Goal: Task Accomplishment & Management: Manage account settings

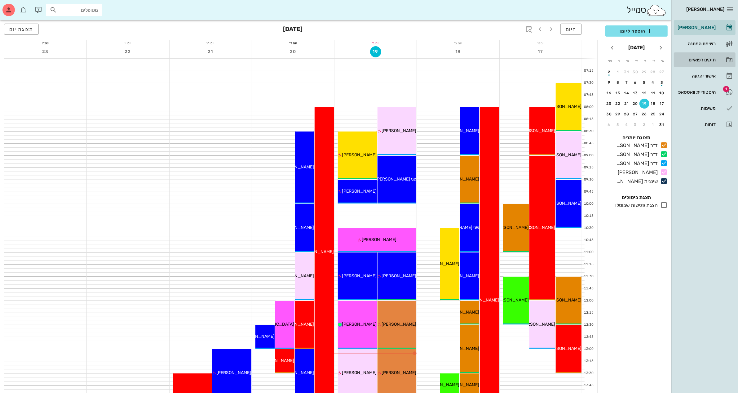
click at [700, 58] on div "תיקים רפואיים" at bounding box center [696, 59] width 39 height 5
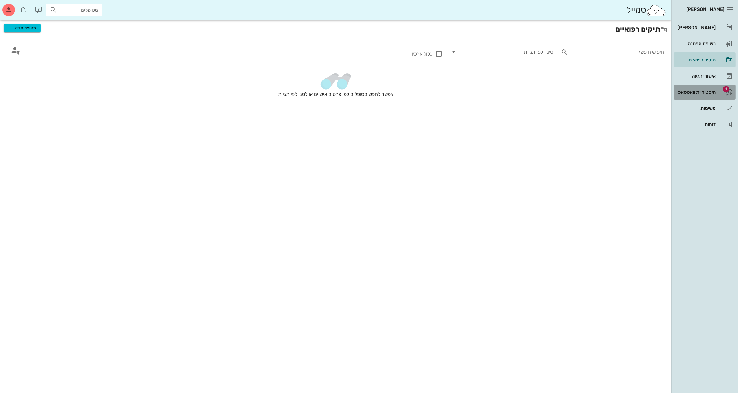
click at [691, 92] on div "היסטוריית וואטסאפ" at bounding box center [696, 92] width 39 height 5
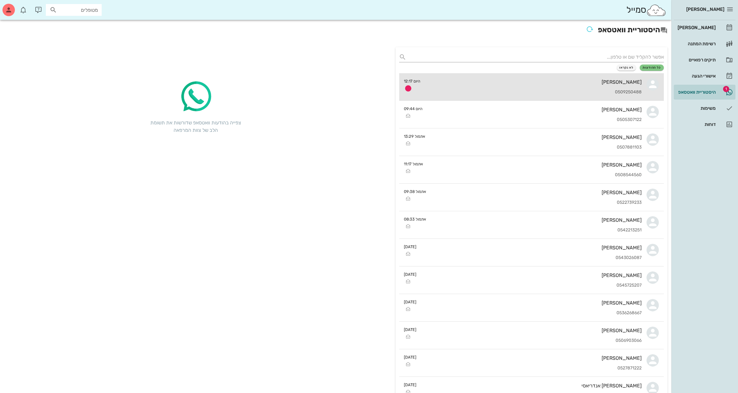
click at [547, 86] on div "[PERSON_NAME] 0509250488" at bounding box center [534, 86] width 216 height 27
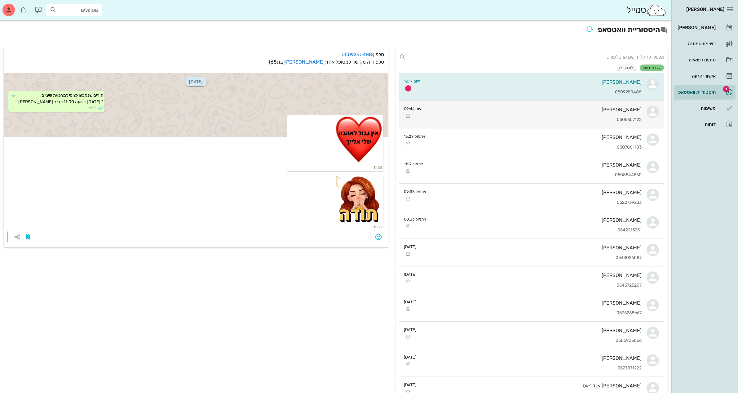
scroll to position [683, 0]
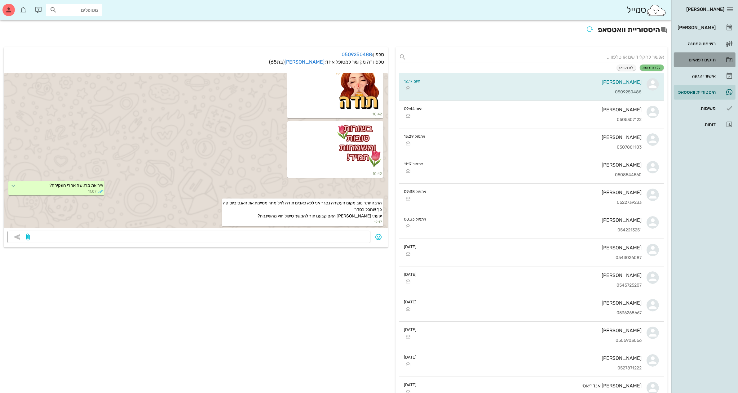
click at [695, 60] on div "תיקים רפואיים" at bounding box center [696, 59] width 39 height 5
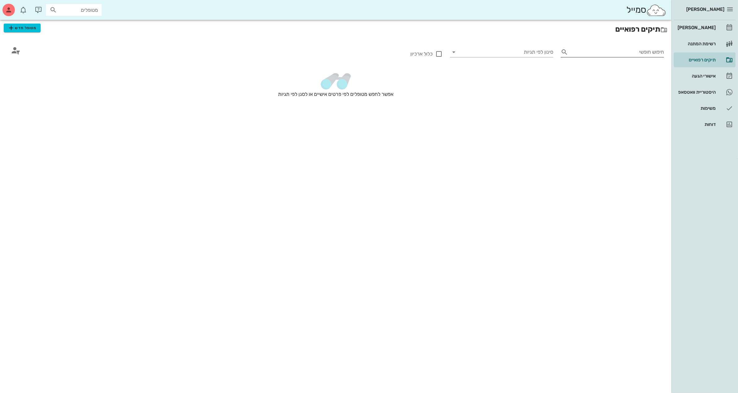
click at [570, 52] on div "חיפוש חופשי" at bounding box center [612, 52] width 103 height 10
click at [24, 28] on span "מטופל חדש" at bounding box center [21, 27] width 29 height 7
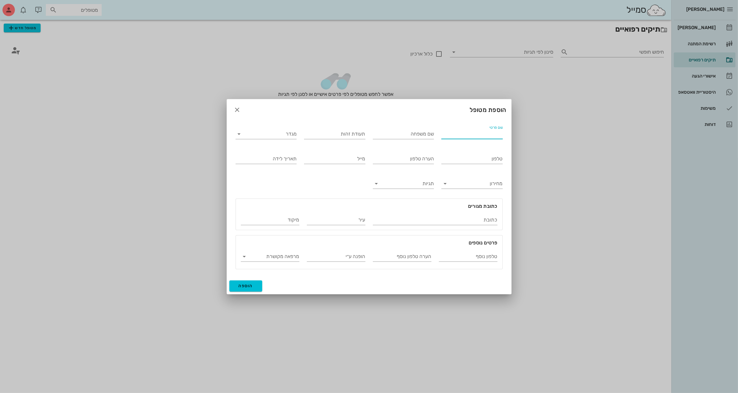
click at [471, 135] on input "שם פרטי" at bounding box center [472, 134] width 61 height 10
type input "מזל"
type input "זית"
click at [258, 133] on input "מגדר" at bounding box center [271, 134] width 51 height 10
click at [269, 156] on div "נקבה" at bounding box center [266, 153] width 51 height 6
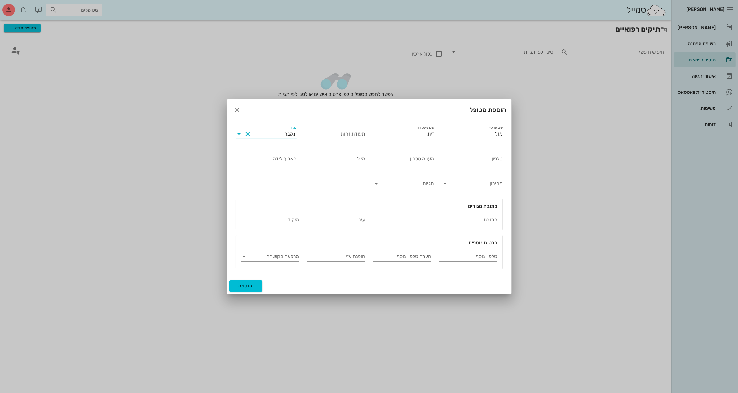
click at [461, 158] on input "טלפון" at bounding box center [472, 159] width 61 height 10
click at [462, 158] on input "טלפון" at bounding box center [472, 159] width 61 height 10
type input "050-5191712"
click at [253, 284] on button "הוספה" at bounding box center [245, 285] width 33 height 11
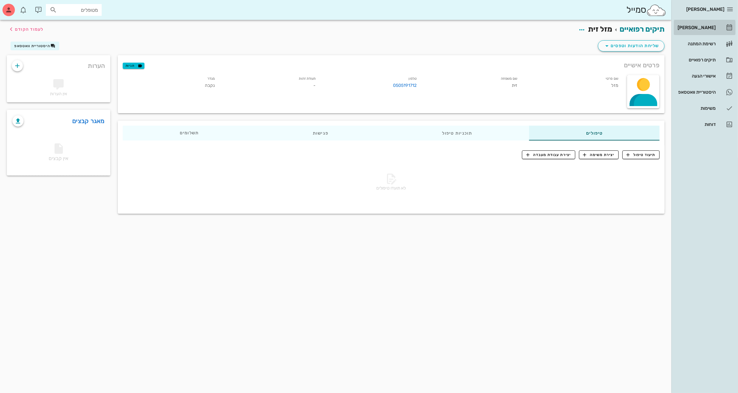
click at [700, 27] on div "[PERSON_NAME]" at bounding box center [696, 27] width 39 height 5
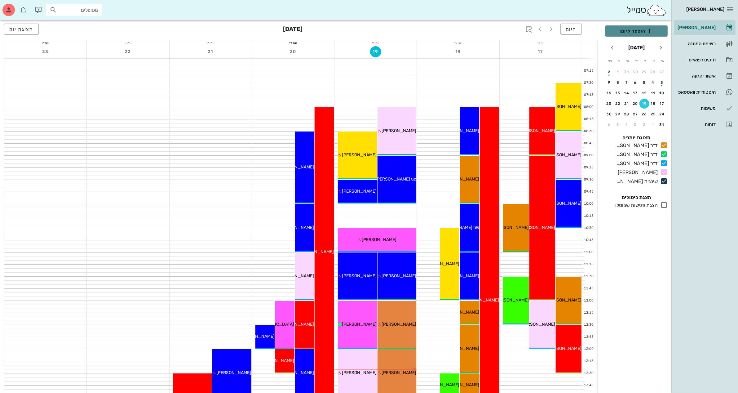
click at [631, 32] on span "הוספה ליומן" at bounding box center [637, 30] width 52 height 7
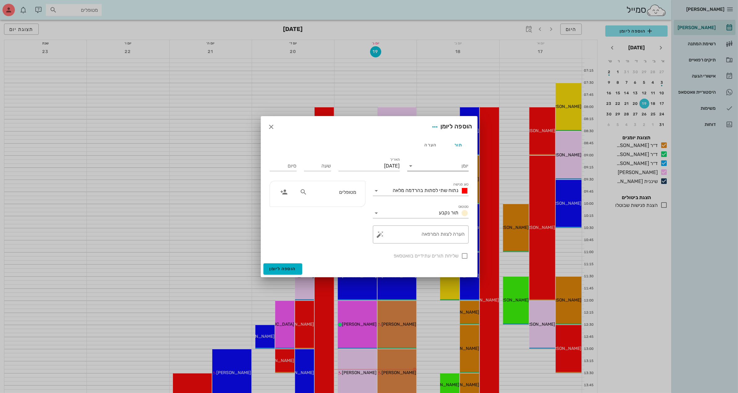
click at [450, 163] on input "יומן" at bounding box center [442, 166] width 53 height 10
click at [440, 187] on div "ד״ר [PERSON_NAME]" at bounding box center [439, 186] width 55 height 6
click at [376, 164] on input "[DATE]" at bounding box center [369, 166] width 61 height 10
click at [366, 233] on button "20" at bounding box center [368, 237] width 10 height 10
type input "[DATE]"
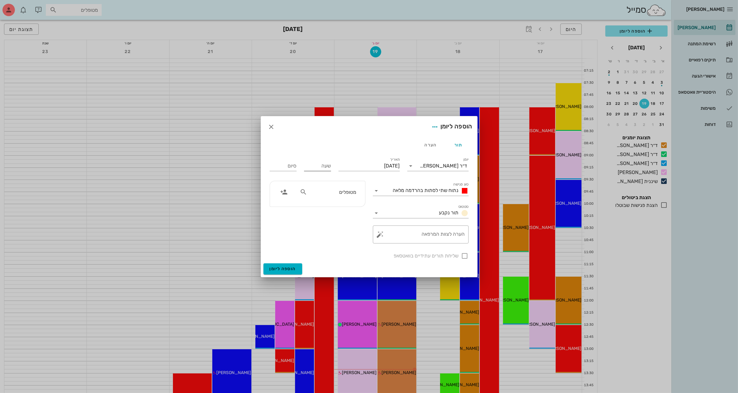
click at [320, 165] on input "שעה" at bounding box center [317, 166] width 27 height 10
type input "10:00"
click at [282, 167] on div "סיום 18:00" at bounding box center [283, 164] width 34 height 25
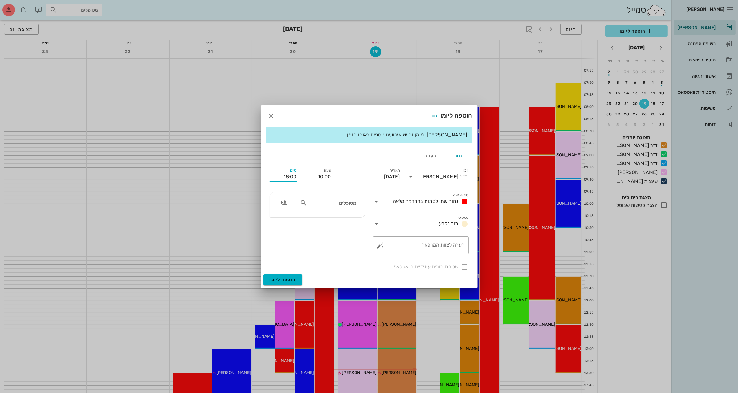
click at [286, 175] on input "18:00" at bounding box center [283, 177] width 27 height 10
click at [286, 198] on div "10:30 (30 דקות)" at bounding box center [267, 199] width 37 height 5
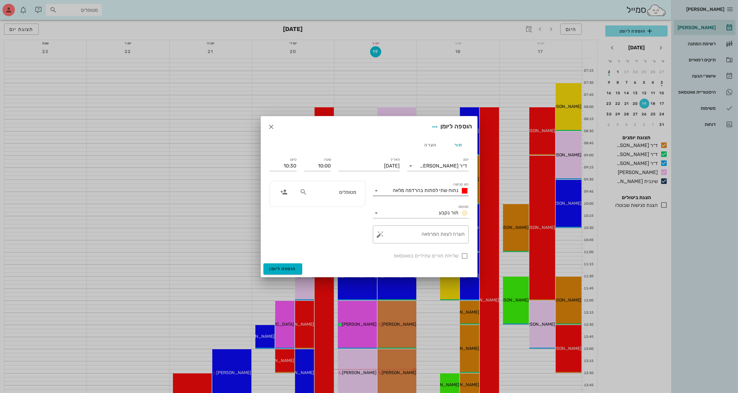
click at [440, 188] on span "נתוח שתי לסתות בהרדמה מלאה" at bounding box center [426, 190] width 66 height 6
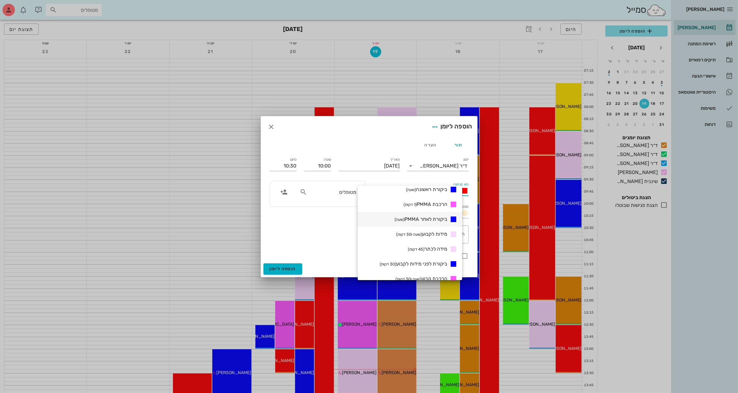
scroll to position [116, 0]
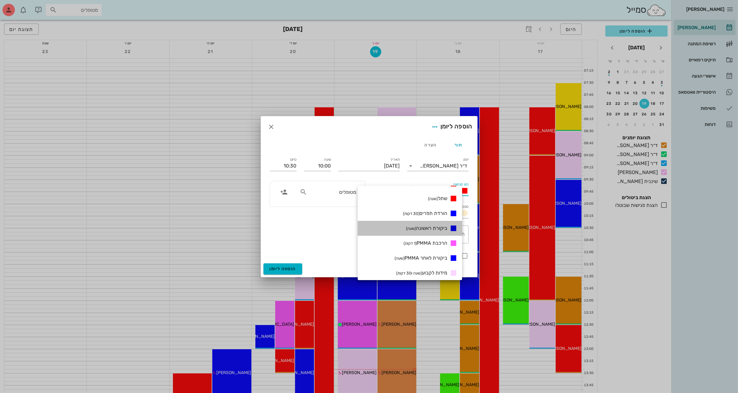
click at [438, 227] on span "ביקורת ראשונה (שעה)" at bounding box center [426, 228] width 41 height 6
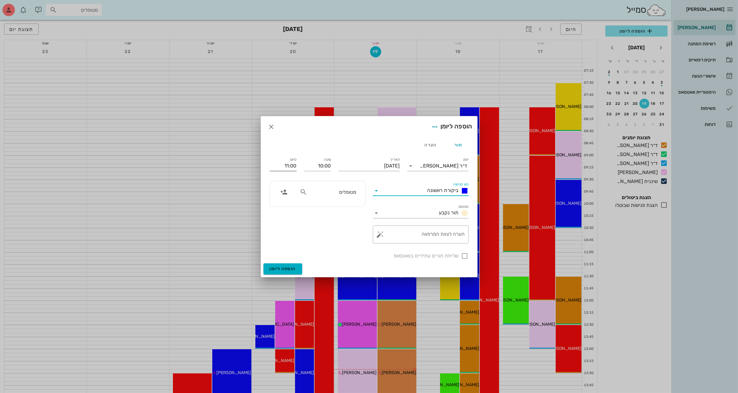
click at [286, 166] on input "11:00" at bounding box center [283, 166] width 27 height 10
click at [286, 188] on div "10:30 (30 דקות)" at bounding box center [267, 188] width 37 height 5
type input "10:30"
click at [428, 232] on div "הערה לצוות המרפאה" at bounding box center [423, 234] width 83 height 18
type textarea "תזוזה עליונה"
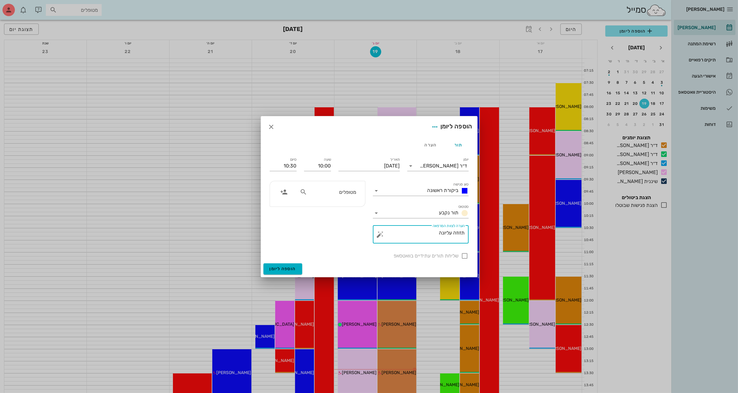
click at [300, 193] on icon at bounding box center [303, 191] width 7 height 7
type input "מזל"
click at [349, 203] on div "מזל זית" at bounding box center [328, 205] width 54 height 5
click at [279, 269] on span "הוספה ליומן" at bounding box center [283, 268] width 26 height 5
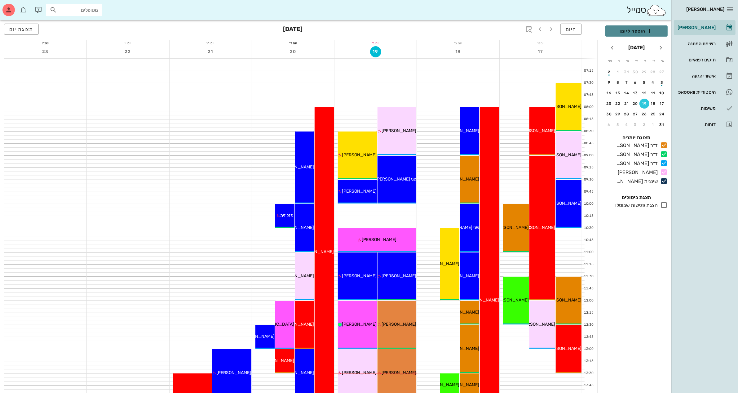
click at [632, 30] on span "הוספה ליומן" at bounding box center [637, 30] width 52 height 7
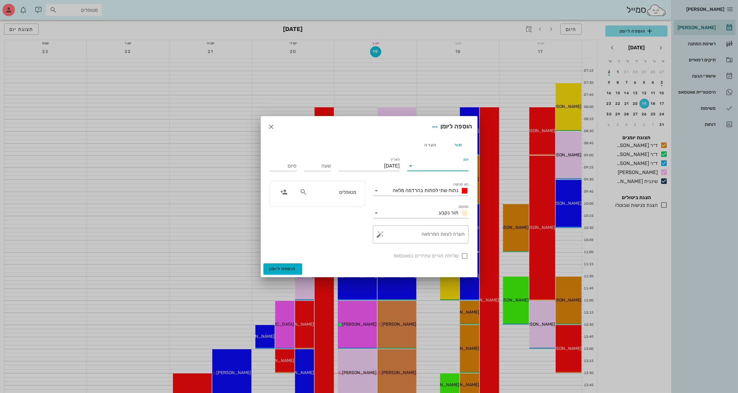
click at [451, 164] on input "יומן" at bounding box center [442, 166] width 53 height 10
click at [443, 202] on div "ד״ר [PERSON_NAME]" at bounding box center [439, 201] width 55 height 6
click at [363, 162] on input "[DATE]" at bounding box center [369, 166] width 61 height 10
click at [403, 256] on div "31" at bounding box center [403, 258] width 10 height 4
type input "[DATE]"
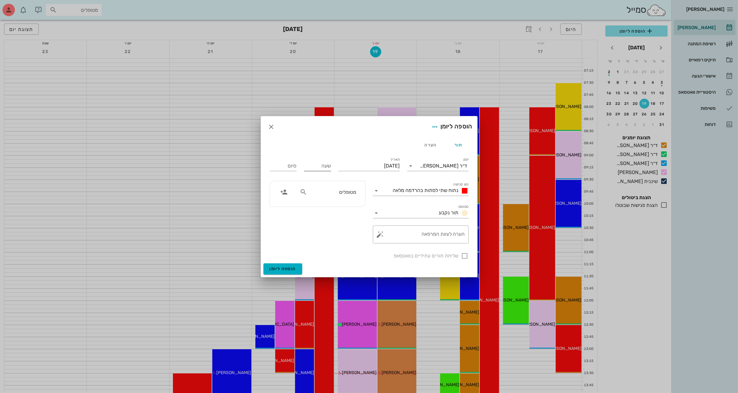
click at [322, 163] on input "שעה" at bounding box center [317, 166] width 27 height 10
type input "10:30"
click at [291, 167] on input "18:30" at bounding box center [283, 166] width 27 height 10
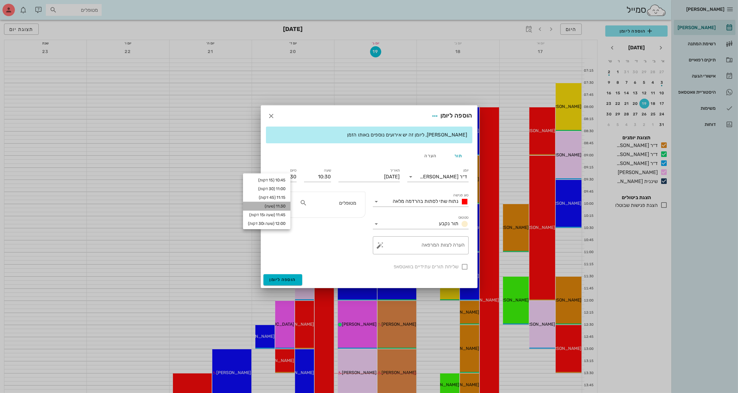
click at [284, 204] on div "11:30 (שעה)" at bounding box center [267, 206] width 38 height 5
type input "11:30"
click at [439, 198] on span "נתוח שתי לסתות בהרדמה מלאה" at bounding box center [426, 201] width 66 height 6
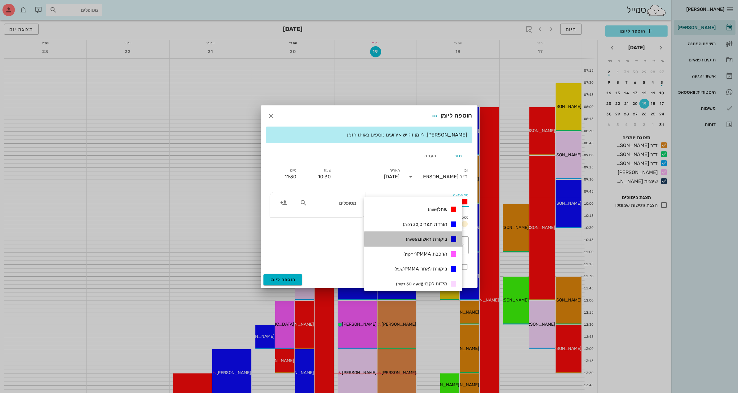
click at [443, 238] on span "ביקורת ראשונה (שעה)" at bounding box center [426, 239] width 41 height 6
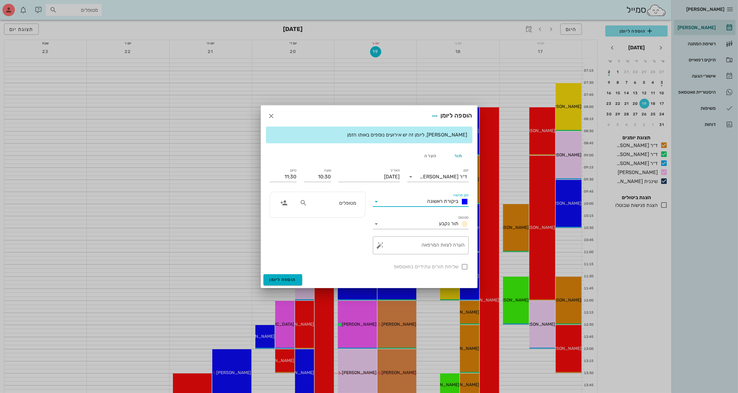
click at [298, 199] on div "מטופלים" at bounding box center [328, 203] width 64 height 12
type input "[PERSON_NAME]"
click at [357, 220] on div "[PERSON_NAME] 021920905 0526256525" at bounding box center [324, 219] width 78 height 16
click at [445, 247] on textarea "הערה לצוות המרפאה" at bounding box center [423, 246] width 83 height 15
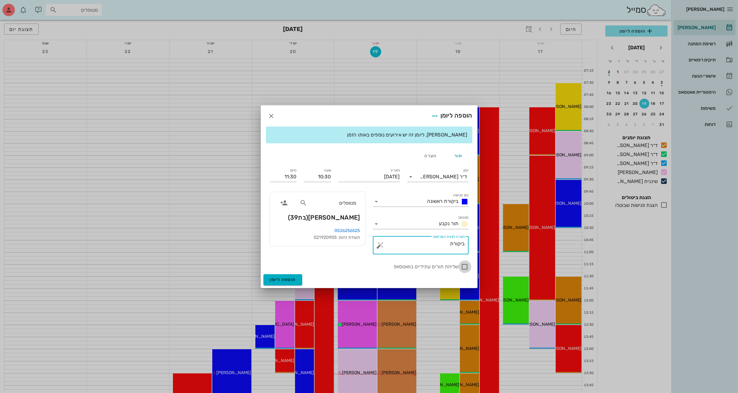
type textarea "ביקורת"
click at [464, 267] on div at bounding box center [465, 266] width 11 height 11
checkbox input "true"
click at [434, 245] on textarea "ביקורת" at bounding box center [423, 246] width 83 height 15
type textarea "ביקורת לאחר זמניות"
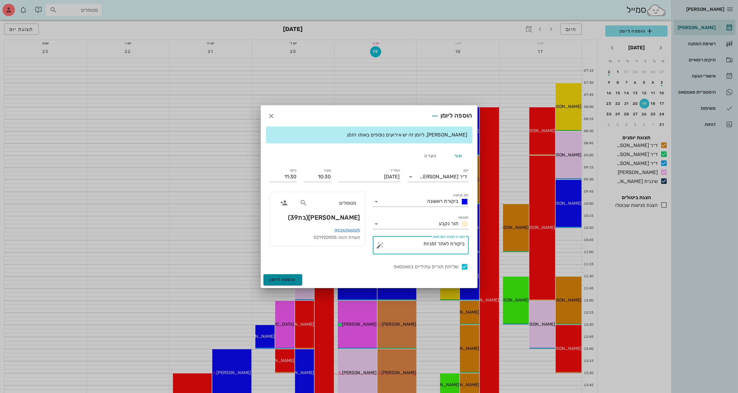
click at [285, 275] on button "הוספה ליומן" at bounding box center [283, 279] width 39 height 11
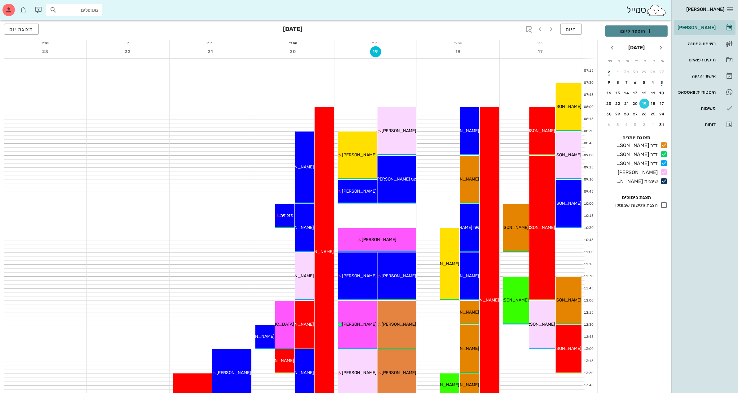
click at [624, 30] on span "הוספה ליומן" at bounding box center [637, 30] width 52 height 7
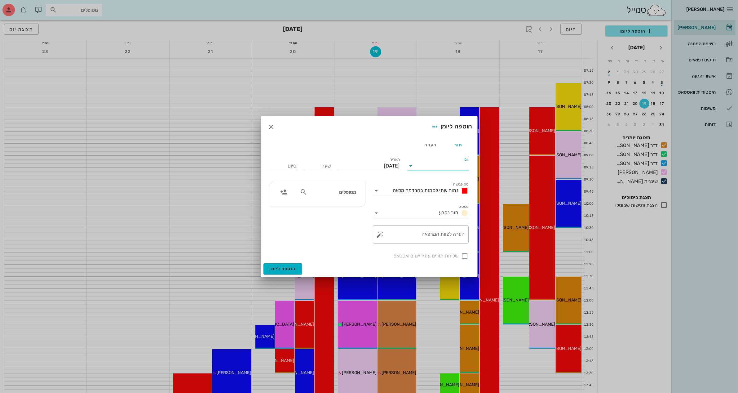
click at [451, 167] on input "יומן" at bounding box center [442, 166] width 53 height 10
click at [447, 186] on div "ד״ר [PERSON_NAME]" at bounding box center [439, 186] width 55 height 6
click at [386, 165] on input "[DATE]" at bounding box center [369, 166] width 61 height 10
click at [376, 245] on div "26" at bounding box center [379, 247] width 10 height 4
type input "[DATE]"
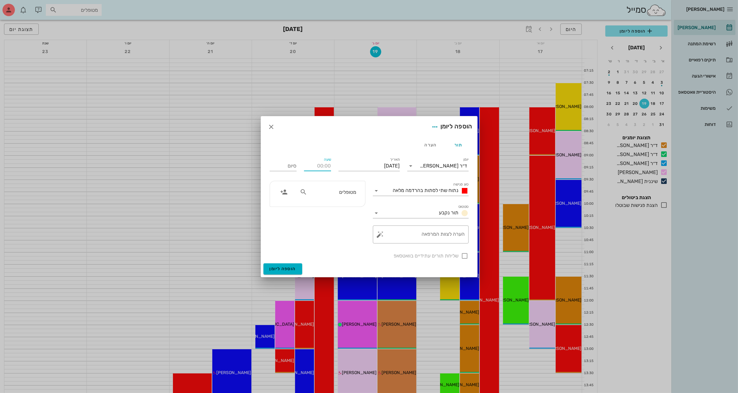
click at [323, 166] on div "שעה" at bounding box center [317, 166] width 27 height 10
type input "1"
type input "09:00"
type input "10:00"
click at [432, 191] on span "נתוח שתי לסתות בהרדמה מלאה" at bounding box center [426, 190] width 66 height 6
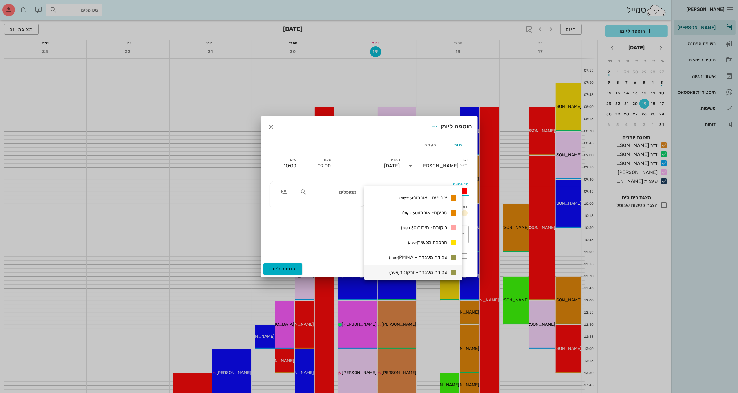
scroll to position [506, 0]
click at [438, 238] on span "הרכבת מכשיר (שעה)" at bounding box center [427, 241] width 39 height 6
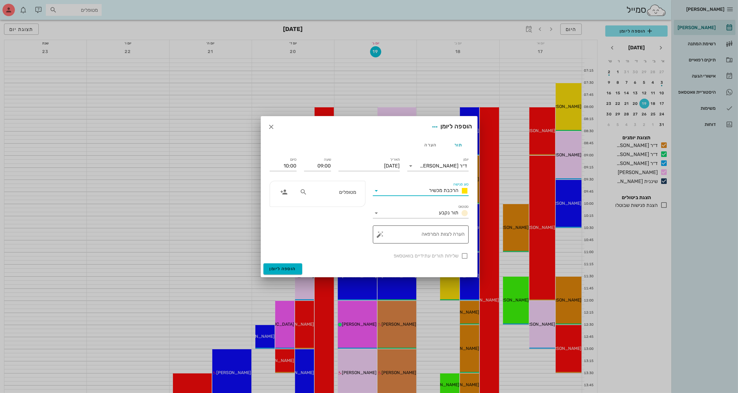
click at [429, 234] on textarea "הערה לצוות המרפאה" at bounding box center [423, 236] width 83 height 15
type textarea "ביקורת"
click at [346, 194] on input "מטופלים" at bounding box center [333, 192] width 48 height 8
type input "יה"
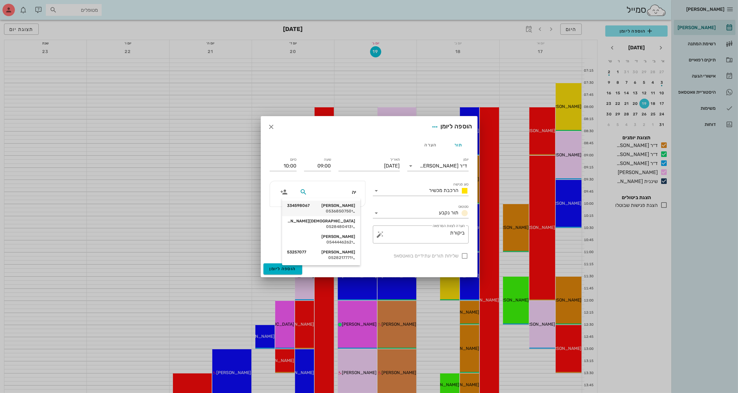
click at [341, 205] on div "[PERSON_NAME]'פור 334598067" at bounding box center [321, 205] width 68 height 5
click at [283, 268] on span "הוספה ליומן" at bounding box center [283, 268] width 26 height 5
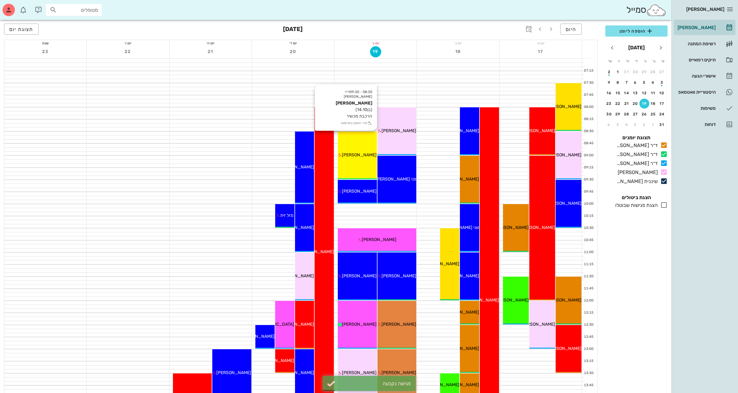
click at [363, 159] on div "08:30 - 09:30 ד״ר [PERSON_NAME] [PERSON_NAME] (בן 14.10 ) הרכבת מכשיר תור ראשון…" at bounding box center [357, 155] width 39 height 48
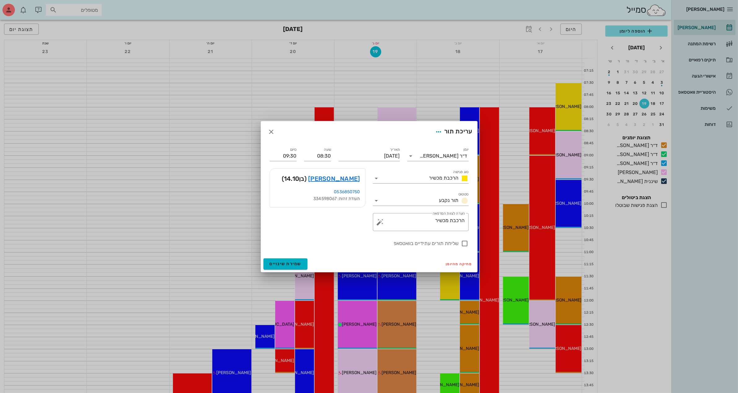
click at [638, 29] on div at bounding box center [369, 196] width 738 height 393
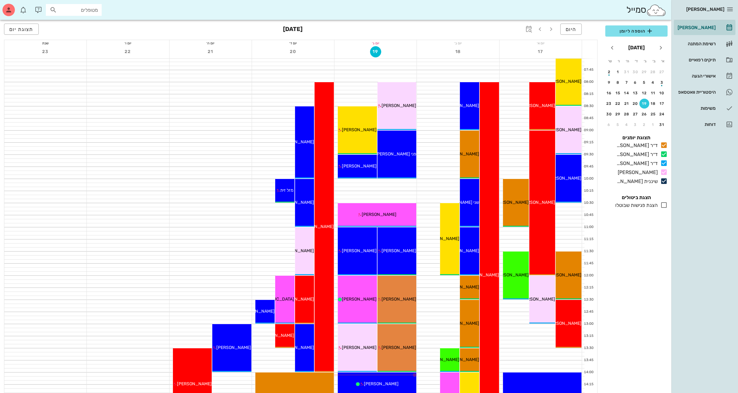
scroll to position [39, 0]
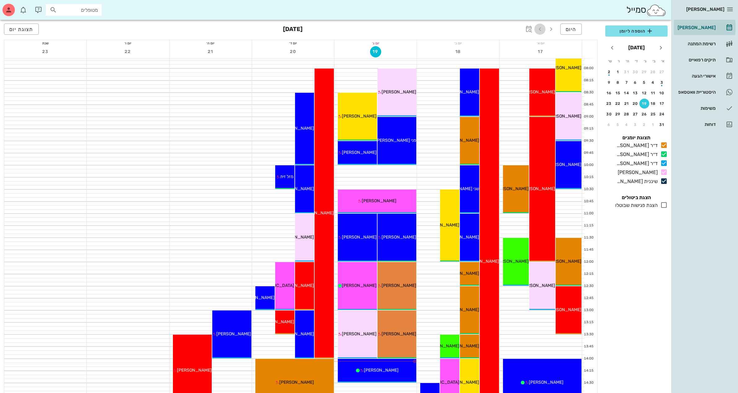
click at [543, 29] on icon "button" at bounding box center [539, 28] width 7 height 7
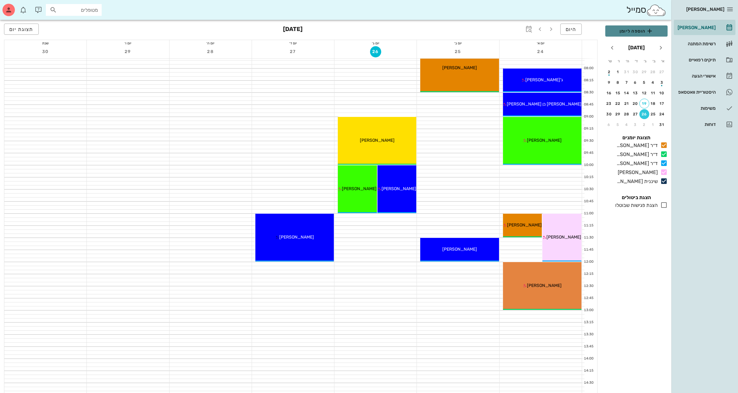
click at [636, 30] on span "הוספה ליומן" at bounding box center [637, 30] width 52 height 7
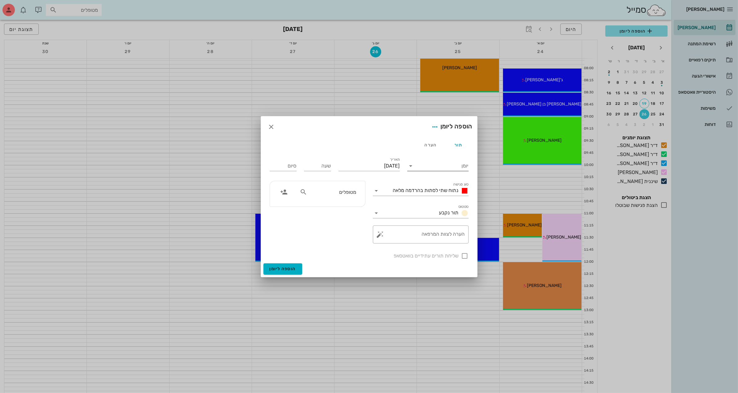
click at [429, 164] on input "יומן" at bounding box center [442, 166] width 53 height 10
click at [436, 185] on div "ד״ר [PERSON_NAME]" at bounding box center [439, 186] width 55 height 6
click at [365, 163] on input "[DATE]" at bounding box center [369, 166] width 61 height 10
click at [318, 166] on input "שעה" at bounding box center [317, 166] width 27 height 10
type input "12:00"
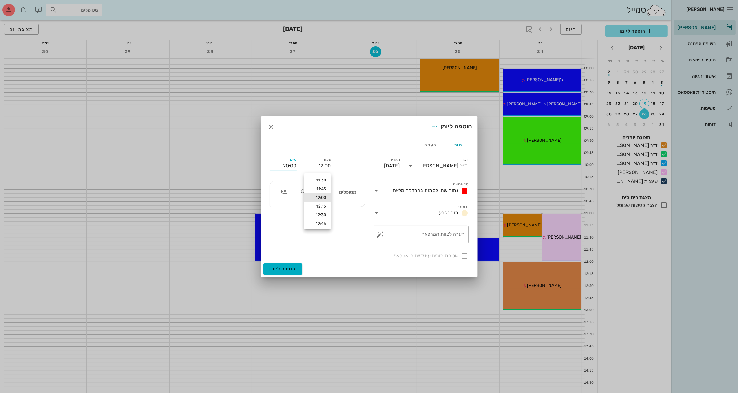
click at [278, 163] on input "20:00" at bounding box center [283, 166] width 27 height 10
click at [286, 205] on div "13:00 (שעה)" at bounding box center [267, 206] width 38 height 5
type input "13:00"
click at [430, 192] on span "נתוח שתי לסתות בהרדמה מלאה" at bounding box center [426, 190] width 66 height 6
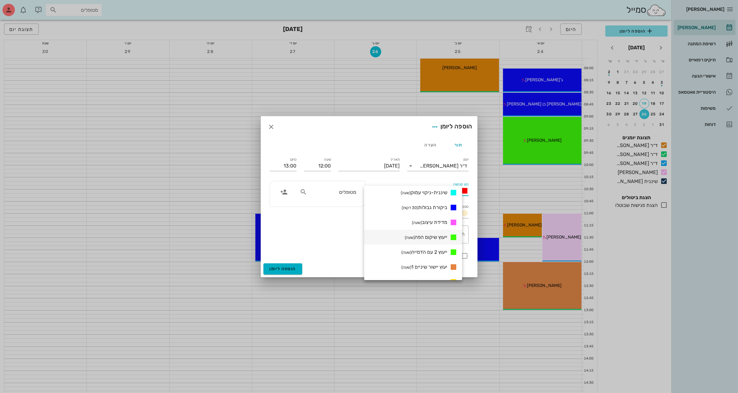
scroll to position [325, 0]
click at [439, 213] on span "ייעוץ 2 עם הדמייה (שעה)" at bounding box center [425, 213] width 46 height 6
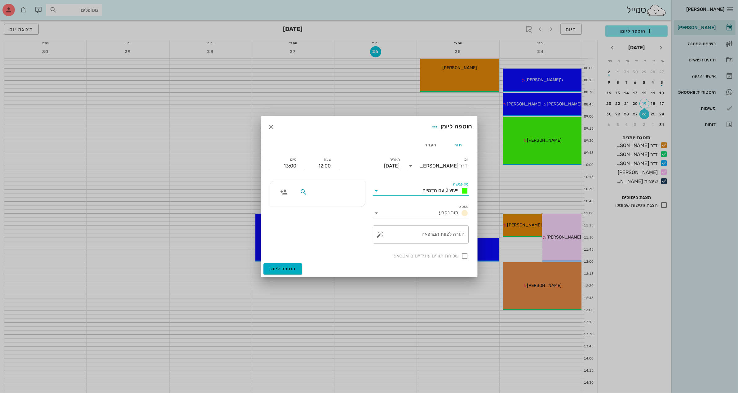
click at [349, 195] on input "text" at bounding box center [333, 192] width 48 height 8
type input "[PERSON_NAME]"
click at [344, 208] on div "[PERSON_NAME] 336571526" at bounding box center [321, 205] width 68 height 5
click at [464, 256] on div at bounding box center [465, 256] width 11 height 11
checkbox input "true"
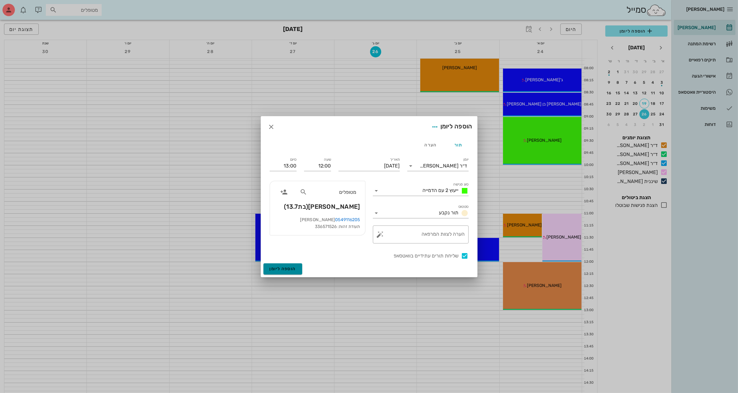
click at [280, 267] on span "הוספה ליומן" at bounding box center [283, 268] width 26 height 5
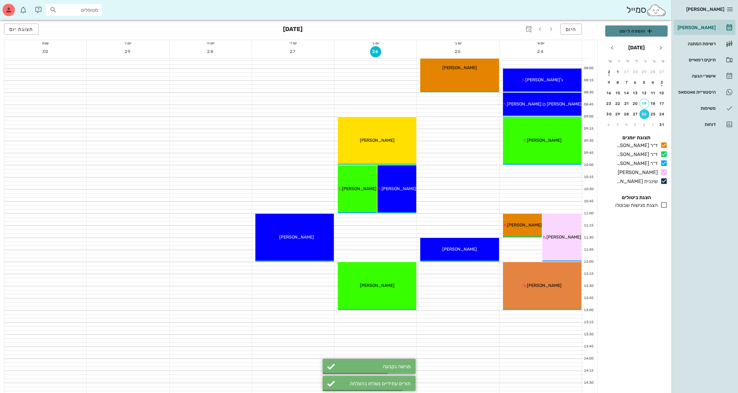
click at [646, 27] on span "הוספה ליומן" at bounding box center [637, 30] width 52 height 7
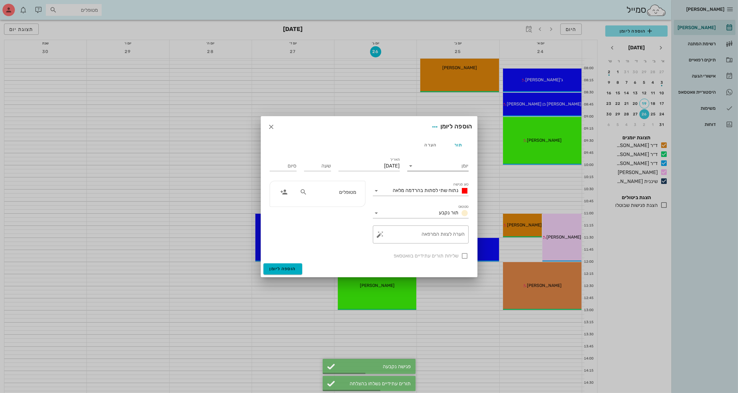
click at [449, 166] on input "יומן" at bounding box center [442, 166] width 53 height 10
click at [445, 184] on div "ד״ר [PERSON_NAME]" at bounding box center [439, 186] width 55 height 6
click at [319, 166] on input "שעה" at bounding box center [317, 166] width 27 height 10
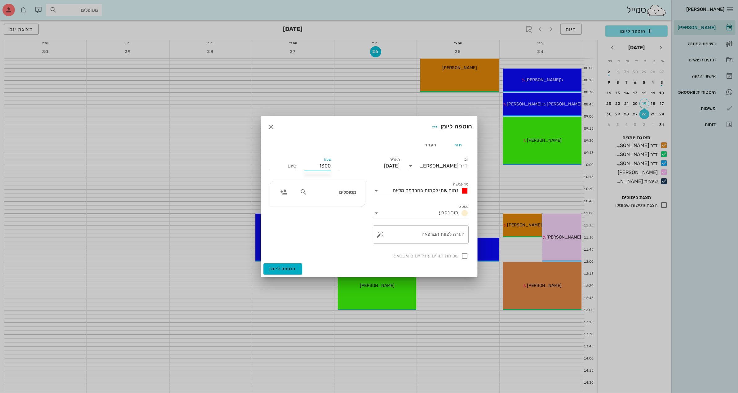
type input "1300"
type input "21:00"
click at [321, 225] on div "14:00" at bounding box center [317, 225] width 17 height 5
type input "14:00"
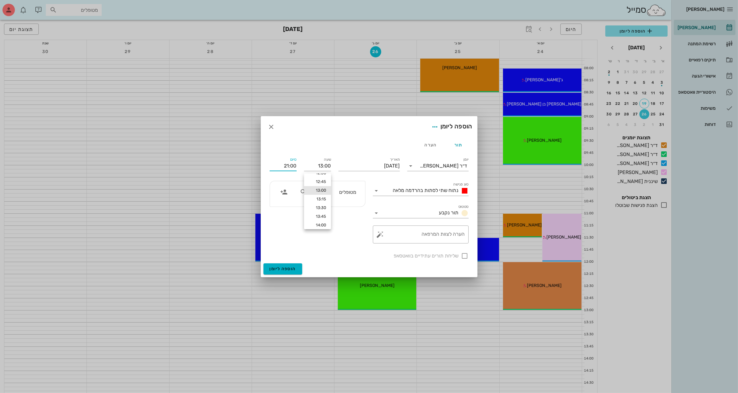
type input "22:00"
click at [318, 165] on input "14:00" at bounding box center [317, 166] width 27 height 10
type input "1"
type input "13:00"
type input "14:00"
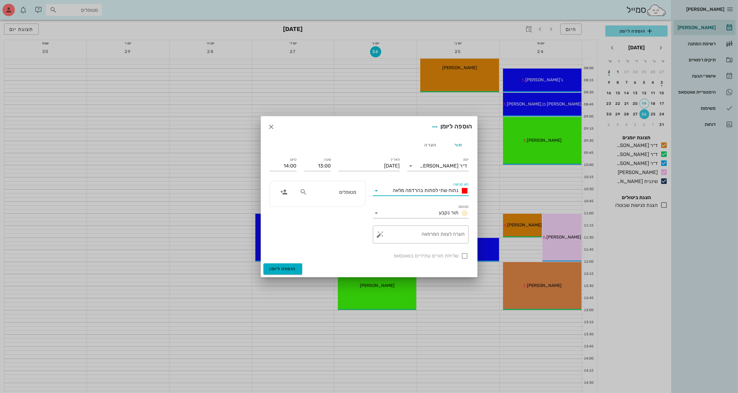
click at [402, 188] on span "נתוח שתי לסתות בהרדמה מלאה" at bounding box center [426, 190] width 66 height 6
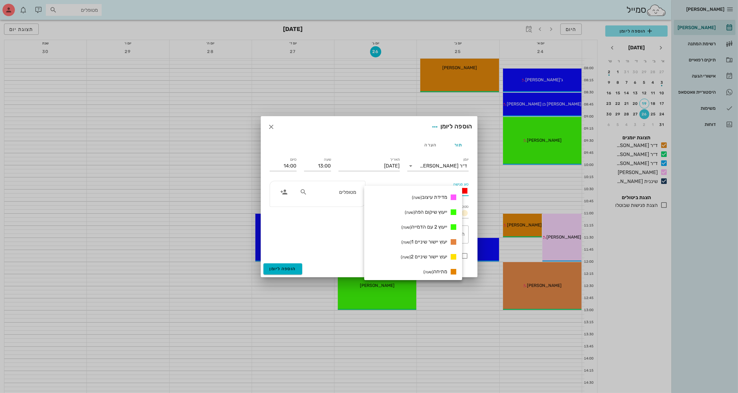
scroll to position [325, 0]
click at [432, 215] on span "ייעוץ 2 עם הדמייה (שעה)" at bounding box center [425, 213] width 46 height 6
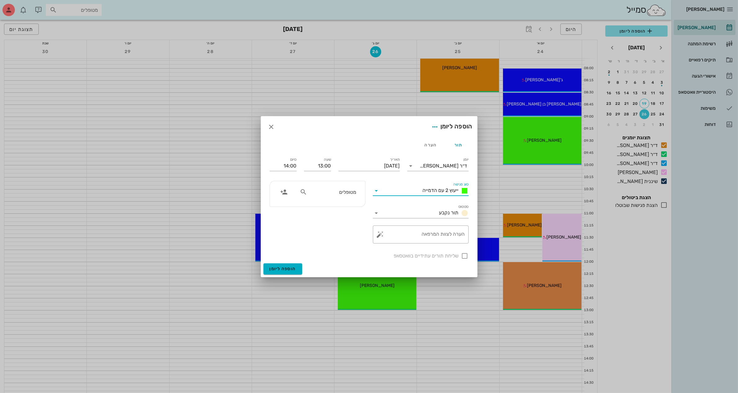
click at [336, 192] on input "מטופלים" at bounding box center [333, 192] width 48 height 8
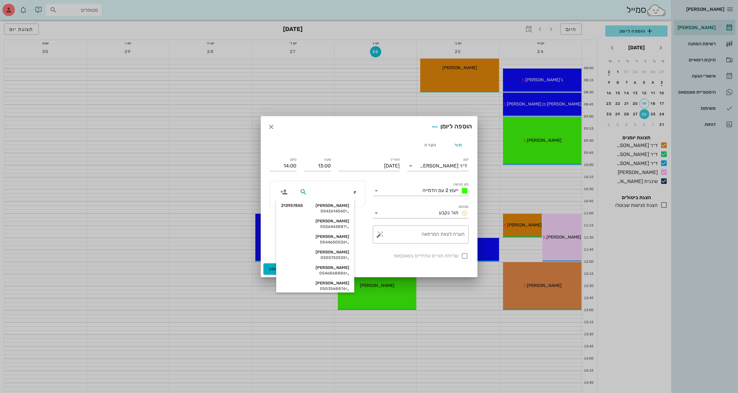
type input "יוב"
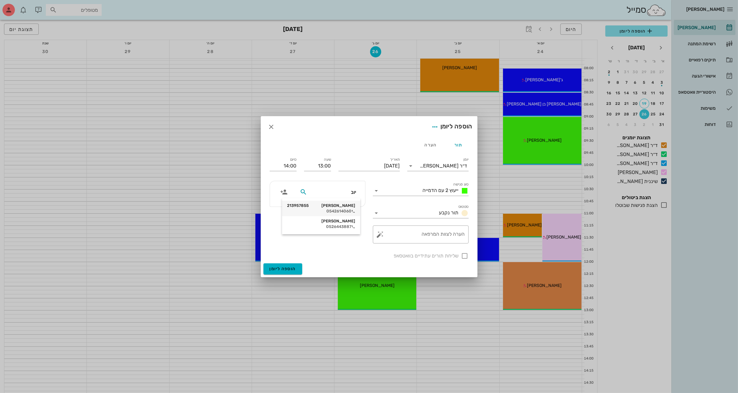
click at [343, 207] on div "[PERSON_NAME] 213957855" at bounding box center [321, 205] width 68 height 5
click at [464, 255] on div at bounding box center [465, 256] width 11 height 11
checkbox input "true"
click at [284, 270] on span "הוספה ליומן" at bounding box center [283, 268] width 26 height 5
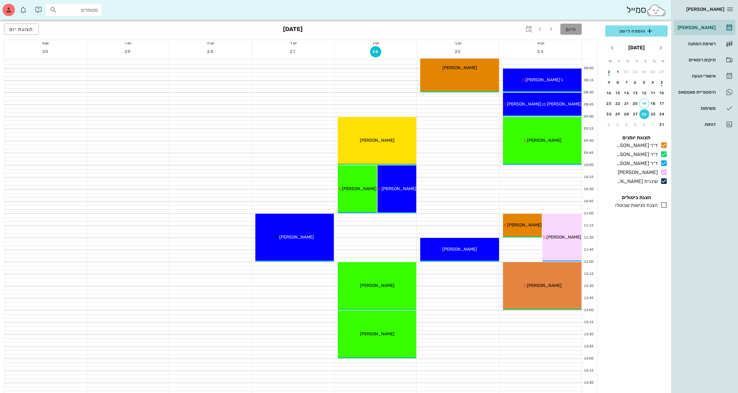
click at [576, 25] on button "היום" at bounding box center [571, 29] width 21 height 11
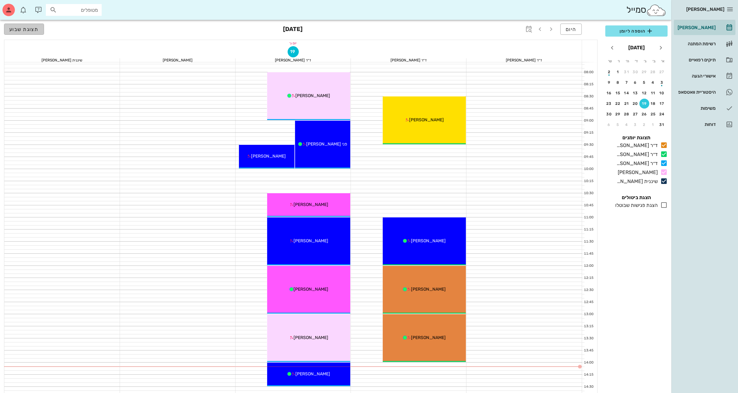
click at [31, 31] on span "תצוגת שבוע" at bounding box center [23, 29] width 29 height 6
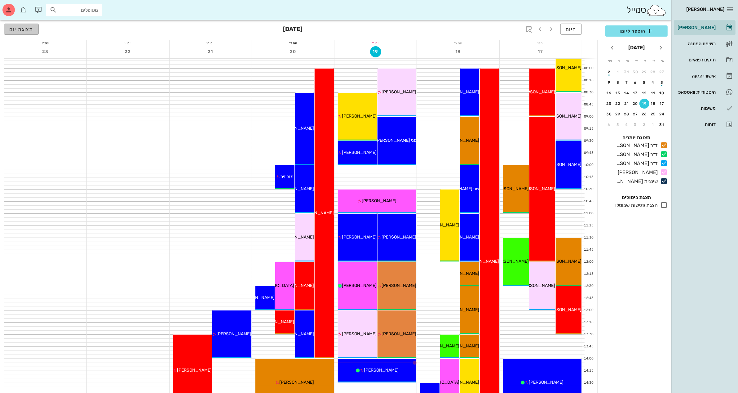
click at [23, 28] on span "תצוגת יום" at bounding box center [21, 29] width 24 height 6
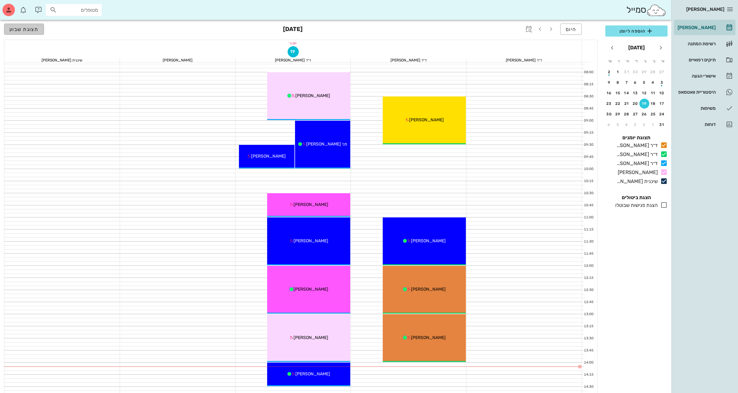
click at [23, 28] on span "תצוגת שבוע" at bounding box center [23, 29] width 29 height 6
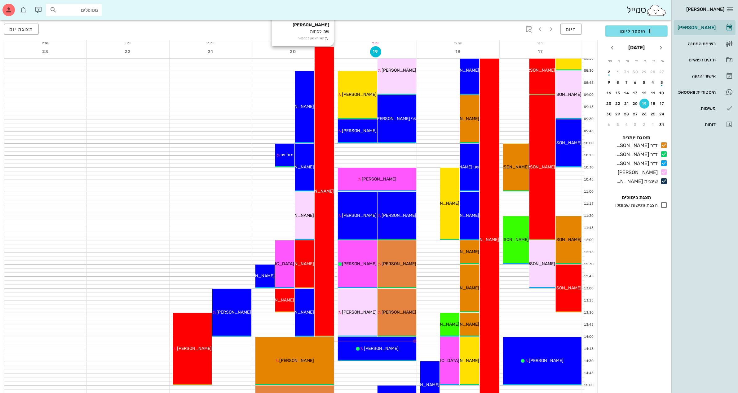
scroll to position [78, 0]
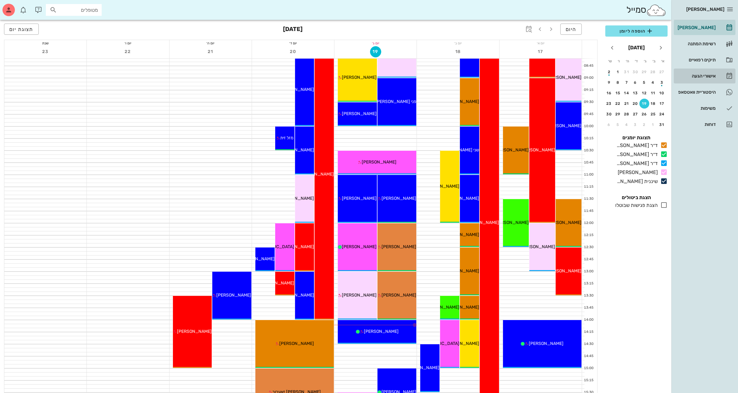
click at [693, 73] on div "אישורי הגעה" at bounding box center [696, 76] width 39 height 10
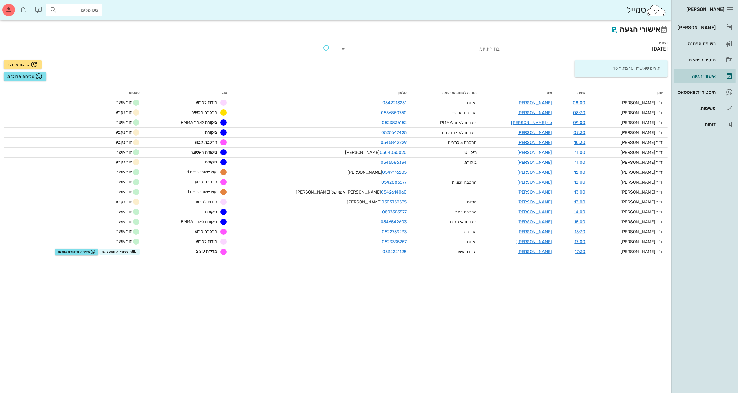
click at [641, 47] on input "[DATE]" at bounding box center [588, 49] width 161 height 10
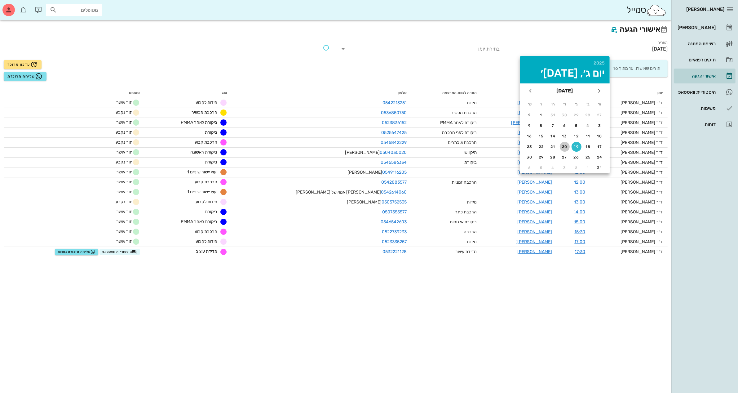
click at [565, 146] on div "20" at bounding box center [565, 147] width 10 height 4
type input "[DATE]"
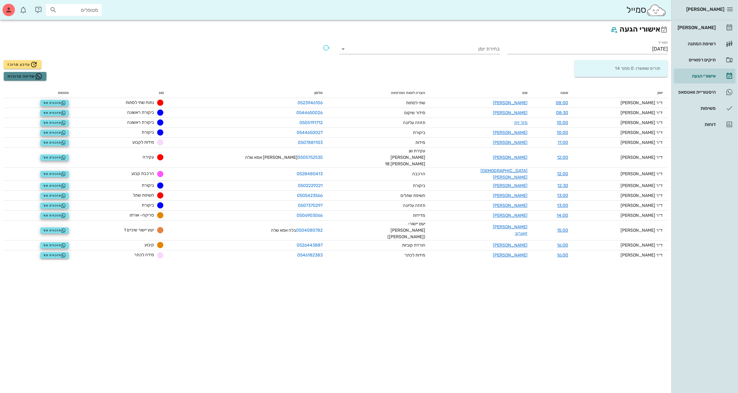
click at [22, 77] on span "שליחה מרוכזת" at bounding box center [24, 76] width 35 height 7
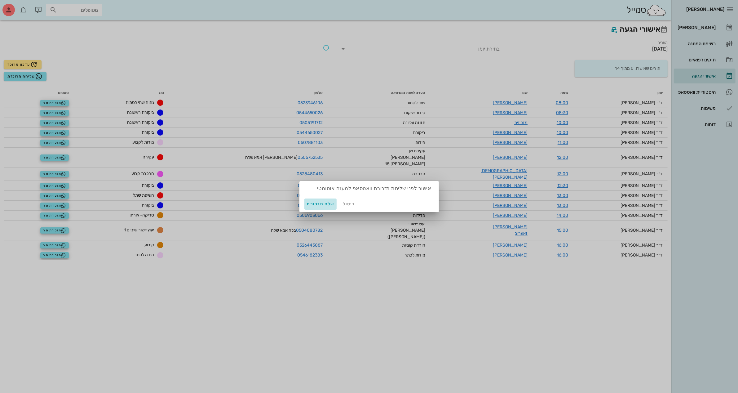
click at [317, 203] on span "שלח תזכורת" at bounding box center [321, 203] width 28 height 5
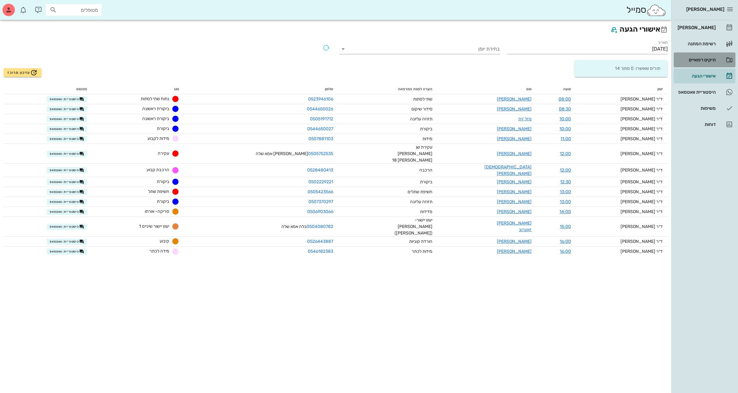
click at [701, 61] on div "תיקים רפואיים" at bounding box center [696, 59] width 39 height 5
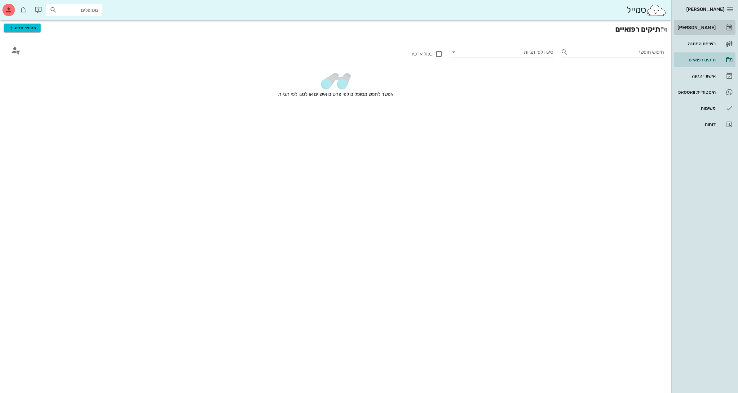
click at [703, 28] on div "[PERSON_NAME]" at bounding box center [696, 27] width 39 height 5
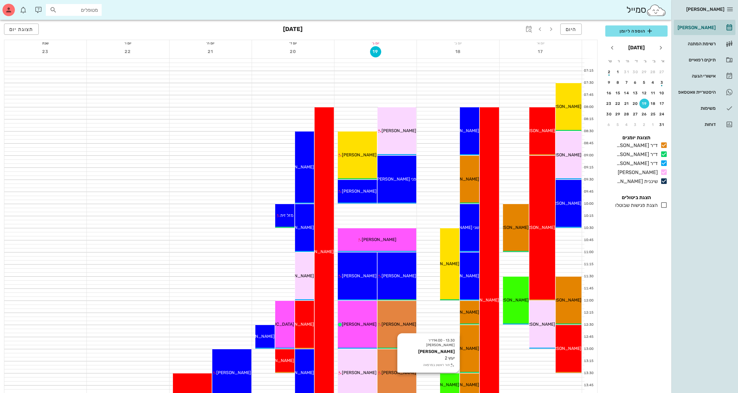
click at [440, 383] on span "[PERSON_NAME]" at bounding box center [442, 384] width 35 height 5
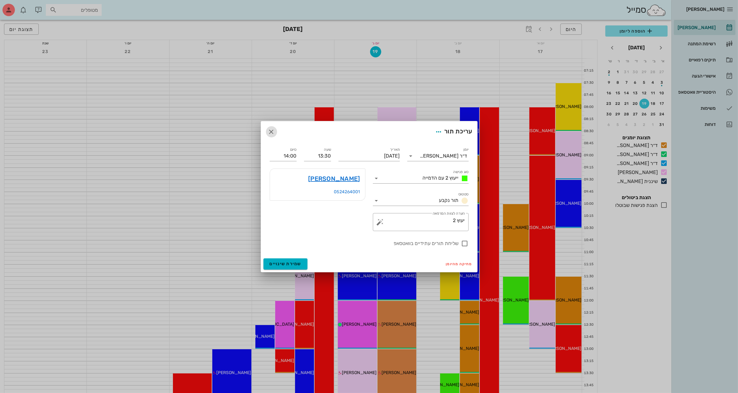
click at [269, 134] on icon "button" at bounding box center [271, 131] width 7 height 7
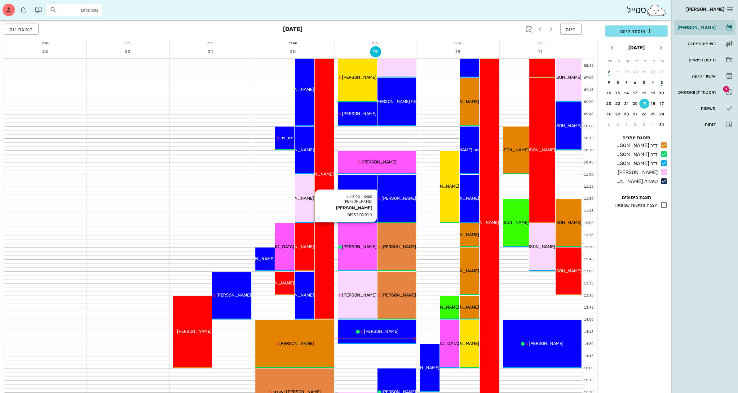
scroll to position [116, 0]
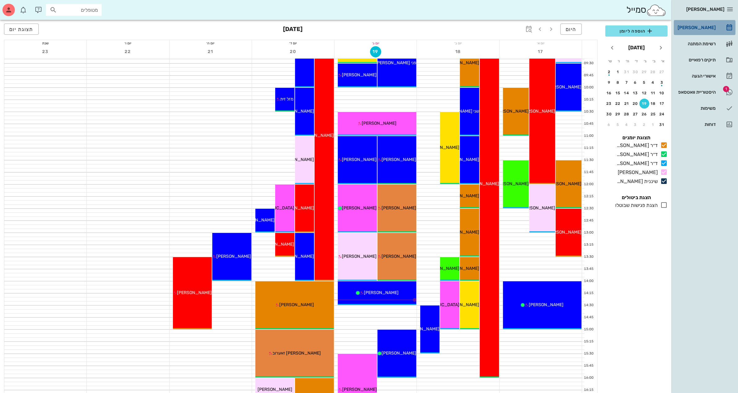
click at [705, 25] on div "[PERSON_NAME]" at bounding box center [696, 27] width 39 height 5
click at [632, 33] on span "הוספה ליומן" at bounding box center [637, 30] width 52 height 7
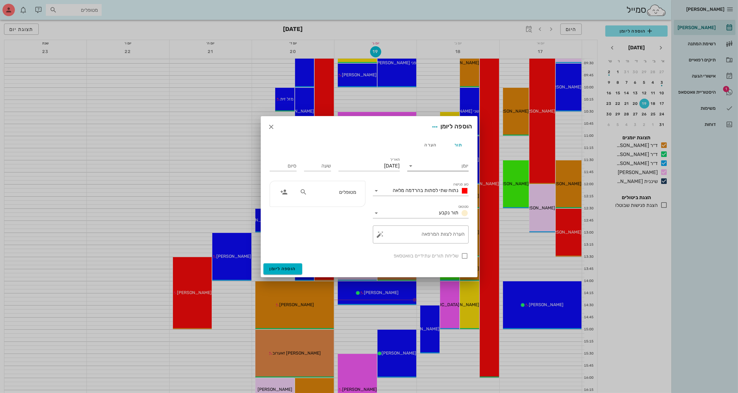
click at [432, 167] on input "יומן" at bounding box center [442, 166] width 53 height 10
drag, startPoint x: 438, startPoint y: 185, endPoint x: 429, endPoint y: 189, distance: 9.7
click at [438, 185] on div "ד״ר [PERSON_NAME]" at bounding box center [439, 186] width 55 height 6
click at [355, 167] on input "[DATE]" at bounding box center [369, 166] width 61 height 10
click at [373, 150] on div "תור הערה" at bounding box center [369, 144] width 207 height 15
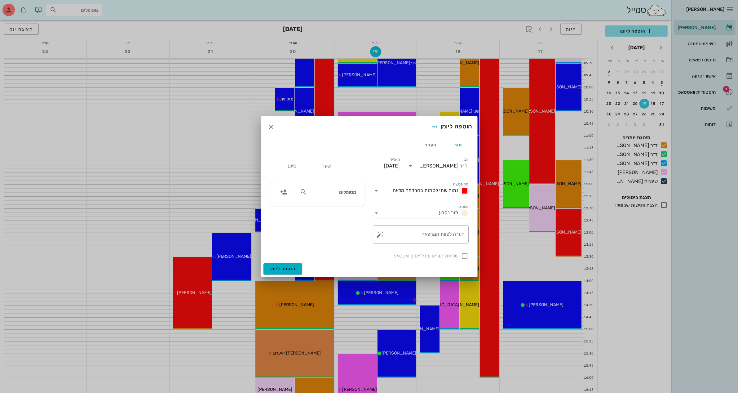
click at [380, 165] on input "[DATE]" at bounding box center [369, 166] width 61 height 10
click at [378, 232] on button "19" at bounding box center [379, 237] width 10 height 10
click at [323, 167] on input "שעה" at bounding box center [317, 166] width 27 height 10
type input "14:30"
click at [292, 162] on div "סיום 22:30" at bounding box center [283, 166] width 27 height 10
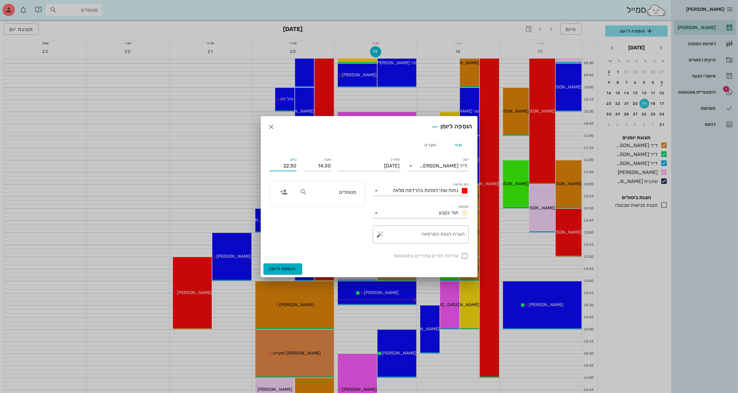
click at [287, 165] on input "22:30" at bounding box center [283, 166] width 27 height 10
click at [284, 206] on div "15:30 (שעה)" at bounding box center [267, 206] width 38 height 5
click at [289, 165] on input "15:30" at bounding box center [283, 166] width 27 height 10
click at [285, 222] on div "16:00 (שעה ו30 דקות)" at bounding box center [267, 223] width 38 height 5
type input "16:00"
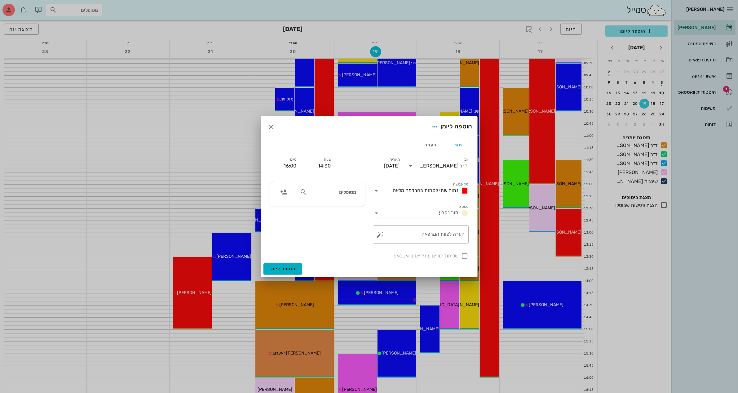
click at [399, 188] on span "נתוח שתי לסתות בהרדמה מלאה" at bounding box center [426, 190] width 66 height 6
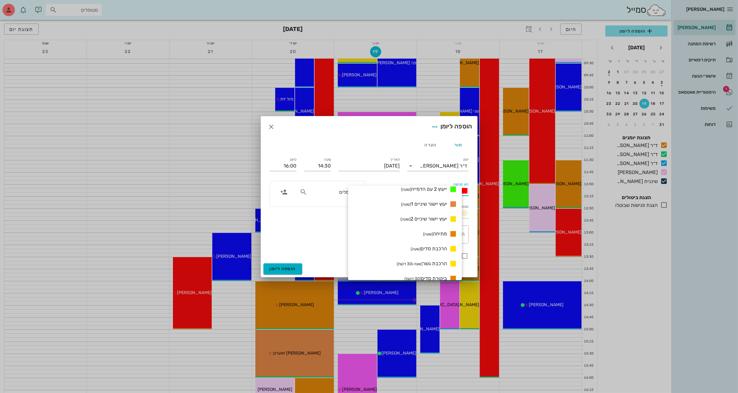
scroll to position [388, 0]
click at [423, 224] on small "(שעה ו30 דקות)" at bounding box center [410, 225] width 26 height 5
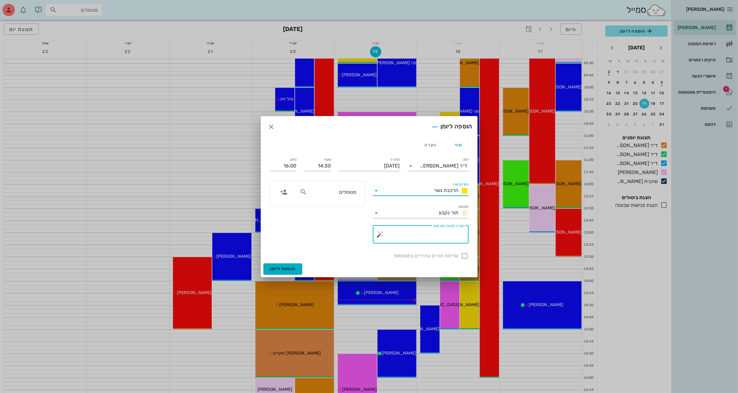
click at [422, 232] on textarea "הערה לצוות המרפאה" at bounding box center [423, 236] width 83 height 15
type textarea "לסת עליונה"
click at [314, 191] on input "text" at bounding box center [333, 192] width 48 height 8
type input "[PERSON_NAME]"
click at [269, 126] on icon "button" at bounding box center [271, 126] width 7 height 7
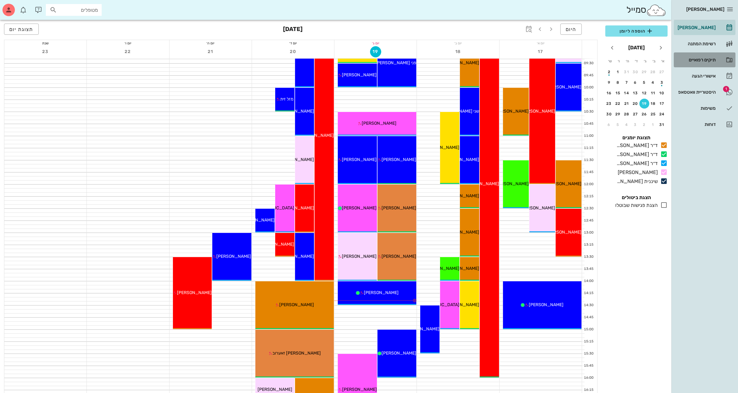
click at [699, 60] on div "תיקים רפואיים" at bounding box center [696, 59] width 39 height 5
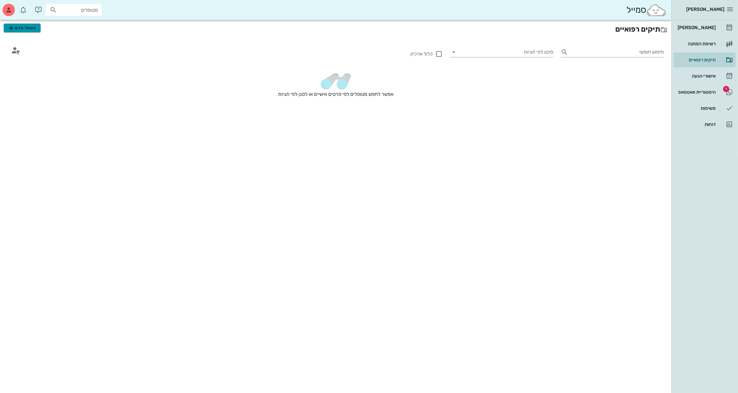
click at [18, 30] on span "מטופל חדש" at bounding box center [21, 27] width 29 height 7
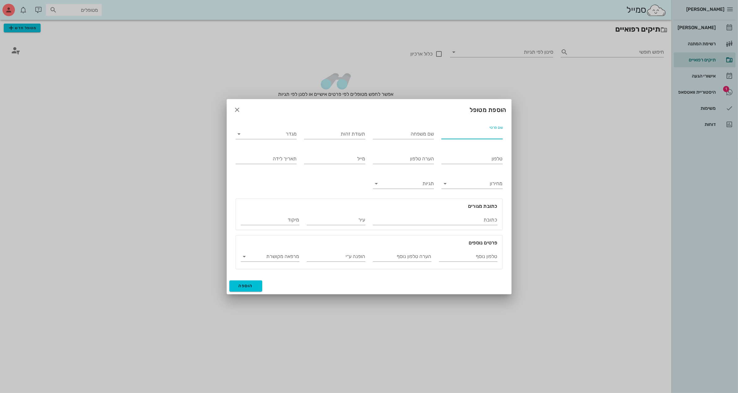
click at [470, 136] on input "שם פרטי" at bounding box center [472, 134] width 61 height 10
type input "[PERSON_NAME]"
type input "206361438"
click at [258, 131] on input "מגדר" at bounding box center [271, 134] width 51 height 10
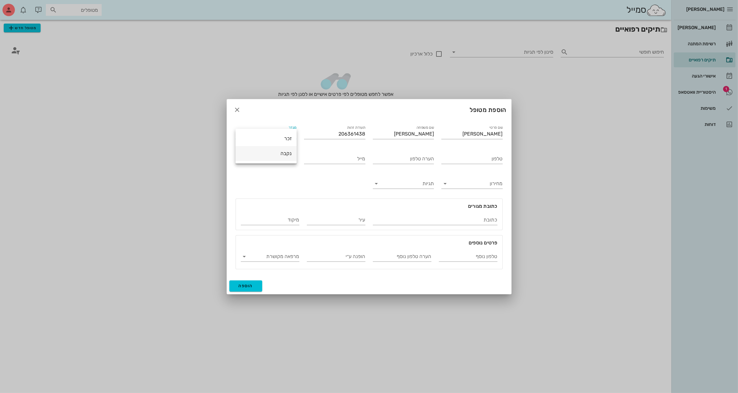
click at [267, 153] on div "נקבה" at bounding box center [266, 153] width 51 height 6
click at [269, 158] on input "תאריך לידה" at bounding box center [266, 159] width 61 height 10
type input "[DATE]"
click at [455, 154] on input "טלפון" at bounding box center [472, 159] width 61 height 10
type input "053-2767440"
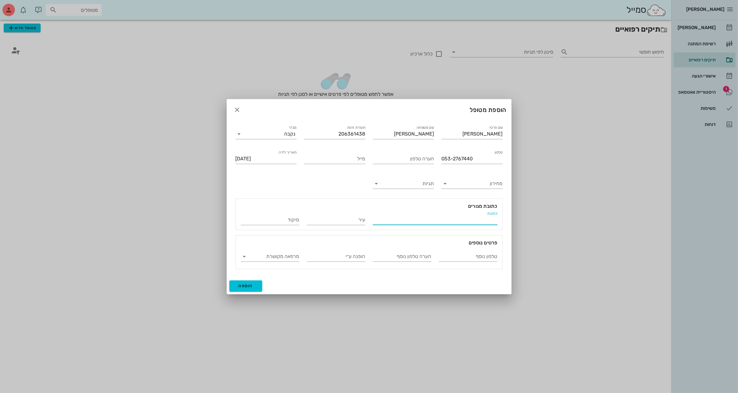
click at [466, 221] on input "כתובת" at bounding box center [435, 220] width 125 height 10
type input "[DEMOGRAPHIC_DATA][PERSON_NAME] 29"
type input "בת ים"
click at [241, 289] on button "הוספה" at bounding box center [245, 285] width 33 height 11
type input "[DATE]"
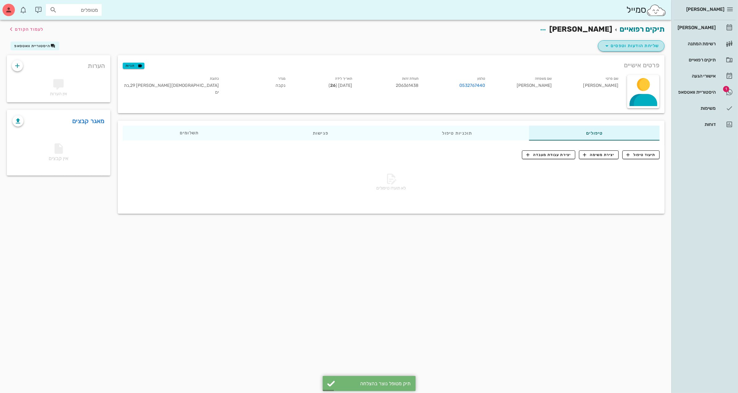
click at [628, 47] on span "שליחת הודעות וטפסים" at bounding box center [631, 45] width 56 height 7
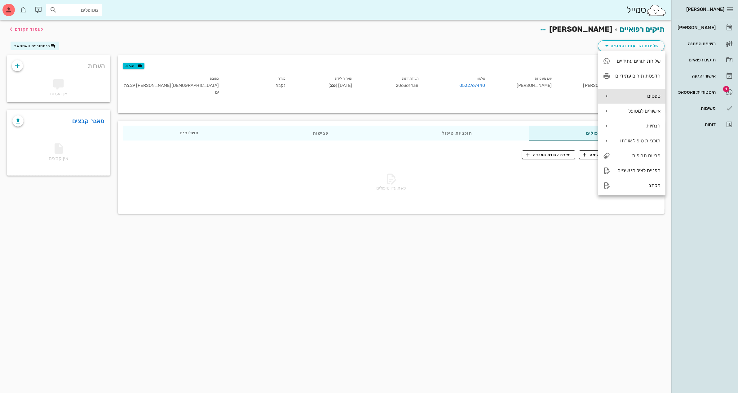
click at [631, 91] on div "טפסים" at bounding box center [632, 96] width 68 height 15
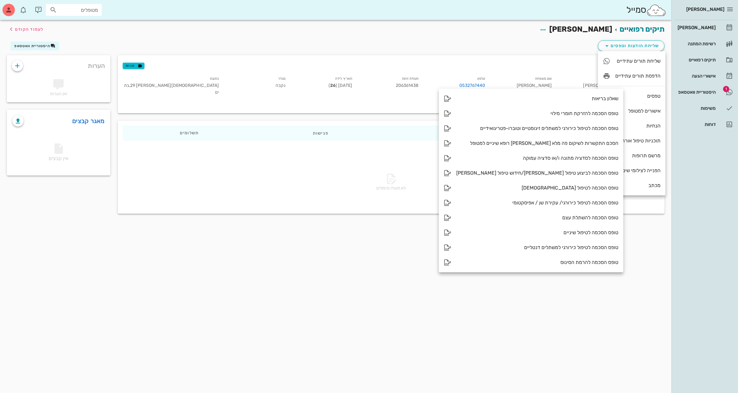
click at [577, 58] on div "פרטים אישיים תגיות" at bounding box center [391, 65] width 547 height 20
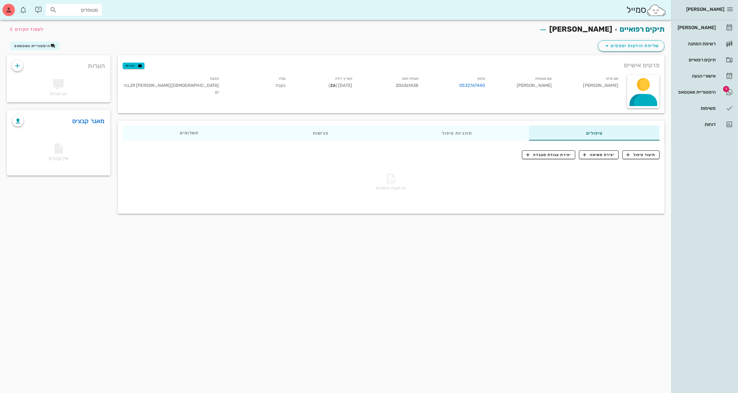
click at [556, 33] on h2 "תיקים רפואיים [PERSON_NAME] לעמוד הקודם" at bounding box center [592, 30] width 146 height 12
click at [537, 42] on div "שליחת הודעות וטפסים היסטוריית וואטסאפ" at bounding box center [335, 47] width 665 height 16
click at [696, 27] on div "[PERSON_NAME]" at bounding box center [696, 27] width 39 height 5
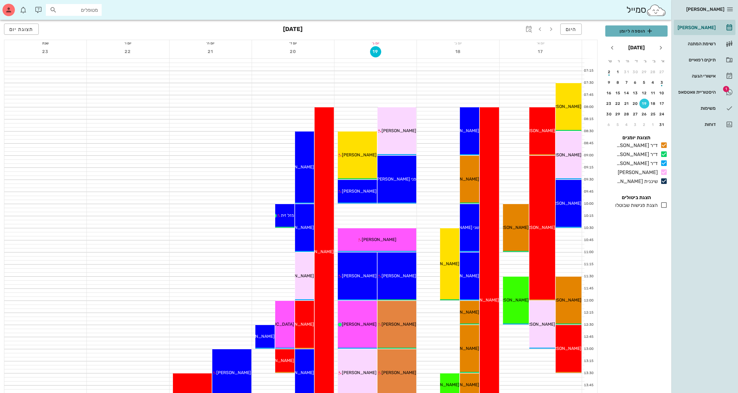
click at [628, 33] on span "הוספה ליומן" at bounding box center [637, 30] width 52 height 7
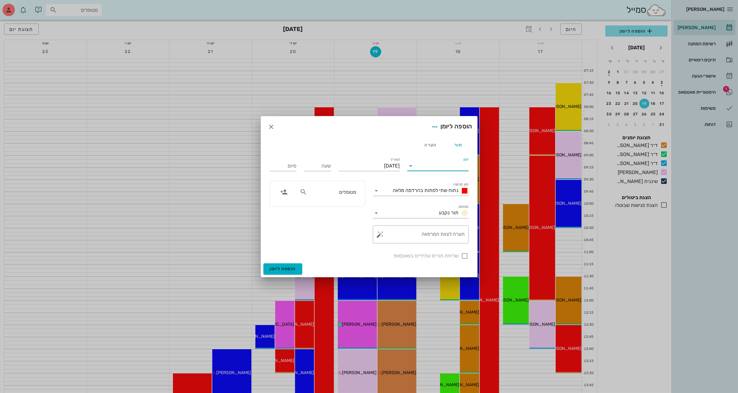
click at [432, 165] on input "יומן" at bounding box center [442, 166] width 53 height 10
click at [439, 184] on div "ד״ר [PERSON_NAME]" at bounding box center [439, 186] width 55 height 6
click at [324, 167] on input "שעה" at bounding box center [317, 166] width 27 height 10
type input "14:30"
click at [289, 167] on input "22:30" at bounding box center [283, 166] width 27 height 10
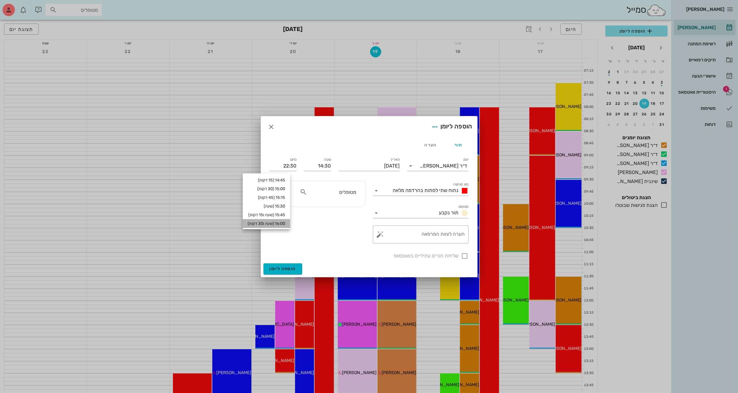
click at [284, 223] on div "16:00 (שעה ו30 דקות)" at bounding box center [267, 223] width 38 height 5
type input "16:00"
click at [431, 193] on div "נתוח שתי לסתות בהרדמה מלאה" at bounding box center [430, 190] width 78 height 7
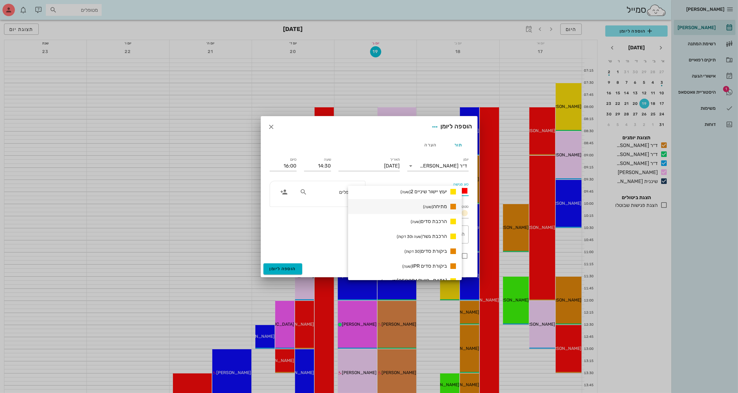
scroll to position [388, 0]
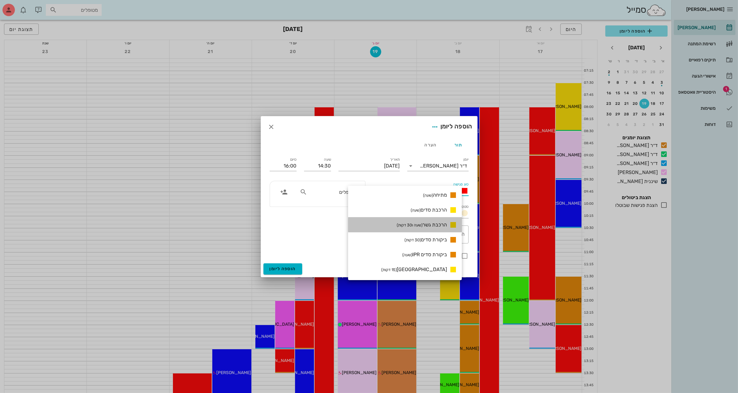
click at [432, 224] on span "הרכבת גשר (שעה ו30 דקות)" at bounding box center [422, 225] width 50 height 6
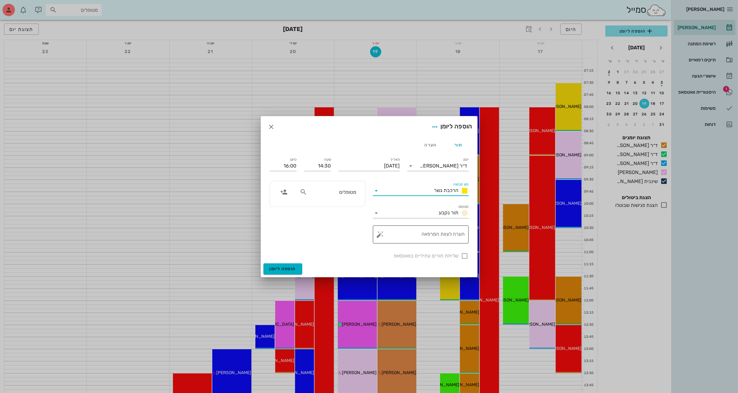
click at [433, 233] on textarea "הערה לצוות המרפאה" at bounding box center [423, 236] width 83 height 15
type textarea "הרכבה עליונה"
click at [320, 199] on div "מטופלים" at bounding box center [328, 194] width 64 height 16
click at [330, 192] on input "text" at bounding box center [333, 192] width 48 height 8
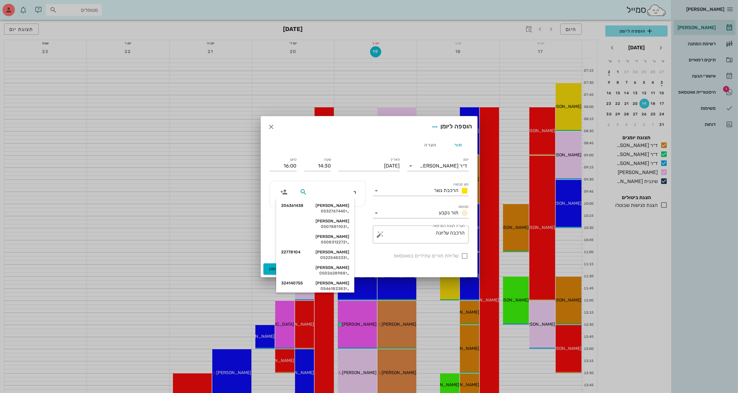
type input "רי"
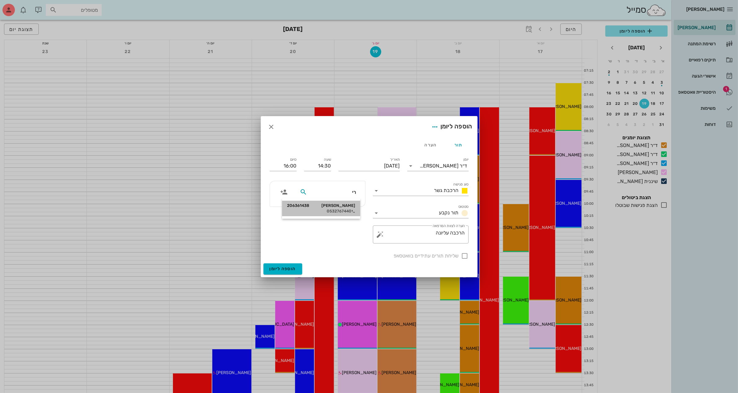
click at [342, 202] on div "[PERSON_NAME] 206361438 0532767440" at bounding box center [321, 209] width 68 height 16
click at [287, 268] on span "הוספה ליומן" at bounding box center [283, 268] width 26 height 5
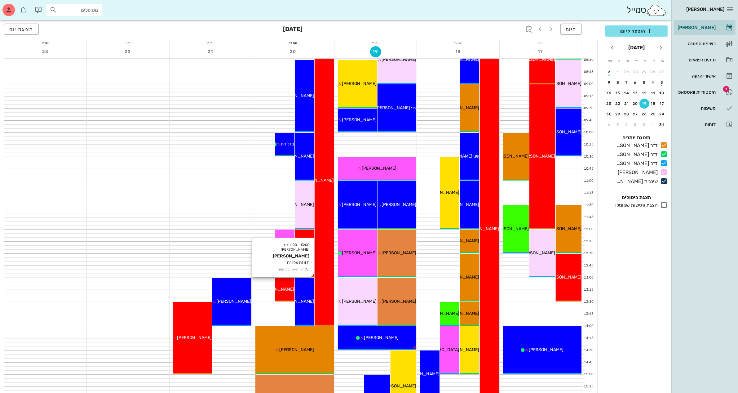
scroll to position [78, 0]
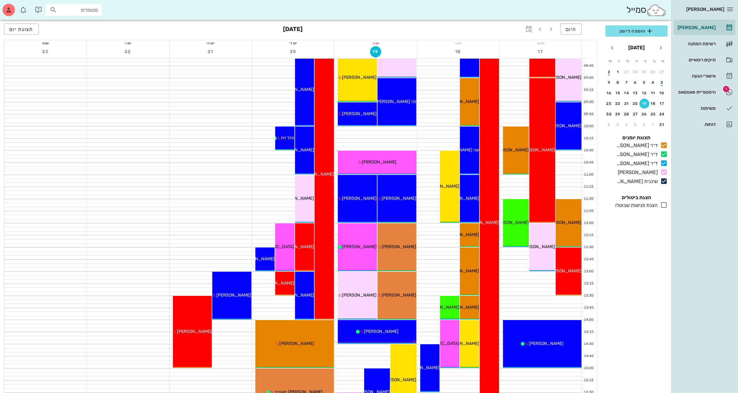
click at [432, 31] on div "היום [DATE] תצוגת יום" at bounding box center [301, 30] width 594 height 20
click at [633, 30] on span "הוספה ליומן" at bounding box center [637, 30] width 52 height 7
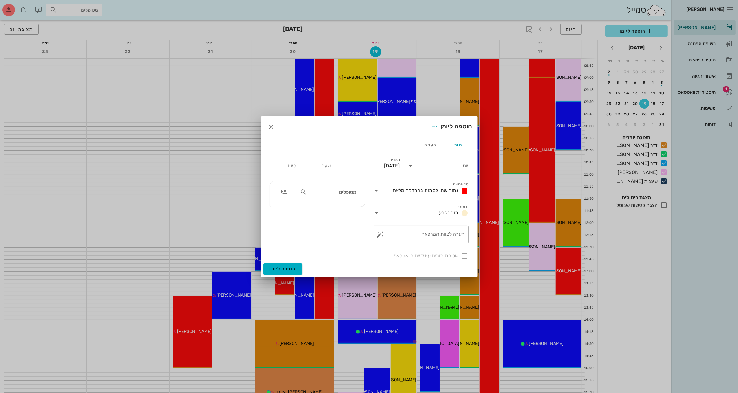
click at [709, 234] on div at bounding box center [369, 196] width 738 height 393
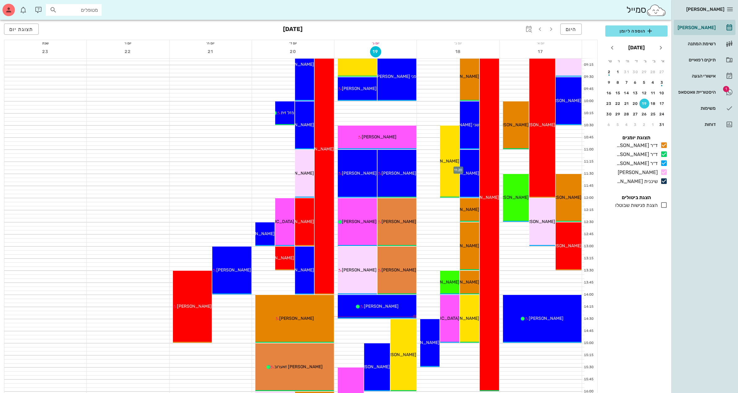
scroll to position [116, 0]
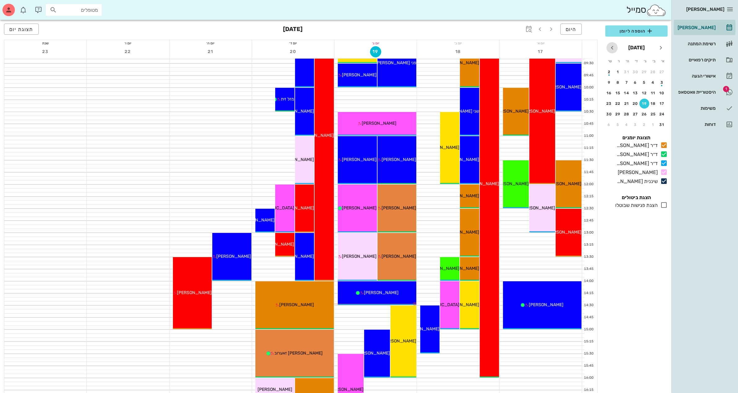
click at [613, 47] on icon "חודש הבא" at bounding box center [612, 47] width 7 height 7
click at [653, 91] on div "10" at bounding box center [654, 93] width 10 height 4
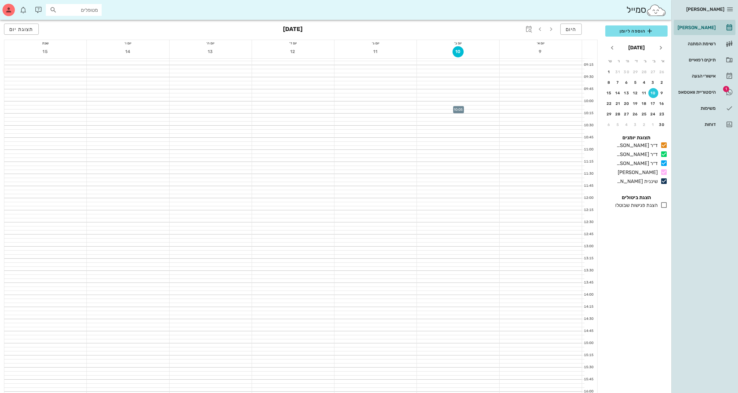
scroll to position [116, 0]
click at [637, 30] on span "הוספה ליומן" at bounding box center [637, 30] width 52 height 7
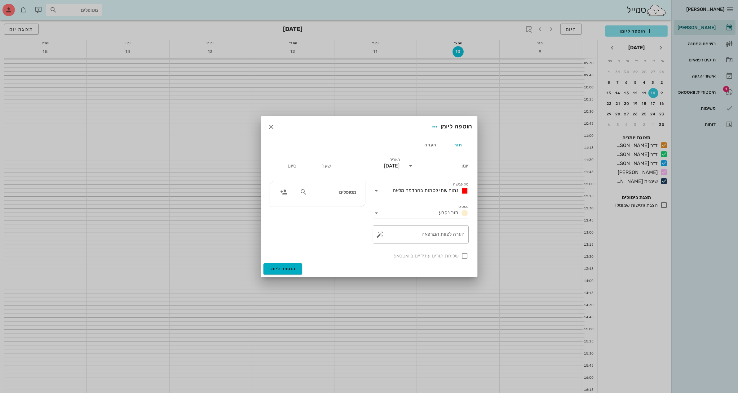
click at [455, 160] on div "יומן" at bounding box center [437, 164] width 61 height 14
click at [453, 162] on input "יומן" at bounding box center [442, 166] width 53 height 10
click at [451, 231] on div "שיננית [PERSON_NAME]" at bounding box center [439, 230] width 55 height 6
click at [379, 163] on input "[DATE]" at bounding box center [369, 166] width 61 height 10
click at [318, 167] on input "שעה" at bounding box center [317, 166] width 27 height 10
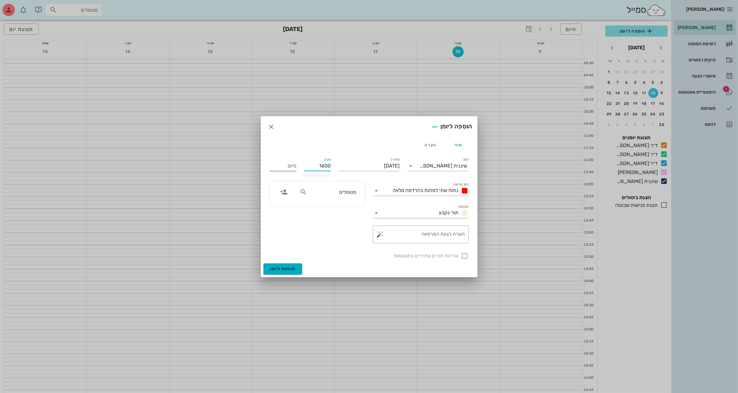
type input "16:00"
type input "00:00"
click at [289, 164] on div "סיום 00:00" at bounding box center [283, 166] width 27 height 10
click at [289, 164] on input "00:00" at bounding box center [283, 166] width 27 height 10
click at [286, 189] on div "16:30 (30 דקות)" at bounding box center [266, 188] width 37 height 5
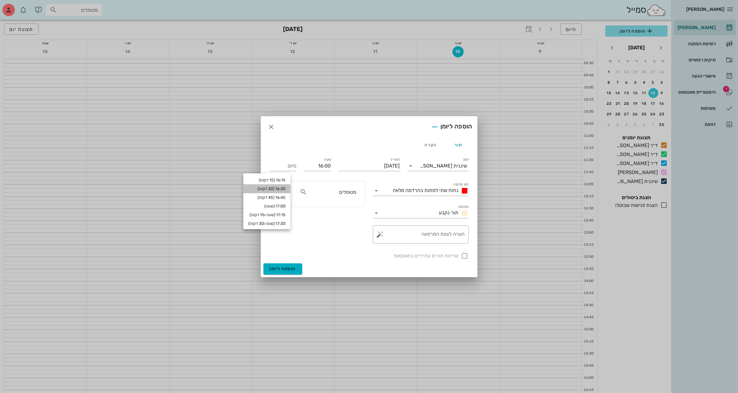
type input "16:30"
click at [421, 191] on span "נתוח שתי לסתות בהרדמה מלאה" at bounding box center [426, 190] width 66 height 6
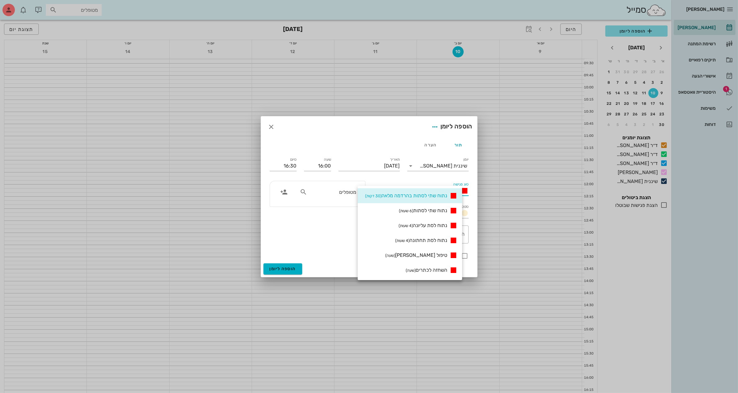
scroll to position [194, 0]
click at [429, 270] on small "(30 דקות)" at bounding box center [425, 270] width 16 height 5
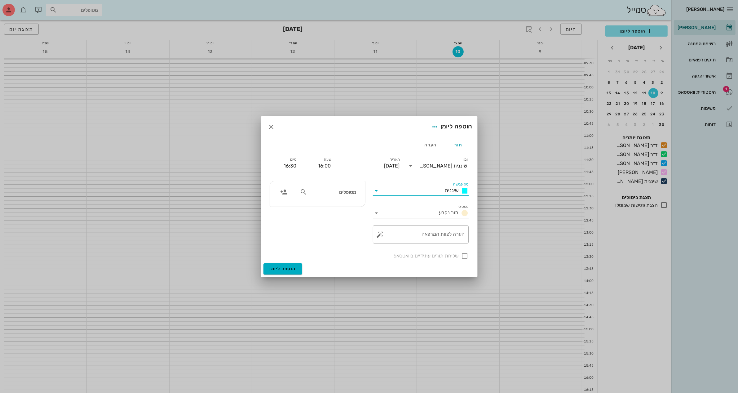
click at [340, 191] on input "מטופלים" at bounding box center [333, 192] width 48 height 8
type input "מז"
click at [343, 211] on div "0505191712" at bounding box center [333, 211] width 64 height 5
click at [464, 256] on div at bounding box center [465, 256] width 11 height 11
checkbox input "true"
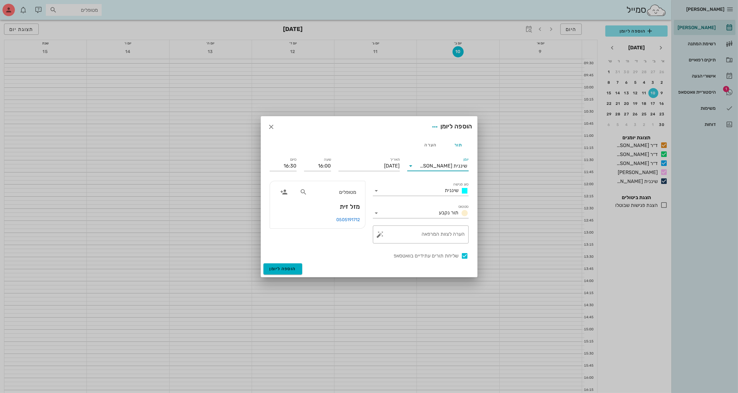
drag, startPoint x: 441, startPoint y: 165, endPoint x: 447, endPoint y: 163, distance: 6.4
click at [447, 163] on div "שיננית [PERSON_NAME]" at bounding box center [442, 166] width 53 height 10
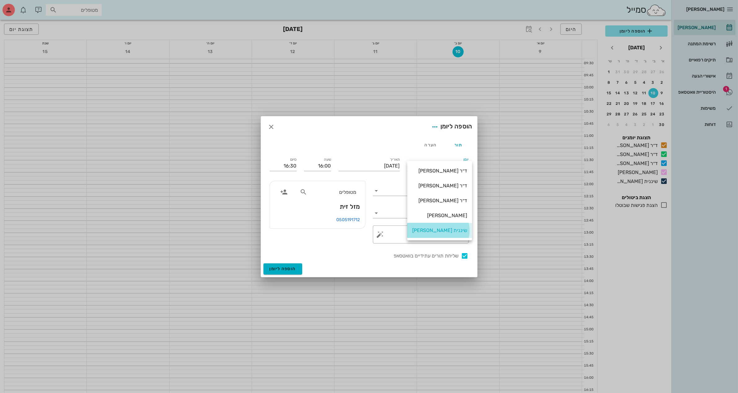
click at [450, 228] on div "שיננית [PERSON_NAME]" at bounding box center [439, 230] width 55 height 6
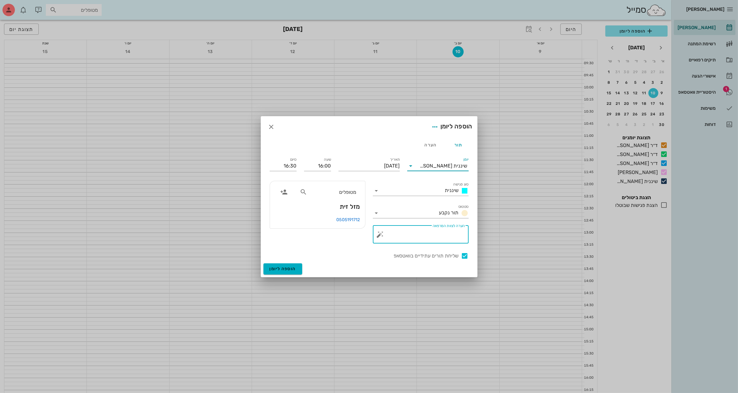
click at [439, 233] on textarea "הערה לצוות המרפאה" at bounding box center [423, 236] width 83 height 15
click at [272, 128] on icon "button" at bounding box center [271, 126] width 7 height 7
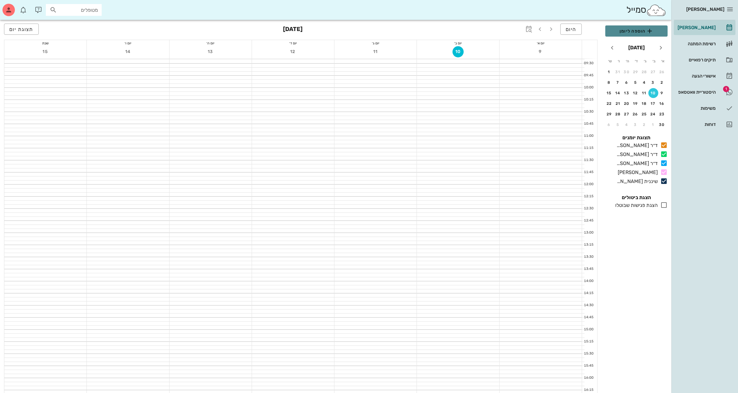
click at [631, 29] on span "הוספה ליומן" at bounding box center [637, 30] width 52 height 7
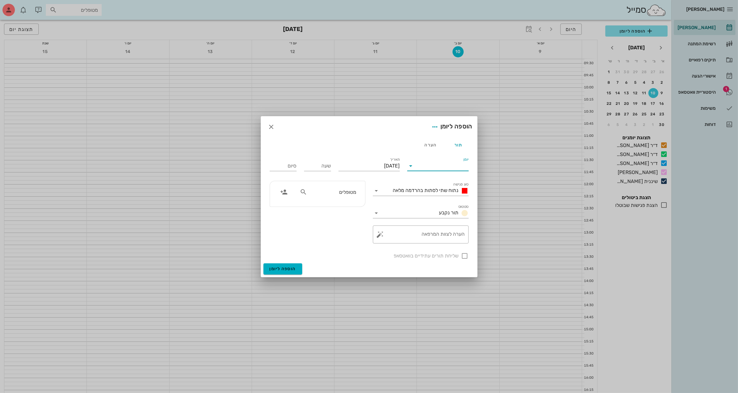
click at [446, 165] on input "יומן" at bounding box center [442, 166] width 53 height 10
click at [389, 84] on div at bounding box center [369, 196] width 738 height 393
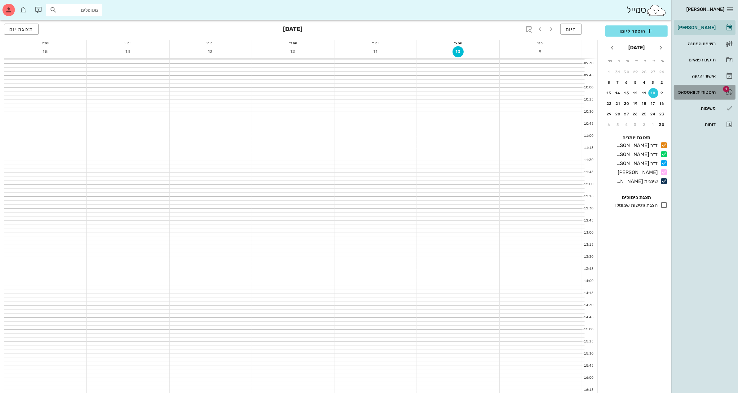
click at [708, 91] on div "היסטוריית וואטסאפ" at bounding box center [696, 92] width 39 height 5
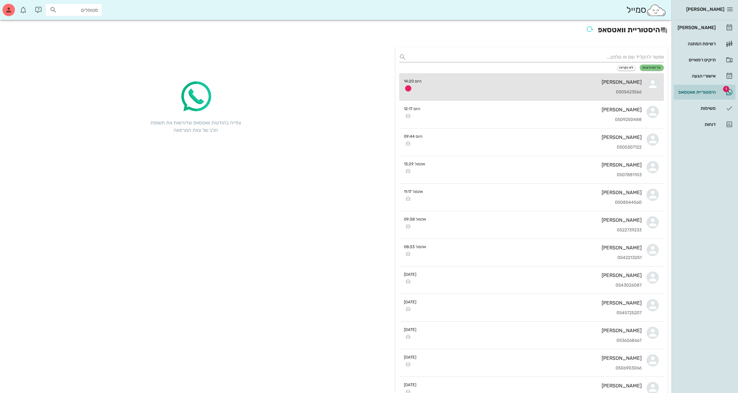
click at [595, 87] on div "[PERSON_NAME] 0505423566" at bounding box center [534, 86] width 215 height 27
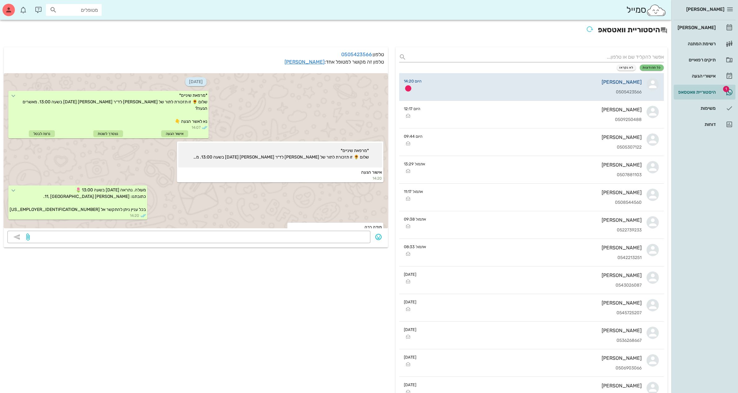
scroll to position [11, 0]
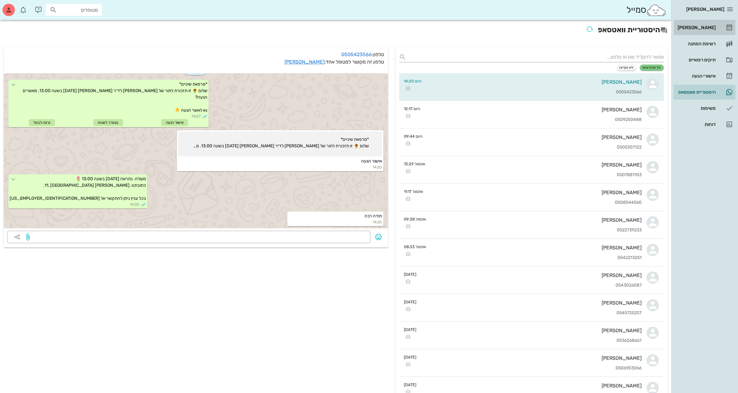
click at [703, 28] on div "[PERSON_NAME]" at bounding box center [696, 27] width 39 height 5
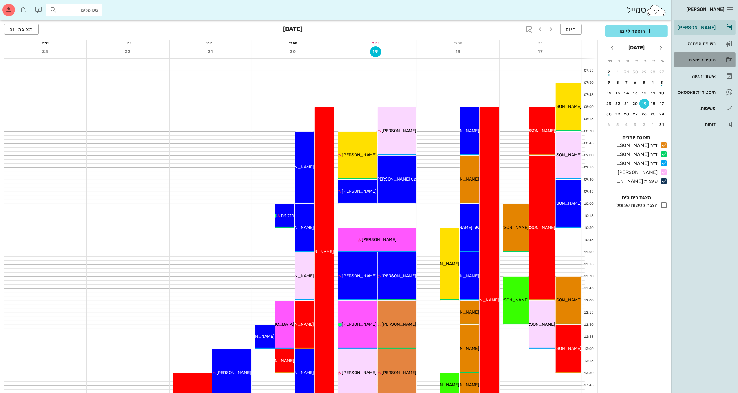
click at [692, 57] on div "תיקים רפואיים" at bounding box center [696, 60] width 39 height 10
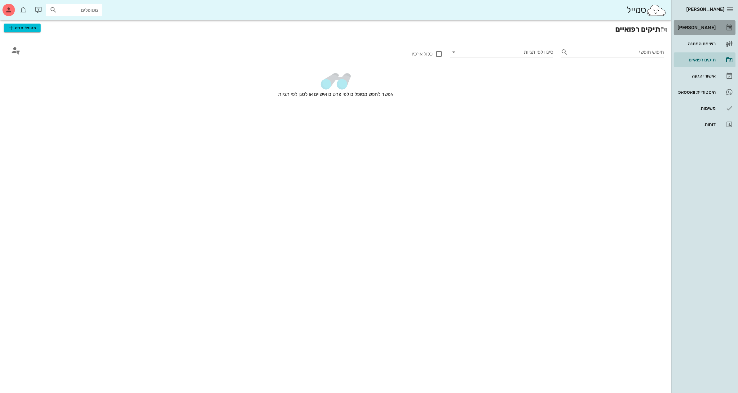
click at [697, 24] on div "[PERSON_NAME]" at bounding box center [696, 28] width 39 height 10
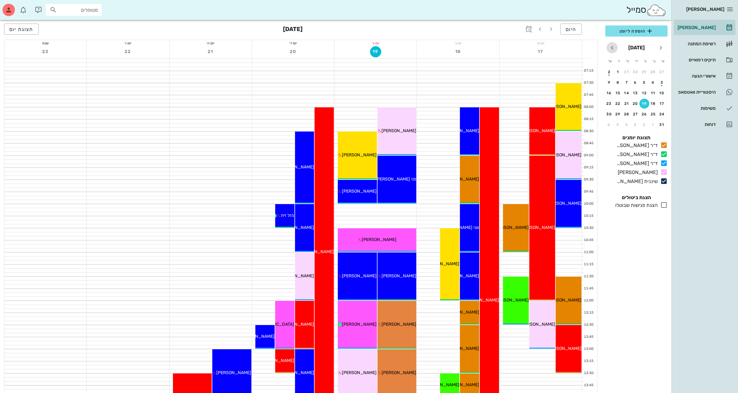
click at [612, 48] on icon "חודש הבא" at bounding box center [612, 47] width 7 height 7
click at [652, 91] on div "10" at bounding box center [654, 93] width 10 height 4
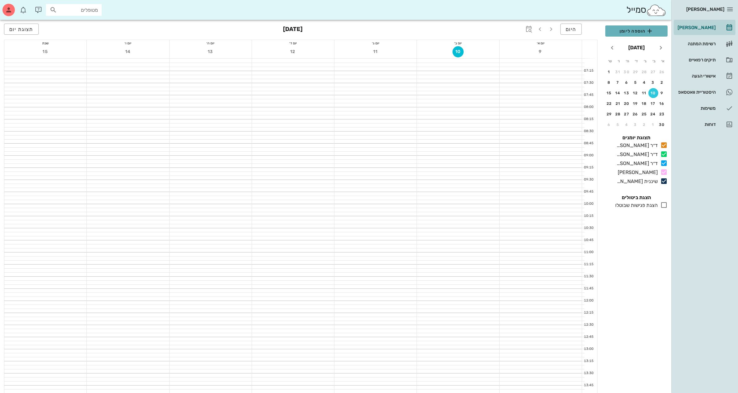
click at [636, 30] on span "הוספה ליומן" at bounding box center [637, 30] width 52 height 7
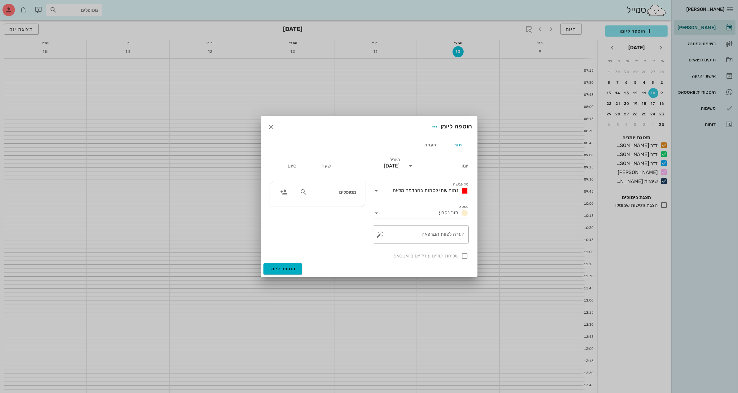
click at [416, 169] on div at bounding box center [411, 165] width 9 height 7
click at [456, 230] on div "שיננית [PERSON_NAME]" at bounding box center [439, 230] width 55 height 6
click at [326, 165] on input "שעה" at bounding box center [317, 166] width 27 height 10
type input "16:00"
type input "00:00"
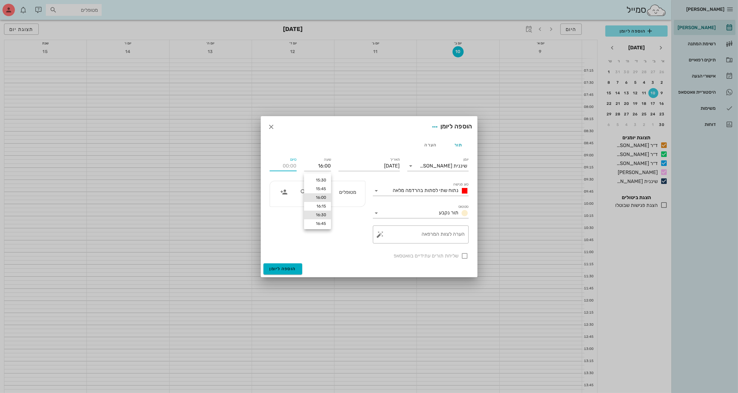
click at [319, 214] on div "16:30" at bounding box center [317, 214] width 17 height 5
type input "16:30"
click at [410, 187] on span "נתוח שתי לסתות בהרדמה מלאה" at bounding box center [426, 190] width 66 height 6
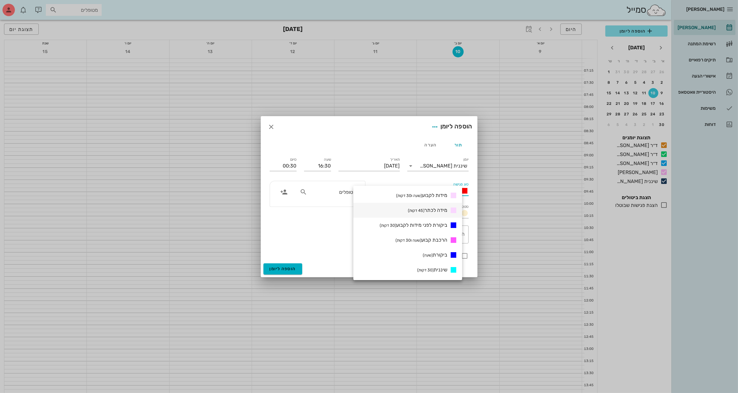
scroll to position [233, 0]
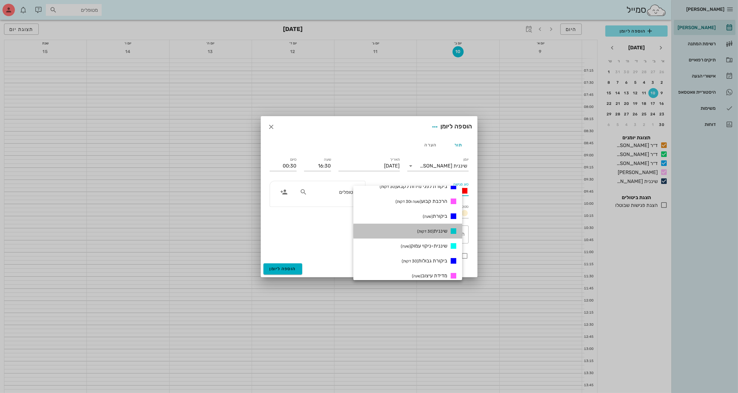
click at [434, 229] on small "(30 דקות)" at bounding box center [425, 231] width 16 height 5
type input "17:00"
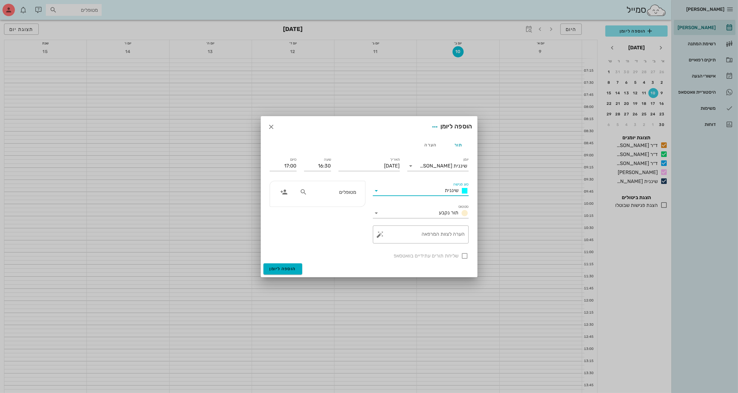
click at [348, 194] on input "מטופלים" at bounding box center [333, 192] width 48 height 8
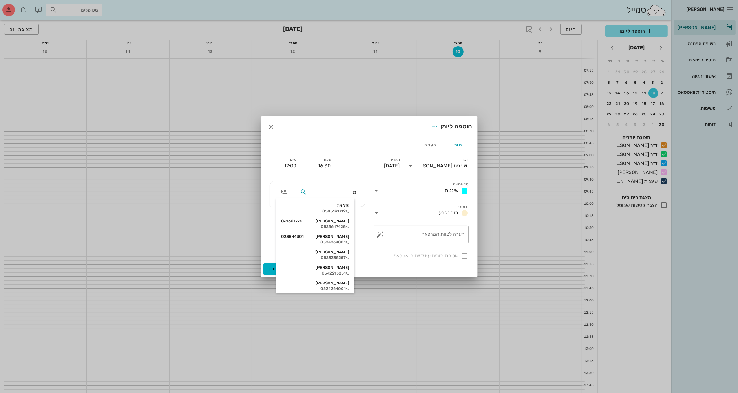
type input "מז"
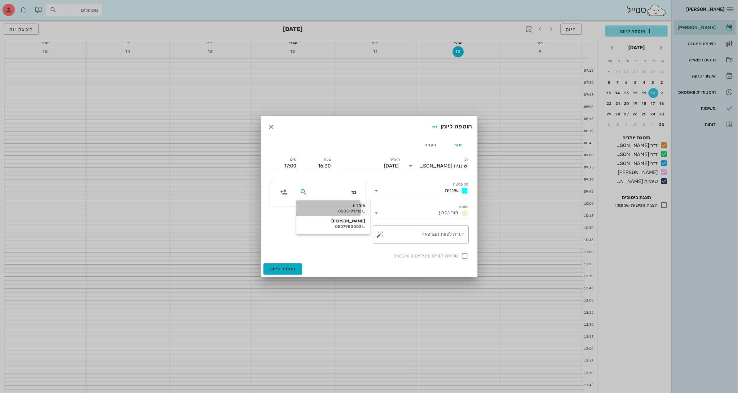
click at [341, 205] on div "מזל זית" at bounding box center [333, 205] width 64 height 5
click at [466, 255] on div at bounding box center [465, 256] width 11 height 11
checkbox input "true"
click at [281, 267] on span "הוספה ליומן" at bounding box center [283, 268] width 26 height 5
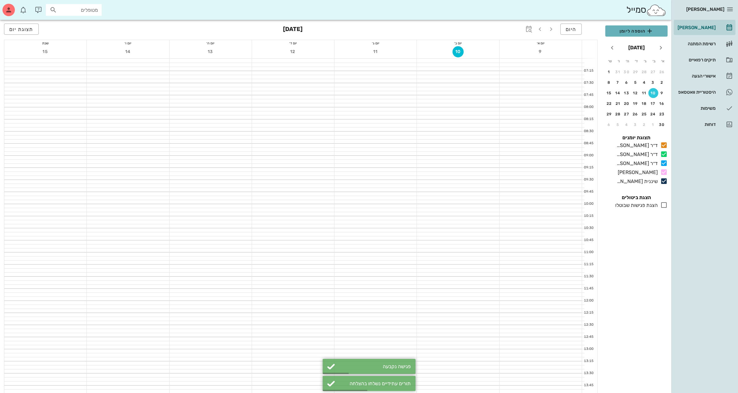
click at [641, 27] on span "הוספה ליומן" at bounding box center [637, 30] width 52 height 7
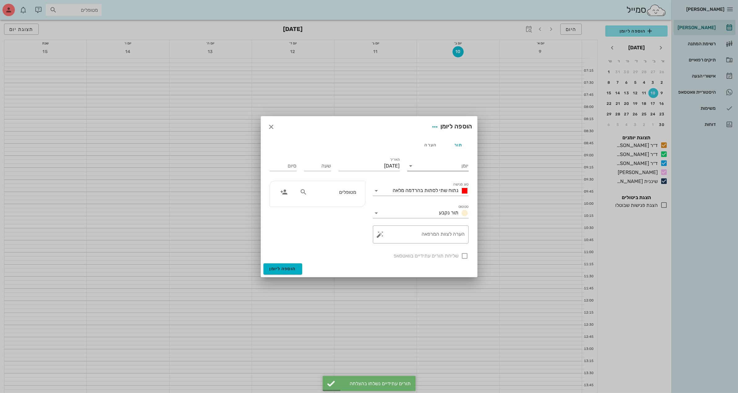
click at [444, 165] on input "יומן" at bounding box center [442, 166] width 53 height 10
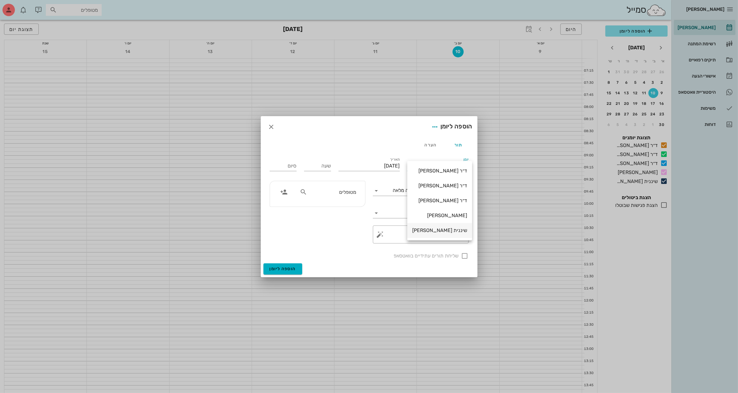
click at [450, 230] on div "שיננית [PERSON_NAME]" at bounding box center [439, 230] width 55 height 6
click at [325, 168] on input "שעה" at bounding box center [317, 166] width 27 height 10
type input "16:00"
type input "00:00"
click at [287, 166] on input "00:00" at bounding box center [283, 166] width 27 height 10
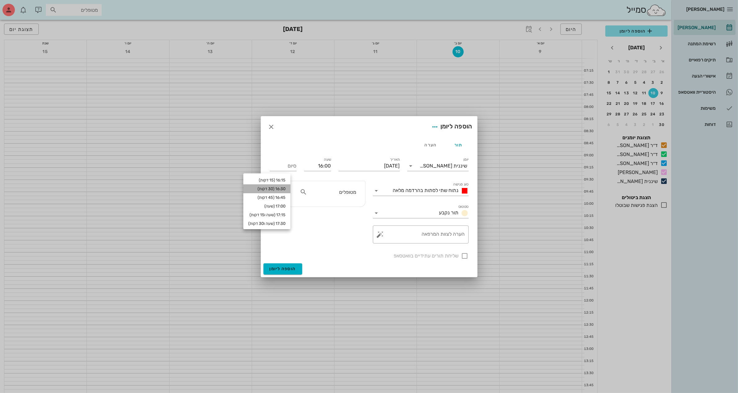
click at [286, 188] on div "16:30 (30 דקות)" at bounding box center [266, 188] width 37 height 5
type input "16:30"
click at [341, 193] on input "מטופלים" at bounding box center [333, 192] width 48 height 8
type input "חיי"
click at [270, 128] on icon "button" at bounding box center [271, 126] width 7 height 7
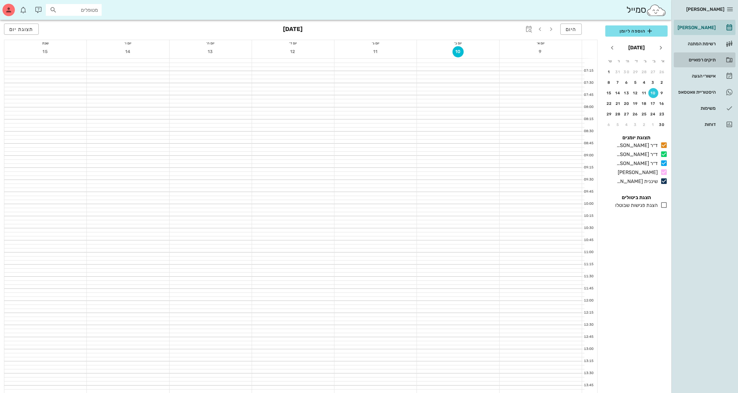
click at [695, 58] on div "תיקים רפואיים" at bounding box center [696, 59] width 39 height 5
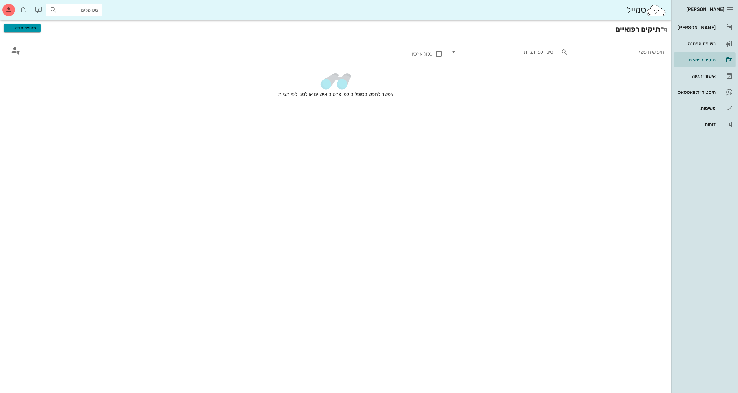
click at [28, 28] on span "מטופל חדש" at bounding box center [21, 27] width 29 height 7
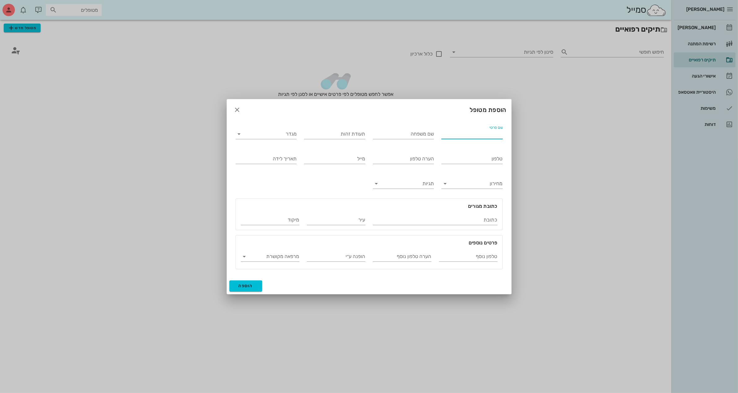
click at [469, 136] on input "שם פרטי" at bounding box center [472, 134] width 61 height 10
type input "[PERSON_NAME]"
type input "זית"
click at [257, 128] on div "מגדר" at bounding box center [266, 132] width 61 height 14
click at [274, 137] on input "מגדר" at bounding box center [271, 134] width 51 height 10
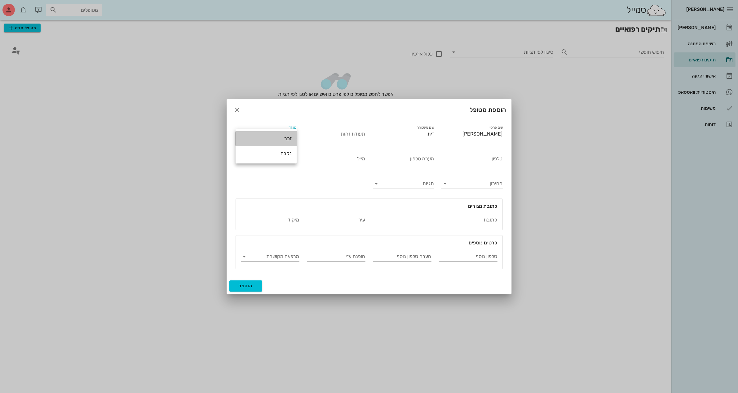
click at [284, 137] on div "זכר" at bounding box center [266, 139] width 51 height 6
click at [457, 156] on input "טלפון" at bounding box center [472, 159] width 61 height 10
type input "050-9900462"
click at [247, 285] on span "הוספה" at bounding box center [246, 285] width 15 height 5
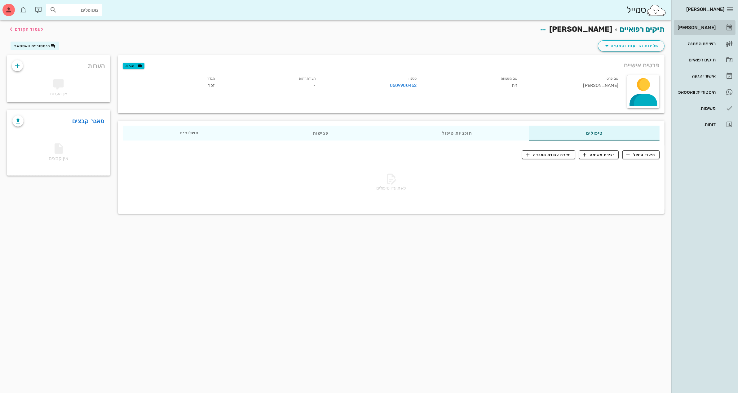
click at [704, 28] on div "[PERSON_NAME]" at bounding box center [696, 27] width 39 height 5
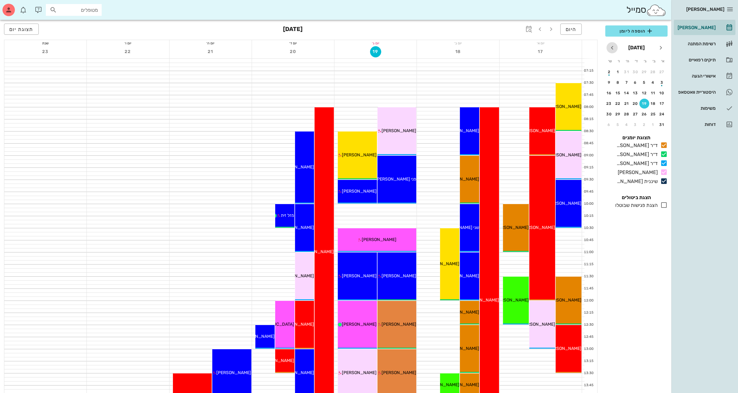
click at [612, 49] on icon "חודש הבא" at bounding box center [612, 47] width 7 height 7
click at [652, 91] on div "10" at bounding box center [654, 93] width 10 height 4
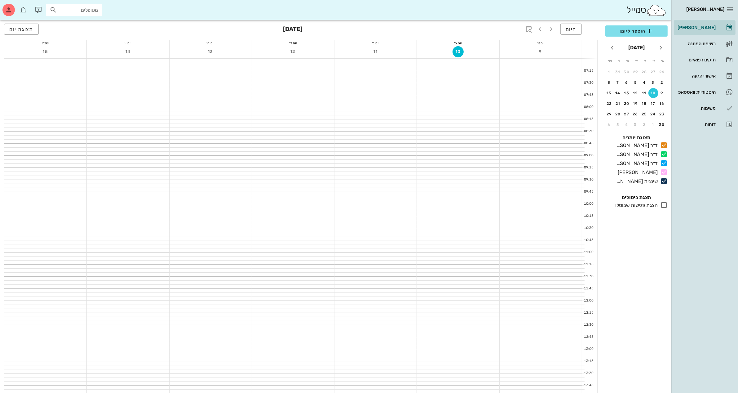
click at [655, 93] on div "10" at bounding box center [654, 93] width 10 height 4
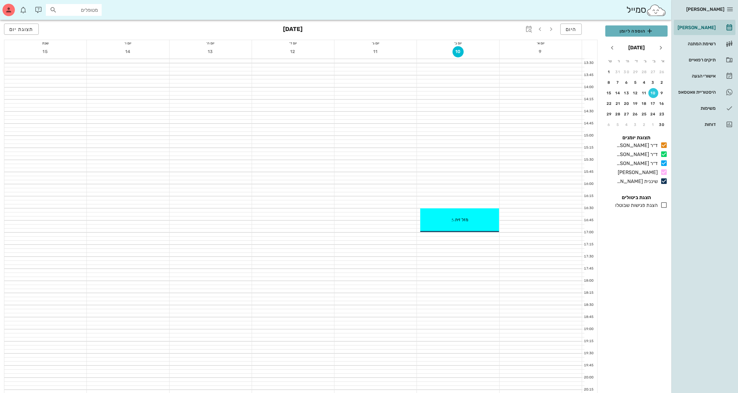
click at [635, 29] on span "הוספה ליומן" at bounding box center [637, 30] width 52 height 7
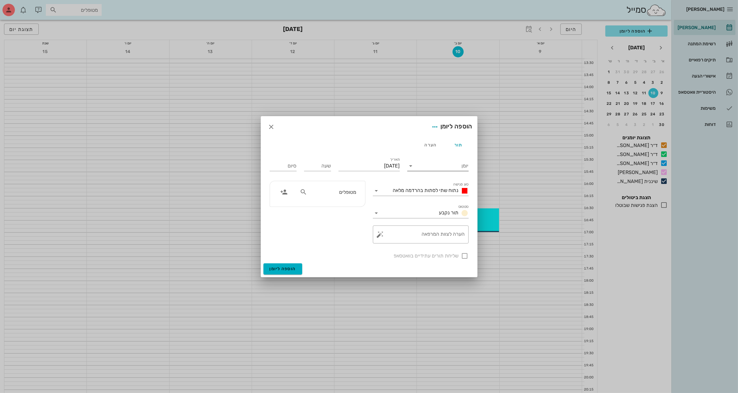
click at [427, 162] on input "יומן" at bounding box center [442, 166] width 53 height 10
click at [452, 230] on div "שיננית [PERSON_NAME]" at bounding box center [439, 230] width 55 height 6
click at [316, 167] on input "שעה" at bounding box center [317, 166] width 27 height 10
type input "16:00"
type input "00:00"
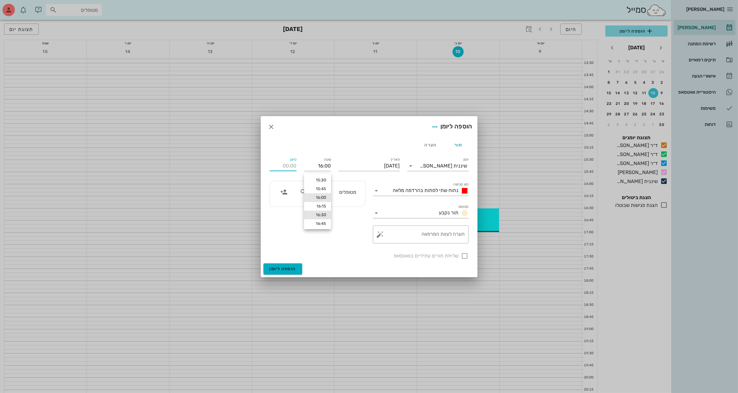
click at [321, 215] on div "16:30" at bounding box center [317, 214] width 17 height 5
type input "16:30"
click at [396, 189] on span "נתוח שתי לסתות בהרדמה מלאה" at bounding box center [426, 190] width 66 height 6
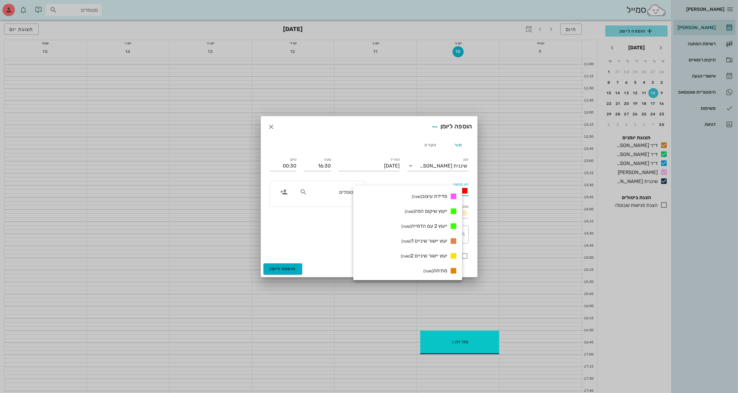
scroll to position [273, 0]
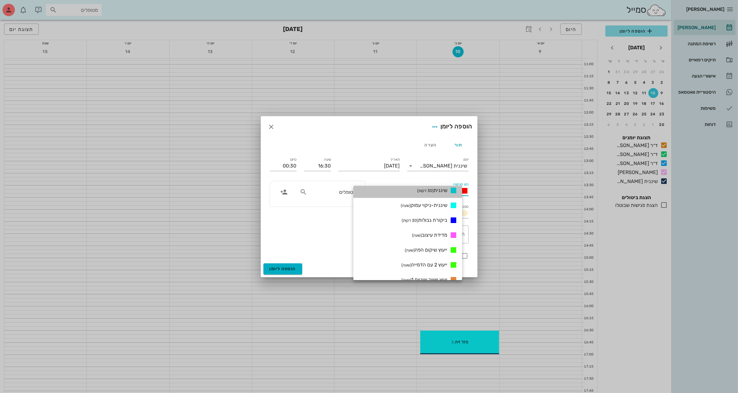
click at [434, 187] on span "שיננית (30 דקות)" at bounding box center [432, 190] width 30 height 6
type input "17:00"
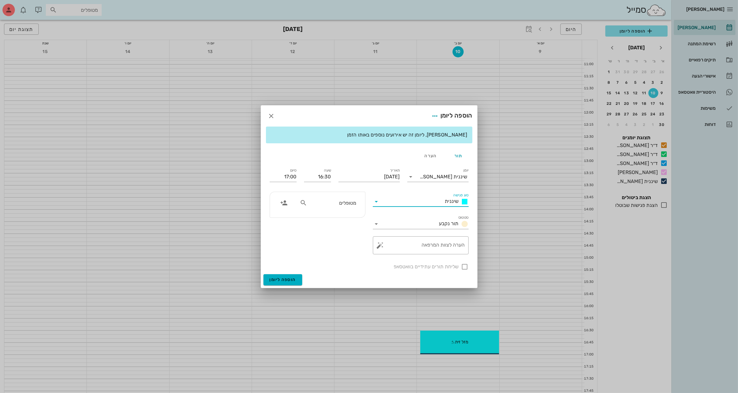
scroll to position [0, 0]
click at [338, 199] on input "מטופלים" at bounding box center [333, 203] width 48 height 8
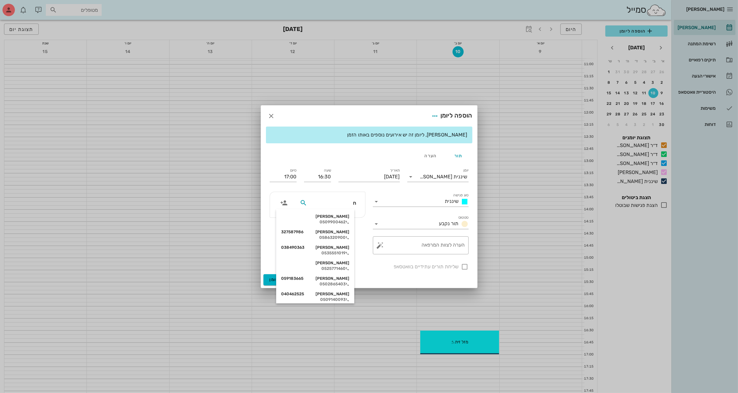
type input "חי"
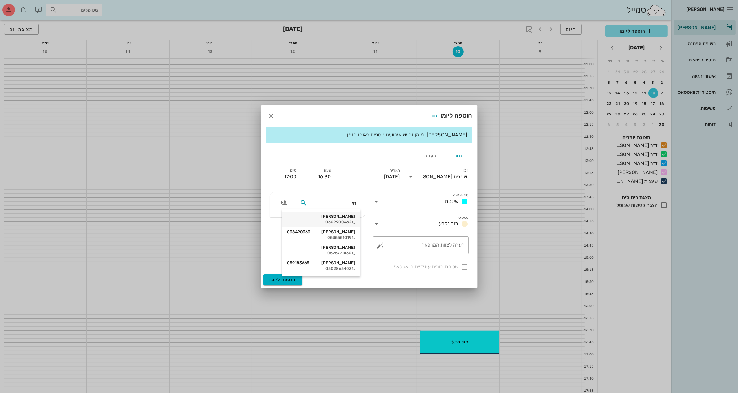
click at [346, 220] on div "0509900462" at bounding box center [321, 222] width 68 height 5
click at [463, 269] on div at bounding box center [465, 266] width 11 height 11
checkbox input "true"
click at [277, 278] on span "הוספה ליומן" at bounding box center [283, 279] width 26 height 5
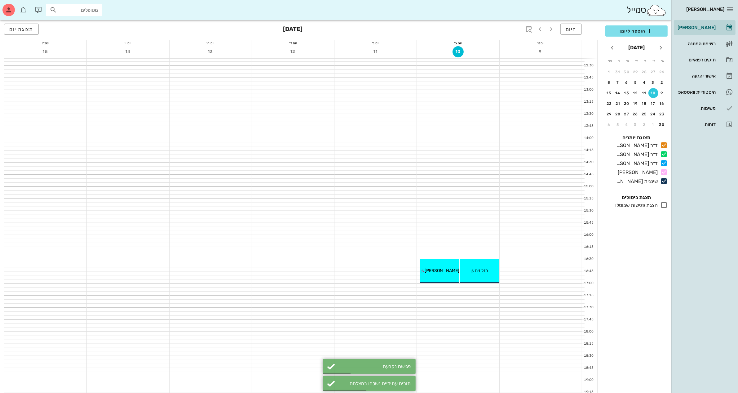
scroll to position [265, 0]
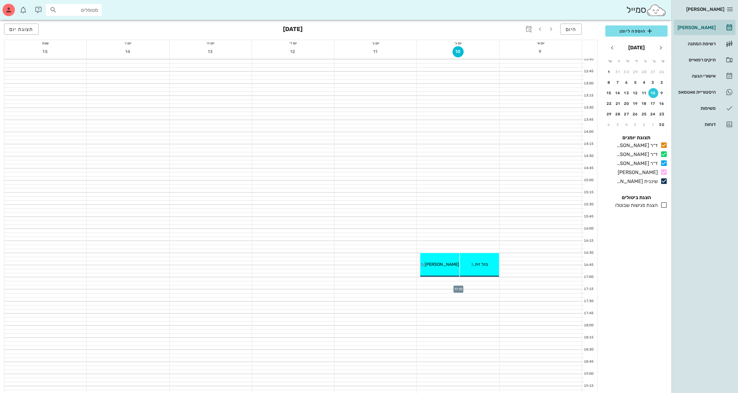
drag, startPoint x: 436, startPoint y: 263, endPoint x: 439, endPoint y: 285, distance: 22.0
click at [439, 285] on div "16:30 - 17:00 שיננית [PERSON_NAME] מזל זית תור ראשון עם שיננית [PERSON_NAME] מז…" at bounding box center [458, 131] width 82 height 677
click at [445, 267] on div "[PERSON_NAME]" at bounding box center [440, 264] width 39 height 7
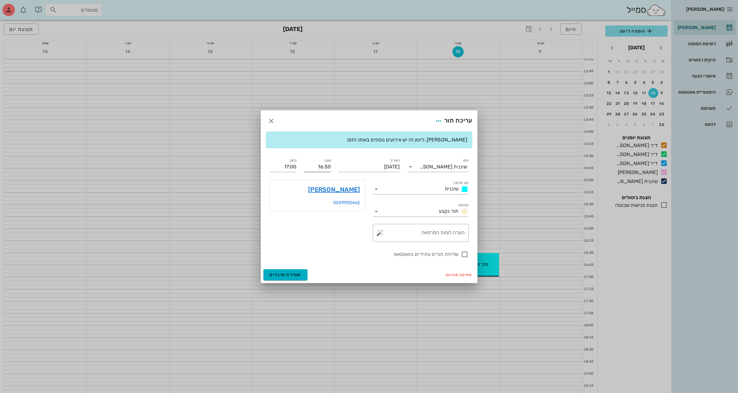
click at [327, 167] on input "16:30" at bounding box center [317, 167] width 27 height 10
click at [318, 178] on div "16:00" at bounding box center [317, 178] width 17 height 5
type input "16:00"
type input "16:30"
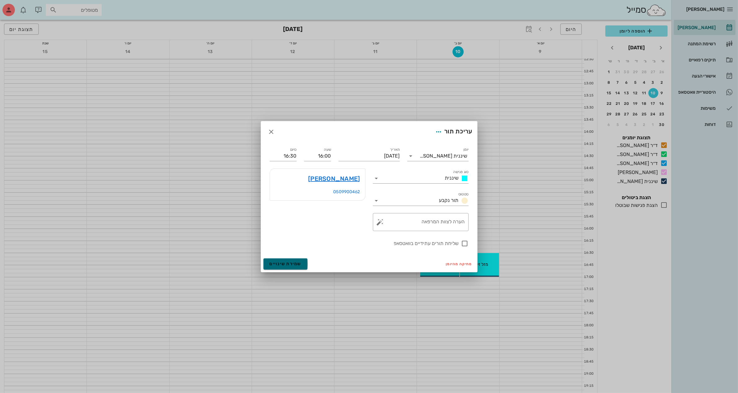
click at [291, 261] on span "שמירת שינויים" at bounding box center [286, 263] width 32 height 5
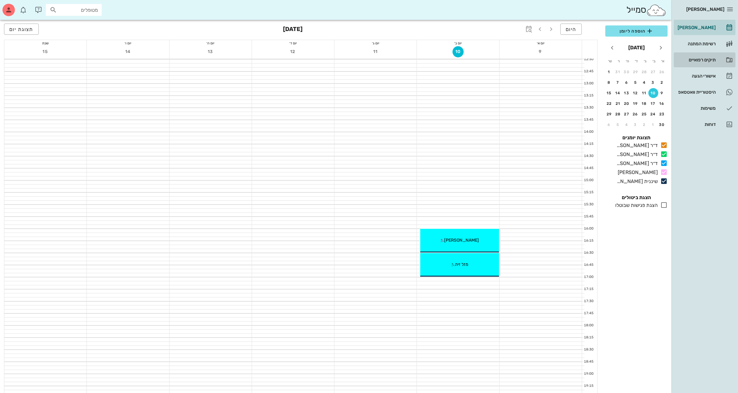
drag, startPoint x: 700, startPoint y: 58, endPoint x: 672, endPoint y: 97, distance: 48.1
click at [700, 58] on div "תיקים רפואיים" at bounding box center [696, 59] width 39 height 5
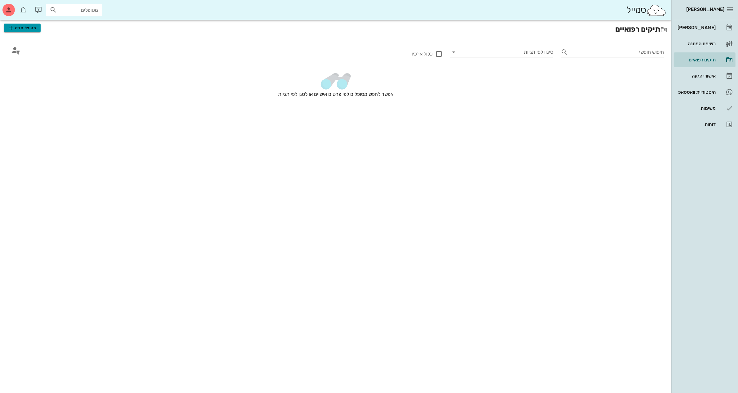
click at [28, 27] on span "מטופל חדש" at bounding box center [21, 27] width 29 height 7
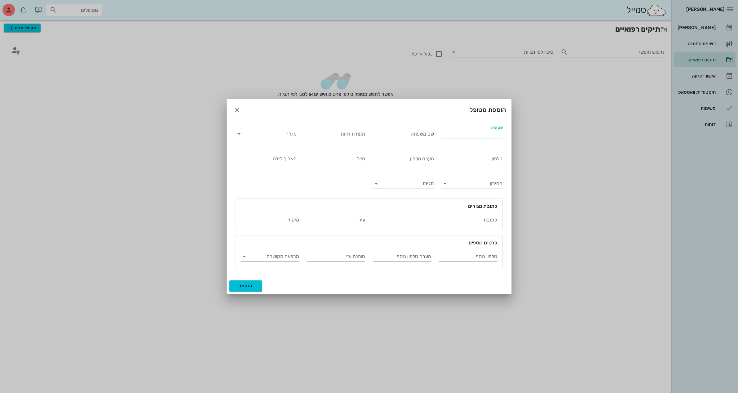
click at [466, 130] on input "שם פרטי" at bounding box center [472, 134] width 61 height 10
type input "[PERSON_NAME]"
type input "36268993"
click at [271, 137] on input "מגדר" at bounding box center [271, 134] width 51 height 10
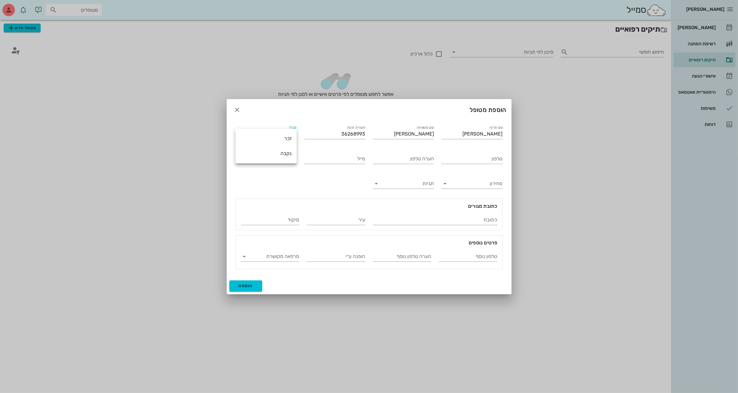
click at [278, 151] on div "נקבה" at bounding box center [266, 153] width 51 height 6
click at [465, 159] on input "טלפון" at bounding box center [472, 159] width 61 height 10
type input "050-7838991"
click at [272, 154] on input "תאריך לידה" at bounding box center [266, 159] width 61 height 10
type input "[DATE]"
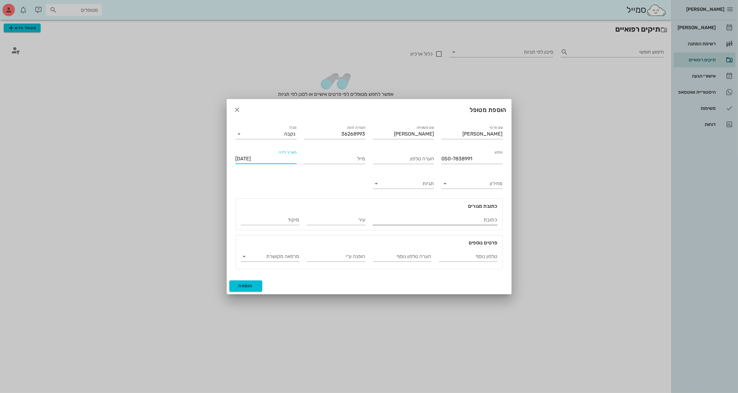
click at [445, 217] on input "כתובת" at bounding box center [435, 220] width 125 height 10
type input "[PERSON_NAME] 4"
click at [343, 219] on input "עיר" at bounding box center [336, 220] width 59 height 10
type input "רמלה"
click at [250, 283] on button "הוספה" at bounding box center [245, 285] width 33 height 11
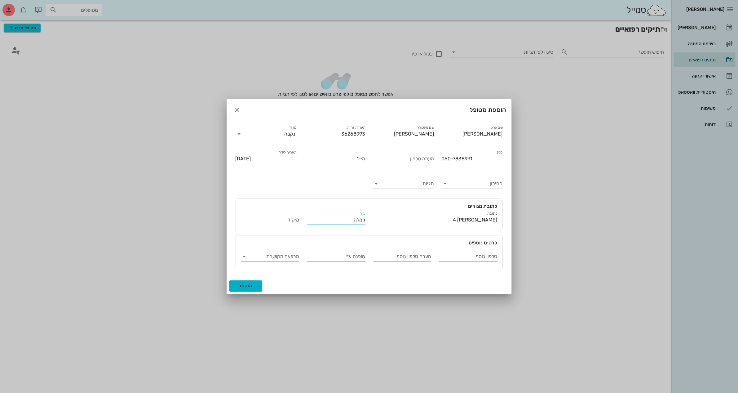
type input "[DATE]"
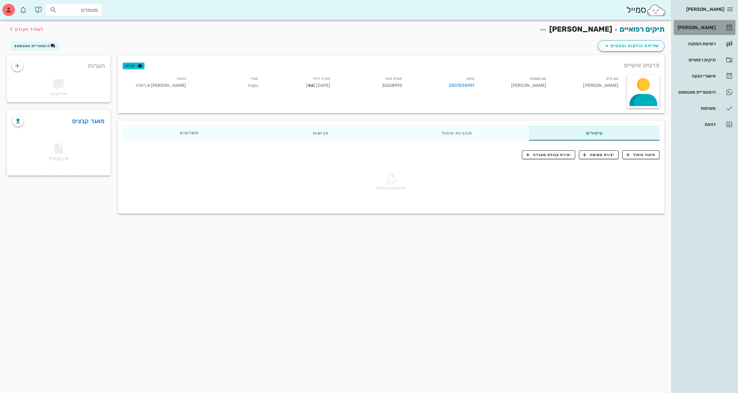
click at [692, 29] on div "[PERSON_NAME]" at bounding box center [696, 27] width 39 height 5
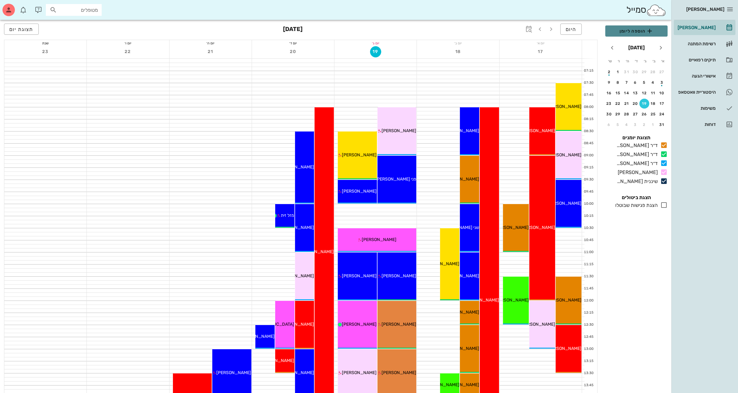
click at [631, 30] on span "הוספה ליומן" at bounding box center [637, 30] width 52 height 7
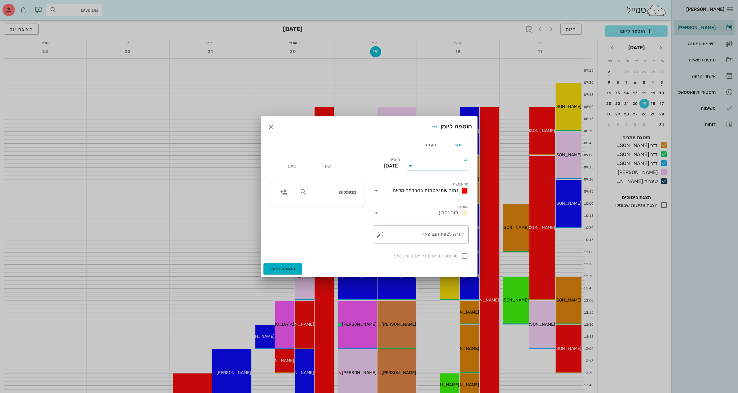
click at [432, 163] on input "יומן" at bounding box center [442, 166] width 53 height 10
click at [447, 201] on div "ד״ר [PERSON_NAME]" at bounding box center [439, 201] width 55 height 6
click at [381, 165] on input "[DATE]" at bounding box center [369, 166] width 61 height 10
click at [354, 236] on div "21" at bounding box center [356, 236] width 10 height 4
type input "[DATE]"
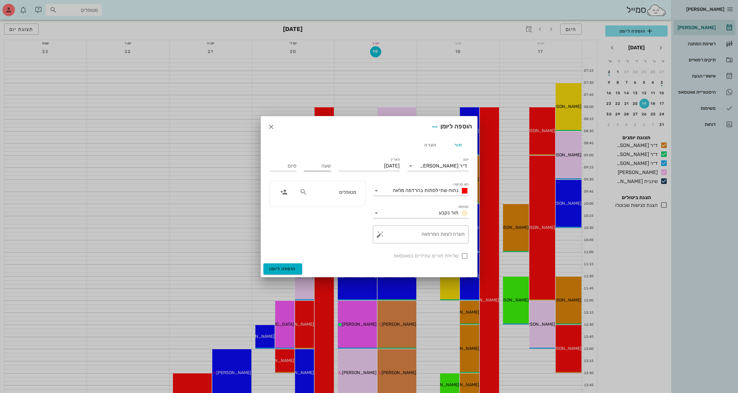
click at [311, 163] on input "שעה" at bounding box center [317, 166] width 27 height 10
type input "1200"
type input "20:00"
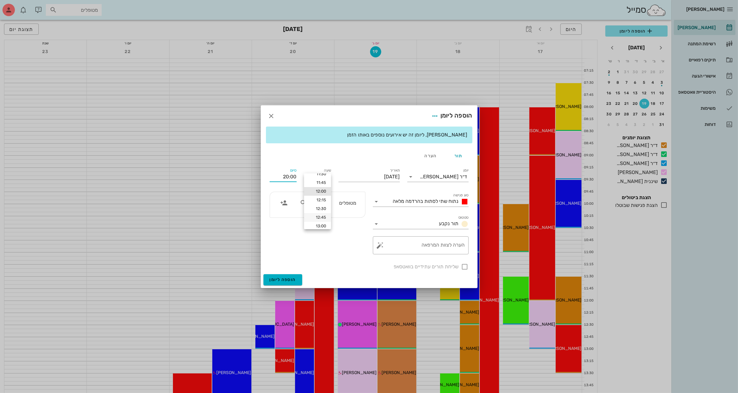
scroll to position [7, 0]
click at [320, 223] on div "13:00" at bounding box center [317, 225] width 17 height 5
type input "13:00"
click at [431, 202] on span "נתוח שתי לסתות בהרדמה מלאה" at bounding box center [426, 201] width 66 height 6
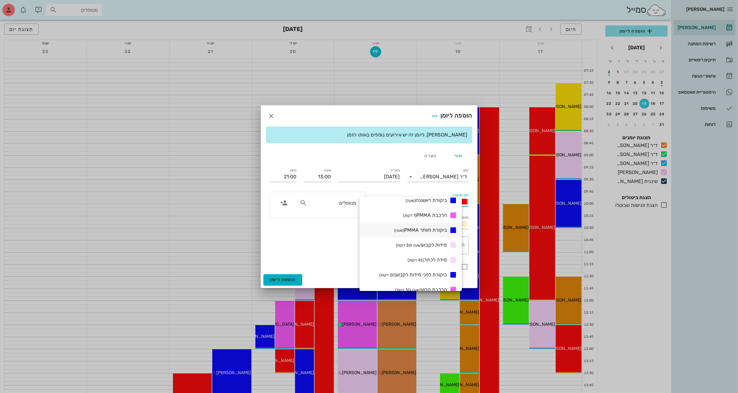
scroll to position [116, 0]
click at [432, 238] on span "ביקורת ראשונה (שעה)" at bounding box center [426, 239] width 41 height 6
type input "14:00"
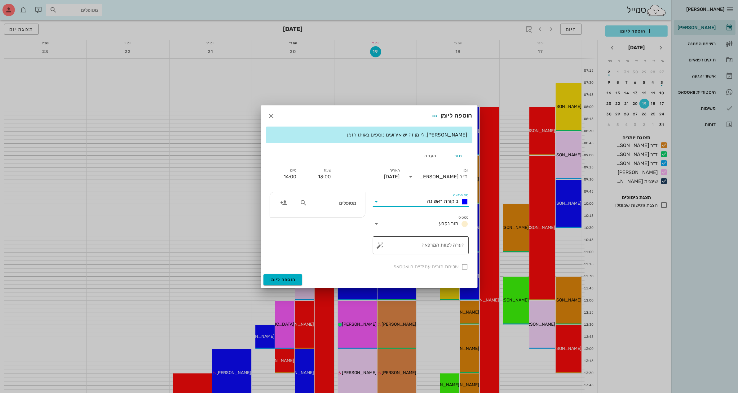
click at [445, 247] on textarea "הערה לצוות המרפאה" at bounding box center [423, 246] width 83 height 15
click at [335, 200] on input "מטופלים" at bounding box center [333, 203] width 48 height 8
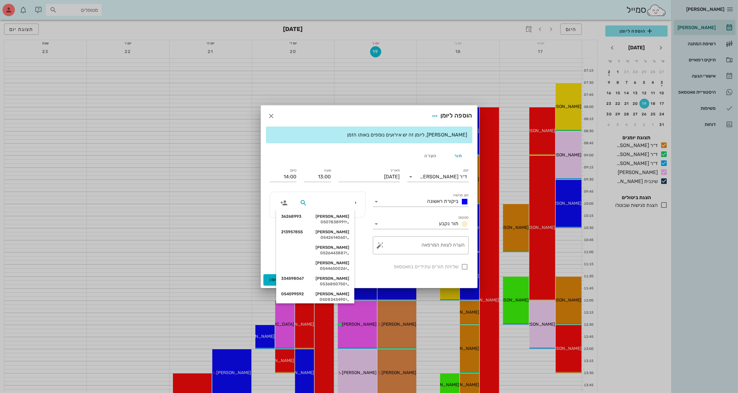
type input "יפ"
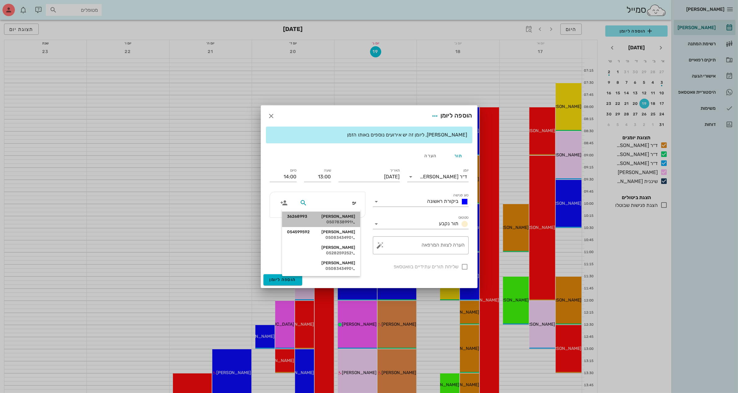
click at [351, 220] on div "0507838991" at bounding box center [321, 222] width 68 height 5
click at [435, 242] on div "הערה לצוות המרפאה" at bounding box center [423, 245] width 83 height 18
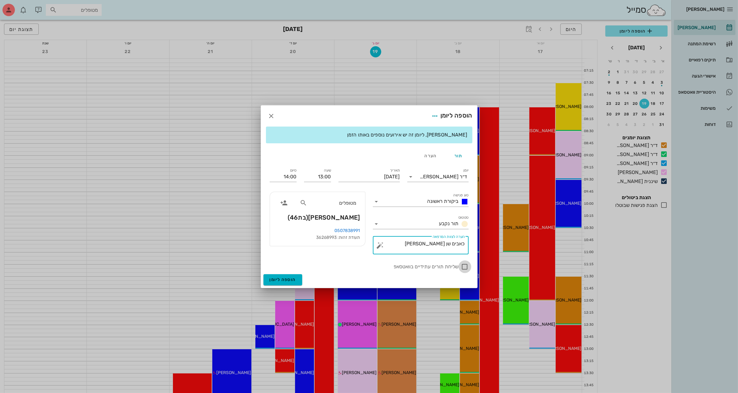
type textarea "כאבים שן [PERSON_NAME]"
click at [463, 264] on div at bounding box center [465, 266] width 11 height 11
checkbox input "true"
click at [216, 178] on div at bounding box center [369, 196] width 738 height 393
click at [321, 177] on input "13:00" at bounding box center [317, 177] width 27 height 10
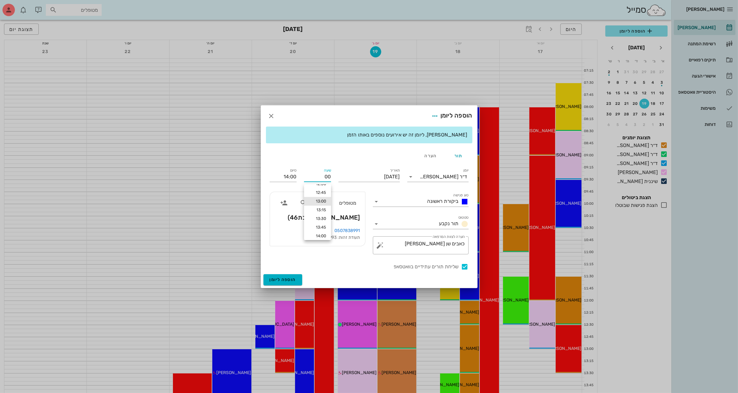
type input "0"
click at [323, 178] on input "שעה" at bounding box center [317, 177] width 27 height 10
type input "12:00"
type input "13:00"
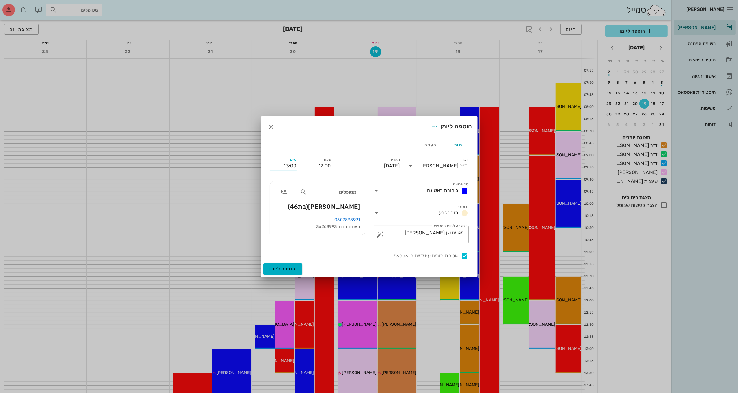
click at [285, 177] on div "יומן ד״ר [PERSON_NAME] סוג פגישה ביקורת ראשונה סטטוס תור נקבע תאריך [DATE] שעה …" at bounding box center [369, 207] width 207 height 111
click at [281, 269] on span "הוספה ליומן" at bounding box center [283, 268] width 26 height 5
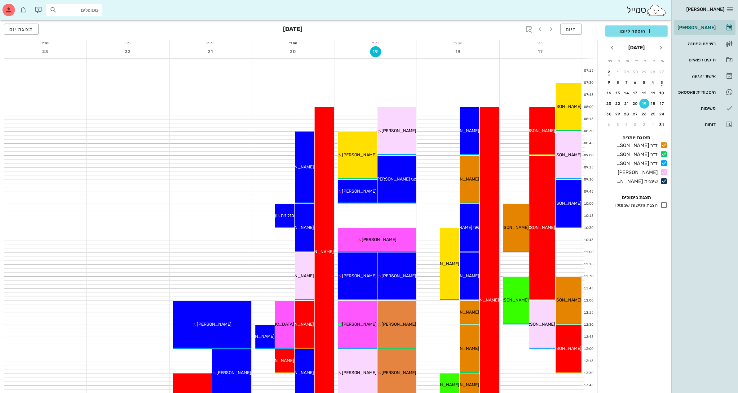
click at [474, 11] on div "סמייל מטופלים" at bounding box center [336, 10] width 672 height 20
click at [703, 91] on div "היסטוריית וואטסאפ" at bounding box center [696, 92] width 39 height 5
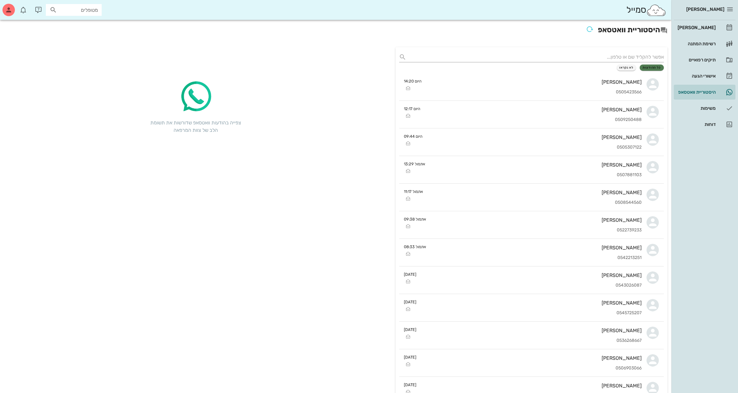
click at [651, 67] on span "כל ההודעות" at bounding box center [652, 68] width 19 height 4
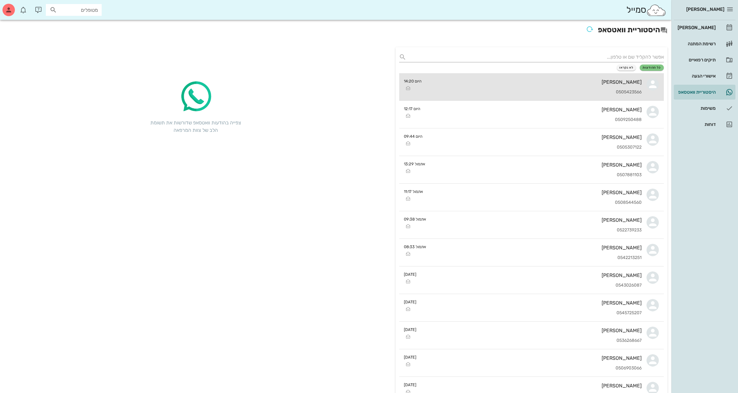
click at [565, 96] on div "[PERSON_NAME] 0505423566" at bounding box center [534, 86] width 215 height 27
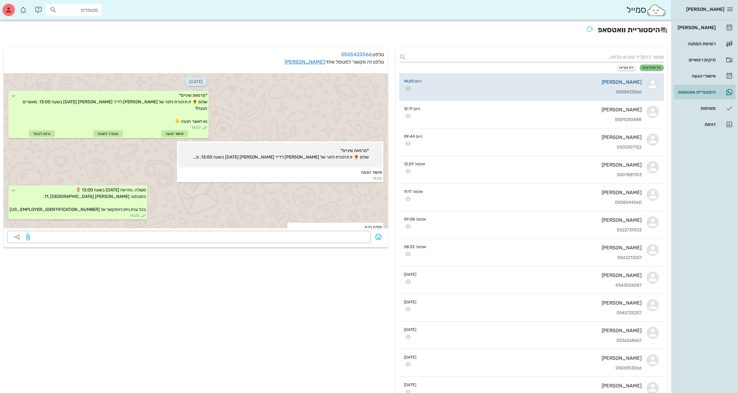
scroll to position [11, 0]
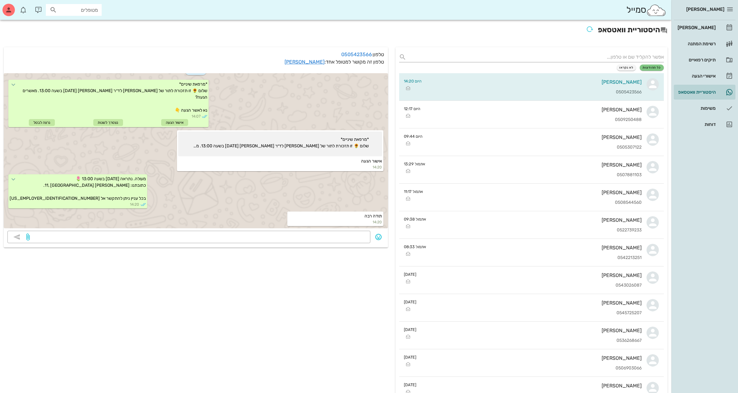
click at [543, 36] on h2 "היסטוריית וואטסאפ" at bounding box center [336, 31] width 664 height 14
click at [692, 76] on div "אישורי הגעה" at bounding box center [696, 75] width 39 height 5
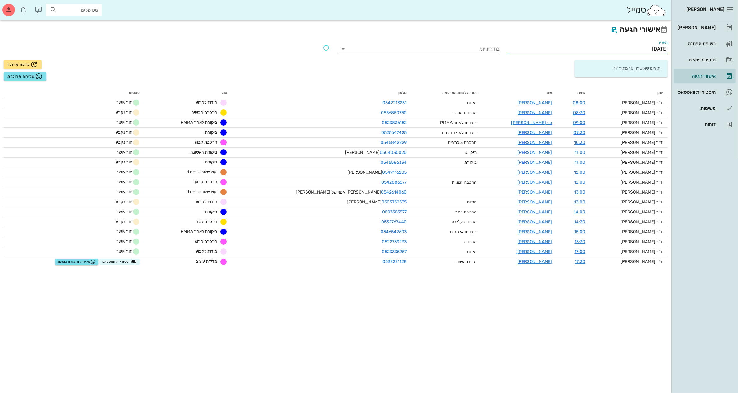
click at [643, 45] on input "[DATE]" at bounding box center [588, 49] width 161 height 10
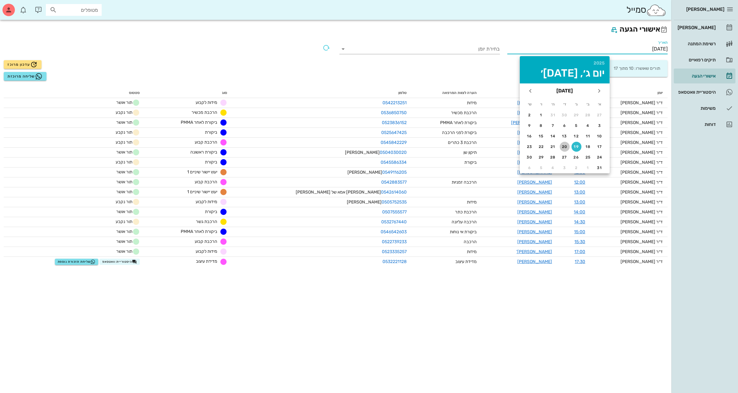
click at [562, 145] on div "20" at bounding box center [565, 147] width 10 height 4
type input "[DATE]"
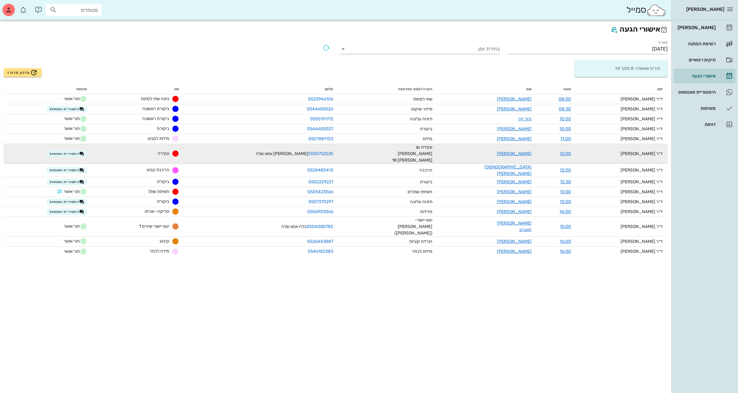
click at [264, 150] on div "0505752535 [PERSON_NAME] אמא שלה" at bounding box center [261, 153] width 144 height 7
click at [83, 151] on span "היסטוריית וואטסאפ" at bounding box center [67, 153] width 35 height 5
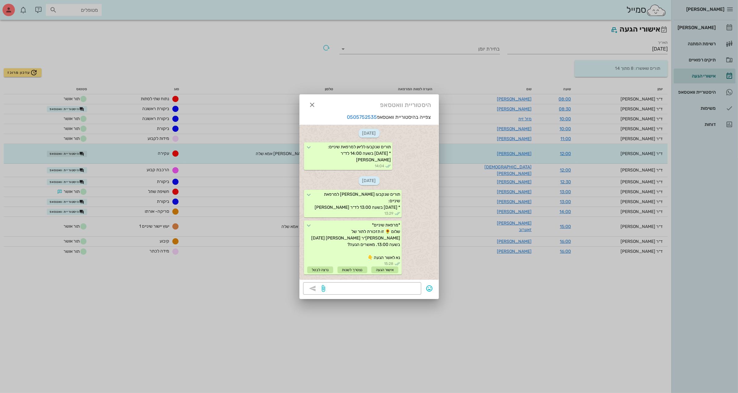
scroll to position [102, 0]
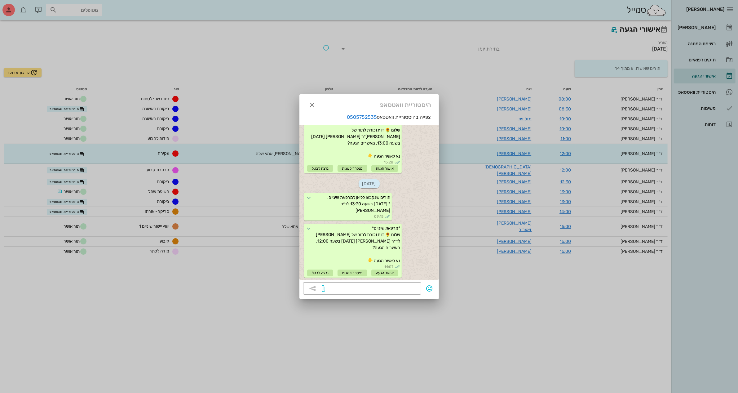
click at [263, 58] on div at bounding box center [369, 196] width 738 height 393
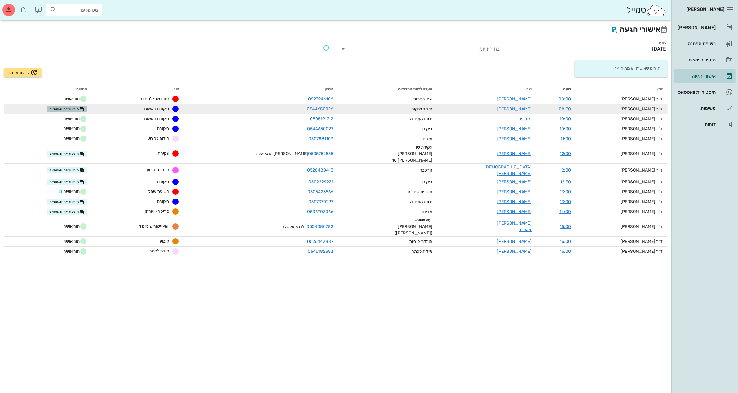
click at [83, 109] on span "היסטוריית וואטסאפ" at bounding box center [67, 109] width 35 height 5
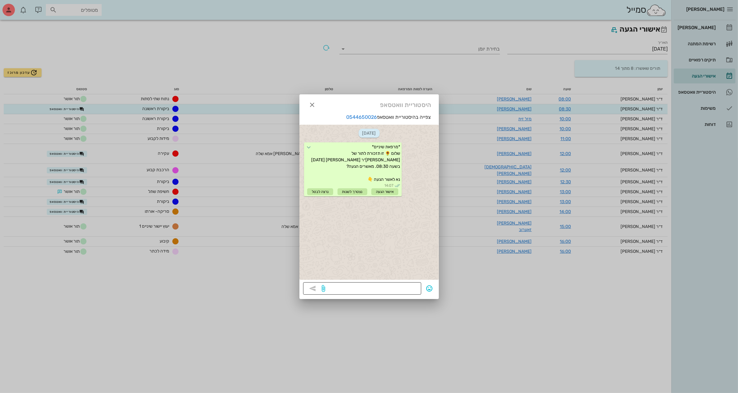
click at [364, 287] on textarea at bounding box center [372, 289] width 91 height 10
type textarea "תאשר חחח"
click at [314, 285] on div at bounding box center [319, 289] width 24 height 9
click at [256, 274] on div at bounding box center [369, 196] width 738 height 393
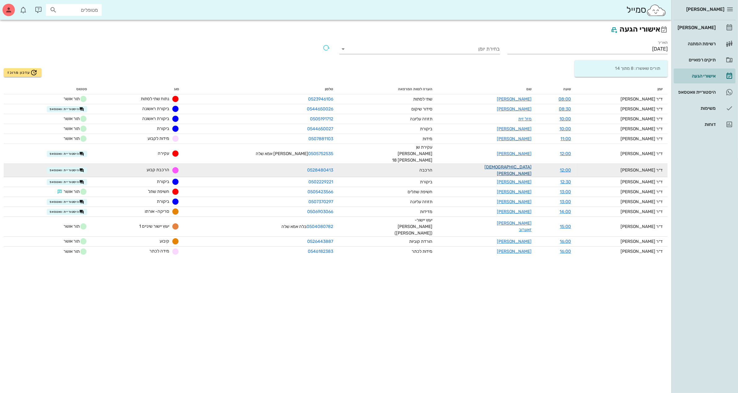
click at [521, 164] on link "[DEMOGRAPHIC_DATA][PERSON_NAME]" at bounding box center [508, 170] width 47 height 12
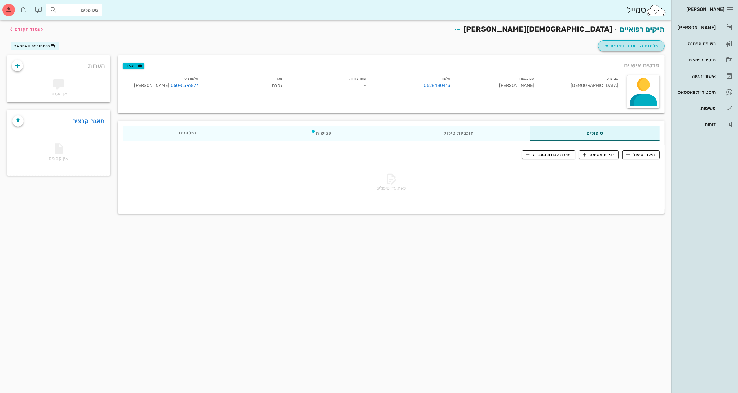
click at [627, 43] on span "שליחת הודעות וטפסים" at bounding box center [631, 45] width 56 height 7
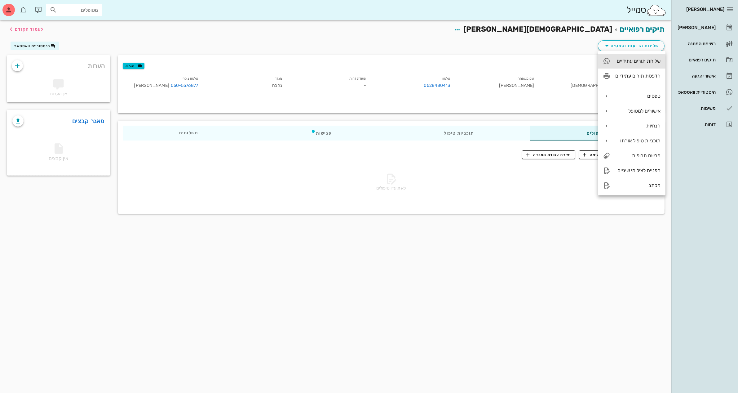
click at [627, 62] on div "שליחת תורים עתידיים" at bounding box center [638, 61] width 45 height 6
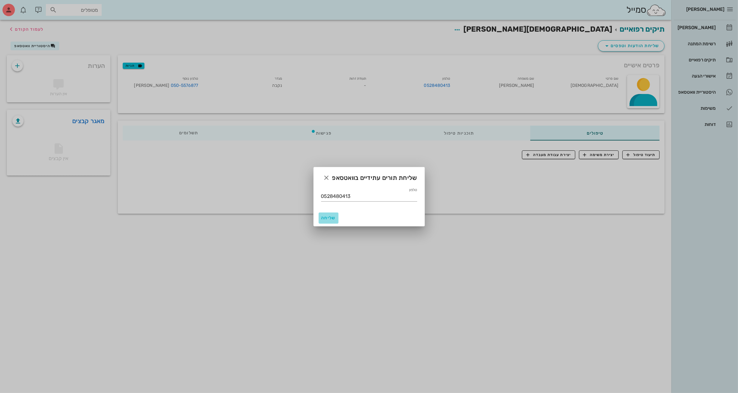
click at [325, 217] on span "שליחה" at bounding box center [328, 217] width 15 height 5
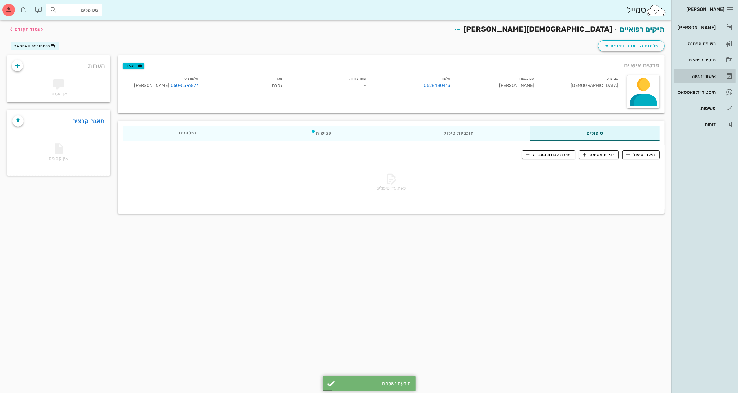
click at [707, 73] on div "אישורי הגעה" at bounding box center [696, 75] width 39 height 5
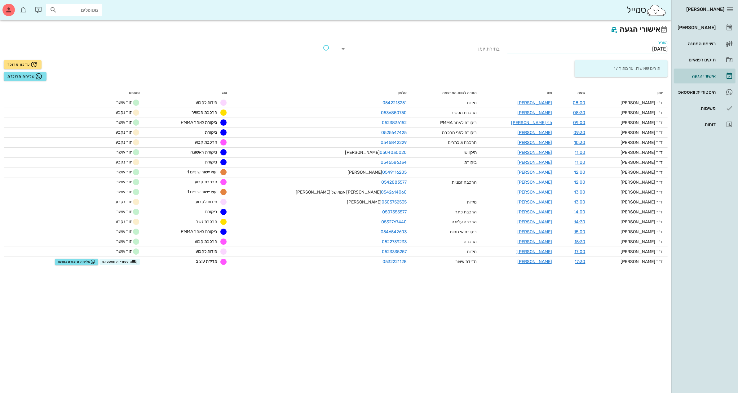
click at [646, 51] on input "[DATE]" at bounding box center [588, 49] width 161 height 10
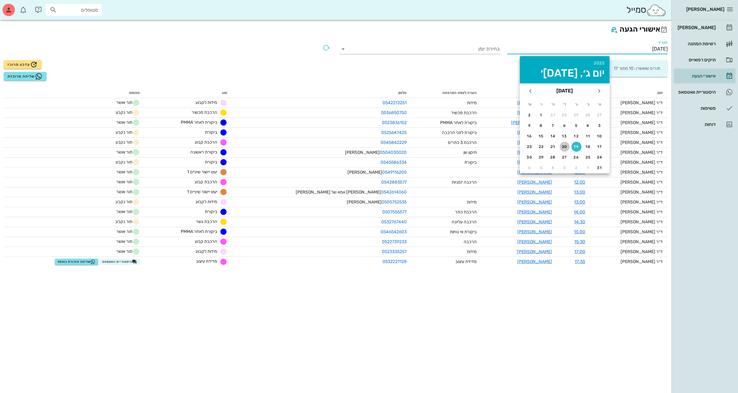
click at [565, 145] on div "20" at bounding box center [565, 147] width 10 height 4
type input "[DATE]"
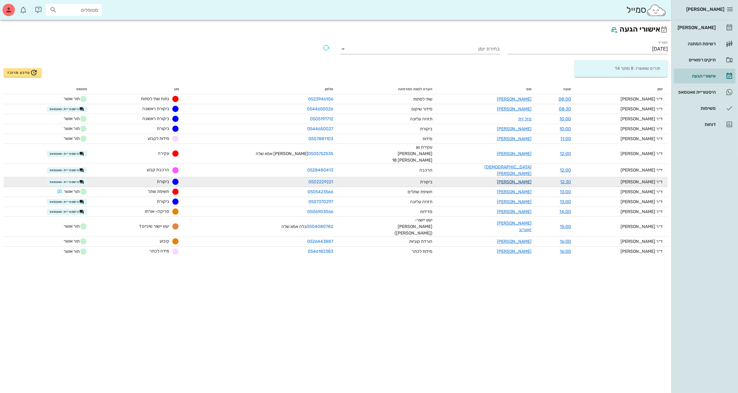
click at [520, 179] on link "[PERSON_NAME]" at bounding box center [514, 181] width 35 height 5
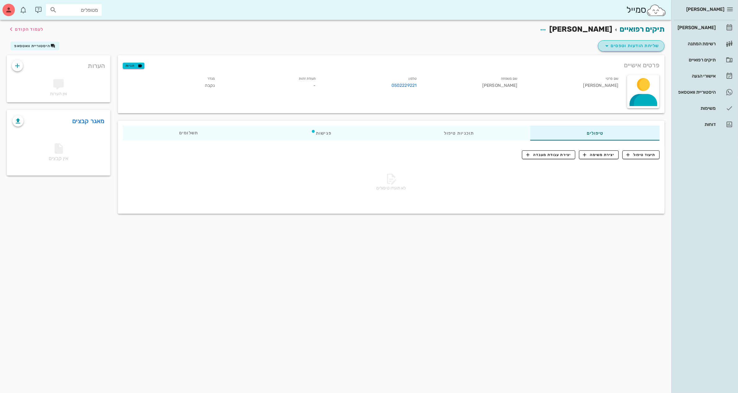
click at [632, 43] on span "שליחת הודעות וטפסים" at bounding box center [631, 45] width 56 height 7
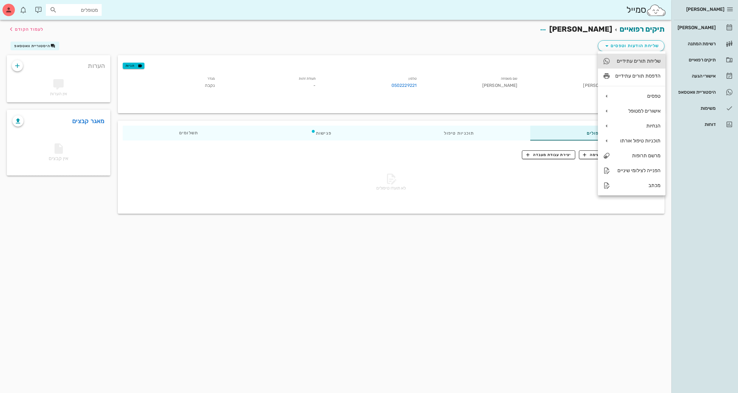
click at [639, 60] on div "שליחת תורים עתידיים" at bounding box center [638, 61] width 45 height 6
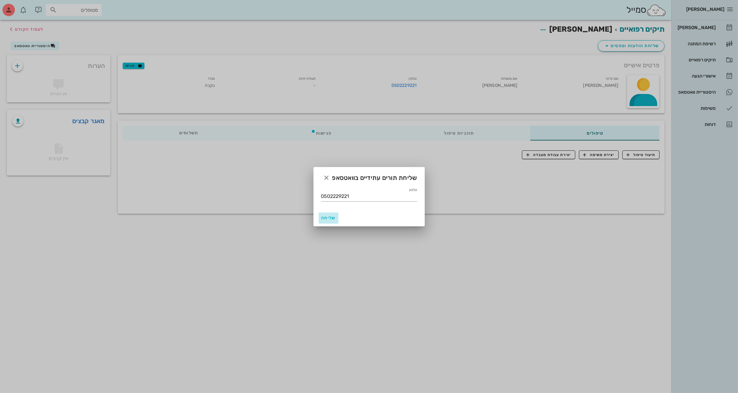
click at [330, 217] on span "שליחה" at bounding box center [328, 217] width 15 height 5
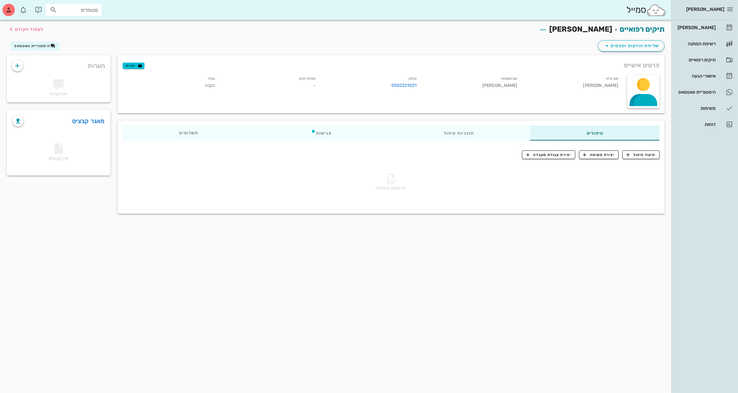
click at [481, 28] on div "תיקים רפואיים [PERSON_NAME] לעמוד הקודם" at bounding box center [335, 29] width 665 height 19
click at [711, 75] on div "אישורי הגעה" at bounding box center [696, 75] width 39 height 5
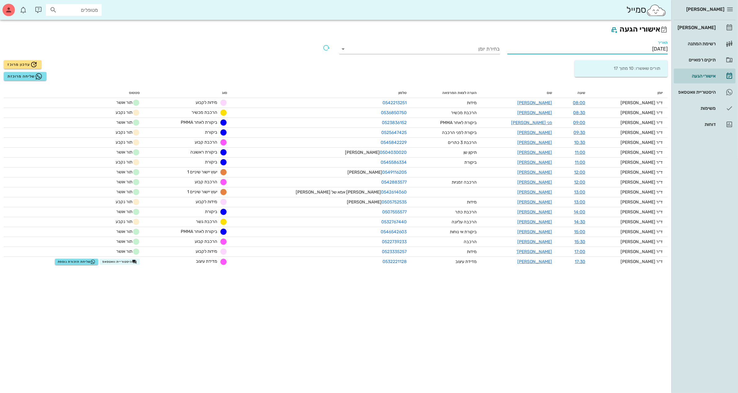
click at [643, 46] on input "[DATE]" at bounding box center [588, 49] width 161 height 10
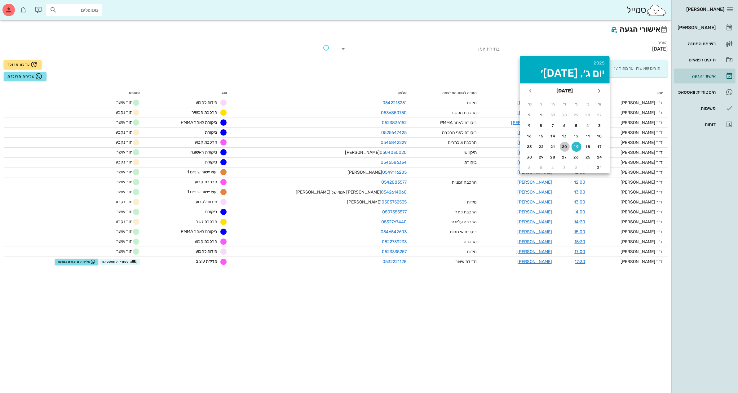
click at [567, 147] on div "20" at bounding box center [565, 147] width 10 height 4
type input "[DATE]"
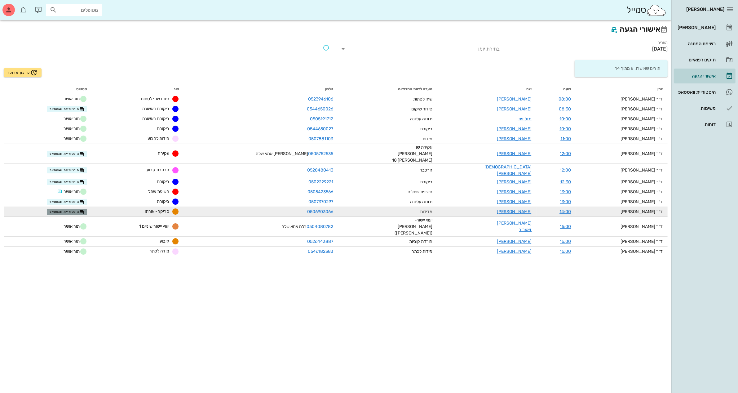
click at [84, 209] on span "היסטוריית וואטסאפ" at bounding box center [67, 211] width 35 height 5
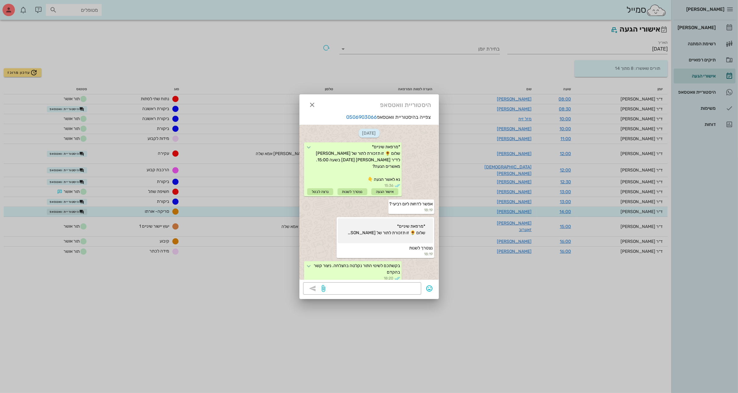
scroll to position [109, 0]
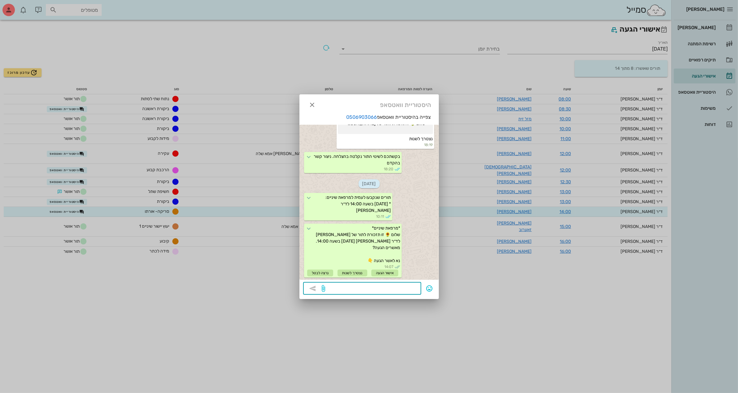
click at [386, 287] on textarea at bounding box center [372, 289] width 91 height 10
type textarea "ע"
click at [311, 103] on icon "button" at bounding box center [312, 104] width 7 height 7
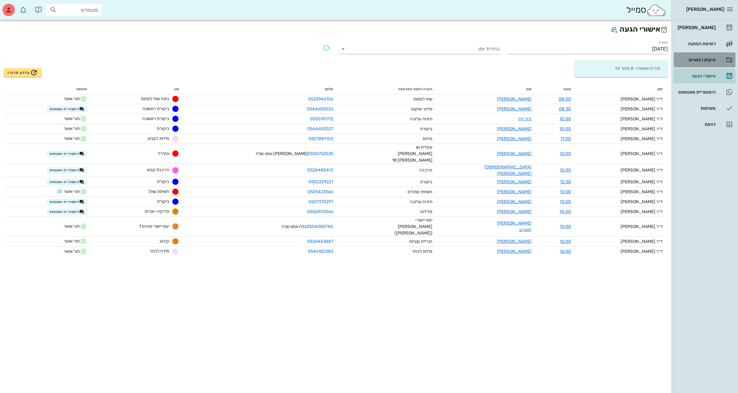
click at [701, 58] on div "תיקים רפואיים" at bounding box center [696, 59] width 39 height 5
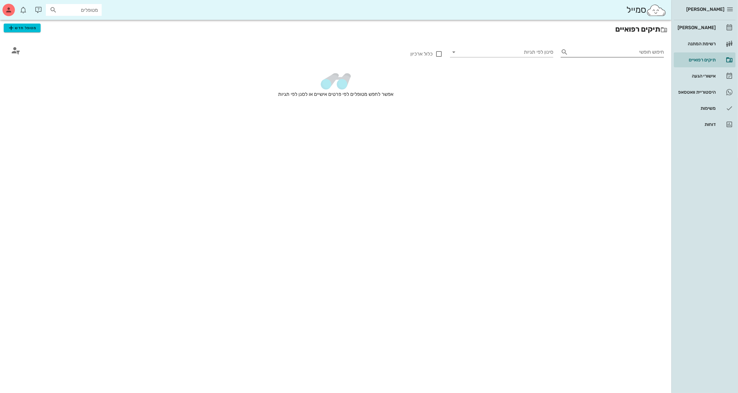
click at [602, 55] on input "חיפוש חופשי" at bounding box center [617, 52] width 93 height 10
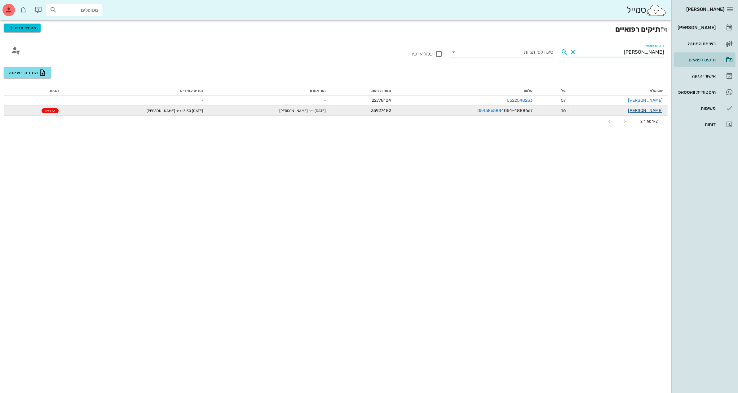
type input "[PERSON_NAME]"
click at [652, 109] on link "[PERSON_NAME]" at bounding box center [645, 110] width 35 height 5
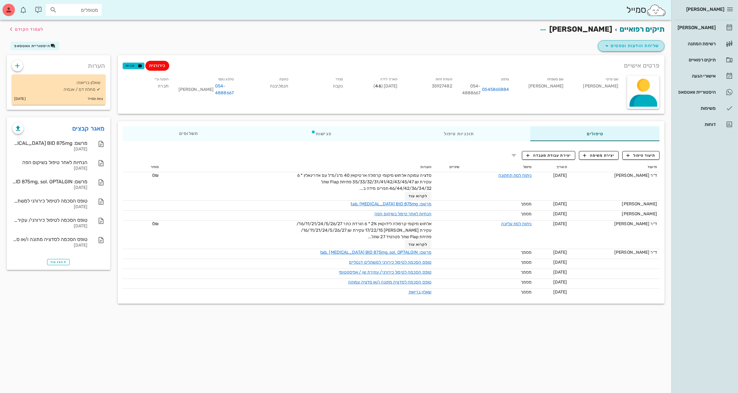
click at [616, 46] on span "שליחת הודעות וטפסים" at bounding box center [631, 45] width 56 height 7
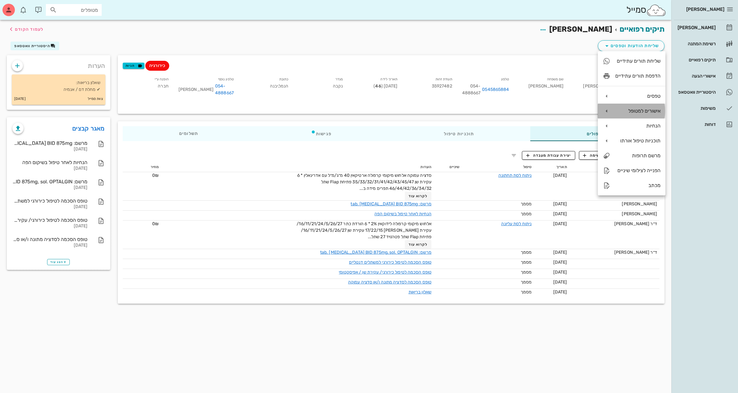
click at [638, 111] on div "אישורים למטופל" at bounding box center [638, 111] width 45 height 6
click at [571, 126] on div "אישור חופשת מחלה" at bounding box center [571, 128] width 44 height 6
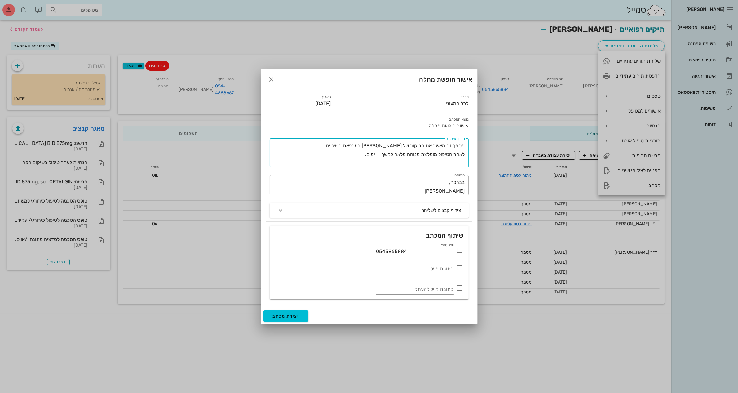
click at [321, 143] on textarea "מסמך זה מאשר את הביקור של [PERSON_NAME] במרפאת השיניים. לאחר הטיפול מומלצת מנוח…" at bounding box center [368, 154] width 194 height 26
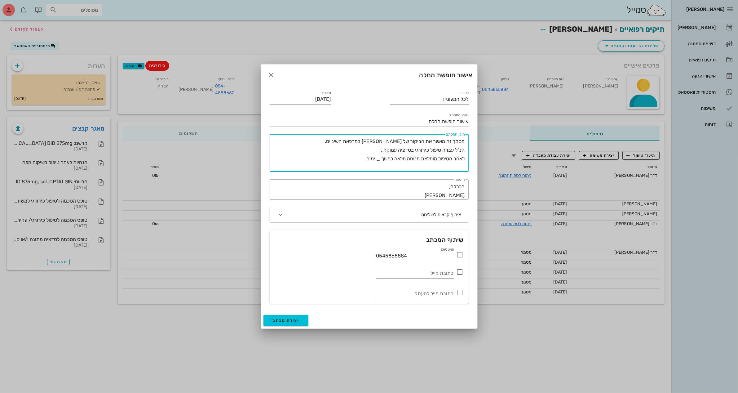
click at [465, 159] on div "​ תוכן המכתב מסמך זה מאשר את הביקור של [PERSON_NAME] במרפאת השיניים. הנ"ל עברה …" at bounding box center [369, 153] width 199 height 38
click at [413, 149] on textarea "מסמך זה מאשר את הביקור של [PERSON_NAME] במרפאת השיניים. הנ"ל עברה טיפול כירורגי…" at bounding box center [368, 154] width 194 height 35
click at [414, 149] on textarea "מסמך זה מאשר את הביקור של [PERSON_NAME] במרפאת השיניים. הנ"ל עברה טיפול כירורגי…" at bounding box center [368, 154] width 194 height 35
drag, startPoint x: 464, startPoint y: 158, endPoint x: 300, endPoint y: 173, distance: 164.7
click at [300, 173] on div "​ תוכן המכתב מסמך זה מאשר את הביקור של [PERSON_NAME] במרפאת השיניים. הנ"ל עברה …" at bounding box center [369, 152] width 207 height 45
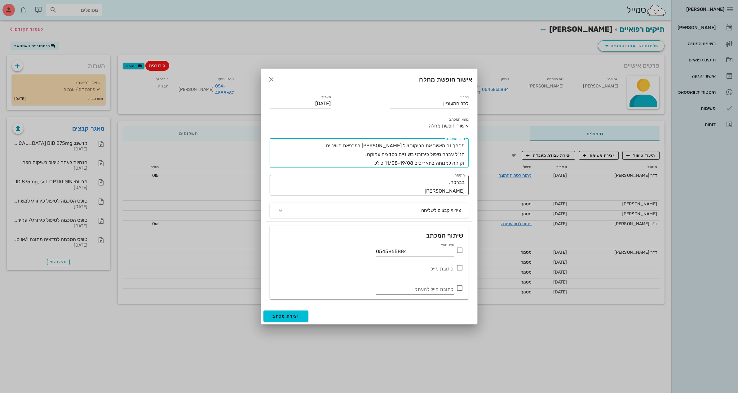
type textarea "מסמך זה מאשר את הביקור של [PERSON_NAME] במרפאת השיניים. הנ"ל עברה טיפול כירורגי…"
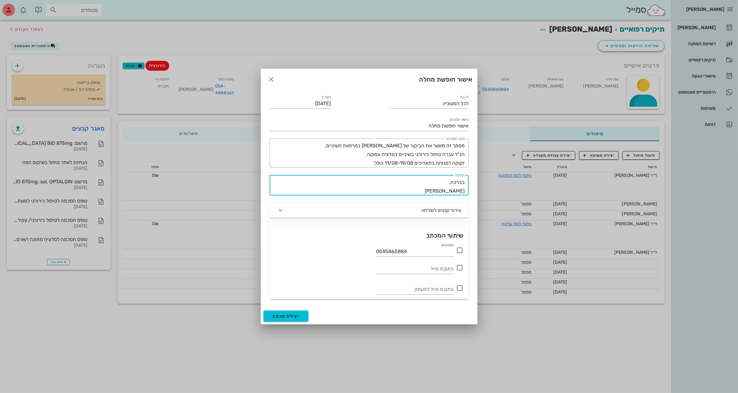
drag, startPoint x: 441, startPoint y: 191, endPoint x: 498, endPoint y: 191, distance: 57.1
click at [498, 191] on div "[PERSON_NAME] רשימת המתנה תיקים רפואיים אישורי הגעה היסטוריית וואטסאפ משימות דו…" at bounding box center [369, 196] width 738 height 393
type textarea "בברכה, דר' [PERSON_NAME]"
click at [461, 251] on icon at bounding box center [459, 250] width 7 height 7
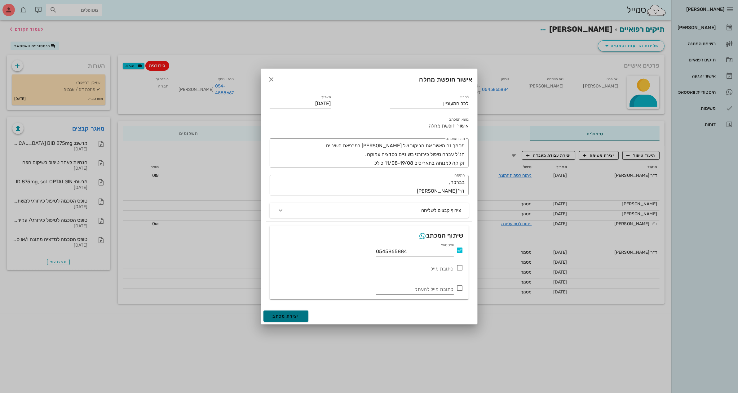
click at [285, 316] on span "יצירת מכתב" at bounding box center [286, 316] width 27 height 5
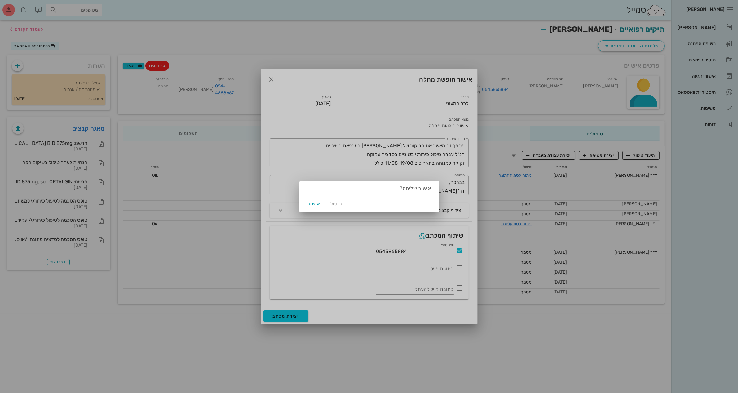
click at [393, 93] on div at bounding box center [369, 196] width 738 height 393
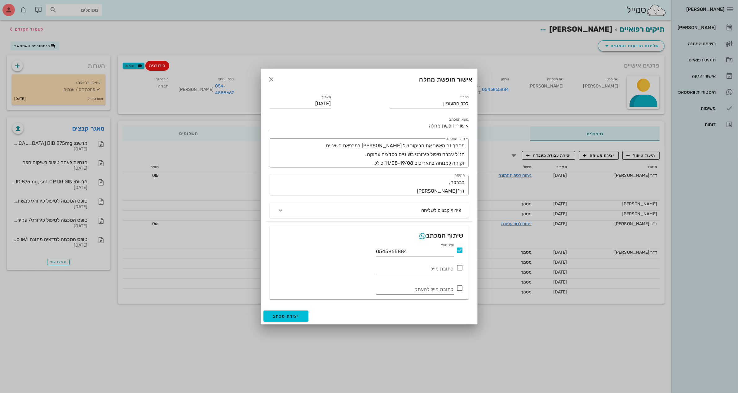
click at [424, 123] on input "אישור חופשת מחלה" at bounding box center [369, 126] width 199 height 10
drag, startPoint x: 347, startPoint y: 84, endPoint x: 348, endPoint y: 139, distance: 54.6
click at [348, 139] on div "אישור חופשת מחלה לכבוד לכל המעוניין תאריך [DATE] נושא המכתב אישור חופשת מחלה [P…" at bounding box center [369, 197] width 217 height 256
click at [484, 34] on div at bounding box center [369, 196] width 738 height 393
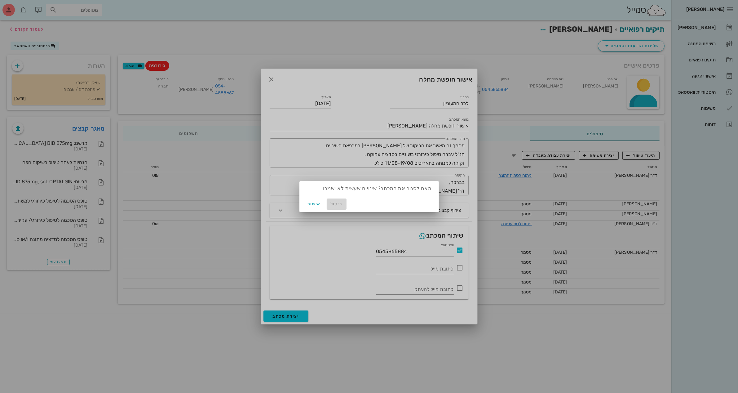
click at [336, 205] on span "ביטול" at bounding box center [336, 203] width 15 height 5
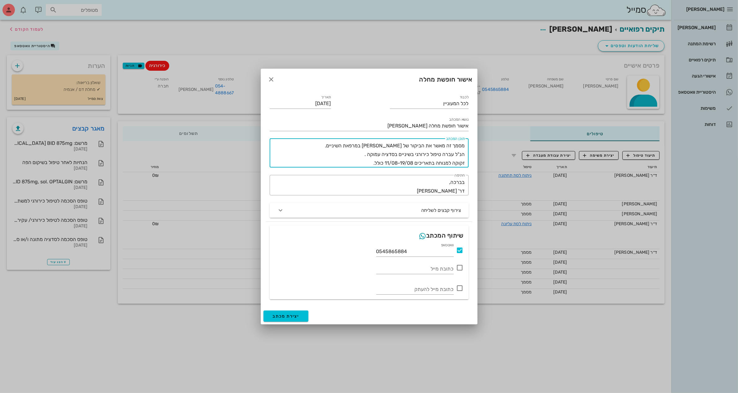
drag, startPoint x: 342, startPoint y: 144, endPoint x: 469, endPoint y: 158, distance: 127.9
click at [469, 158] on div "​ תוכן המכתב מסמך זה מאשר את הביקור של [PERSON_NAME] במרפאת השיניים. הנ"ל עברה …" at bounding box center [369, 153] width 207 height 37
click at [638, 89] on div at bounding box center [369, 196] width 738 height 393
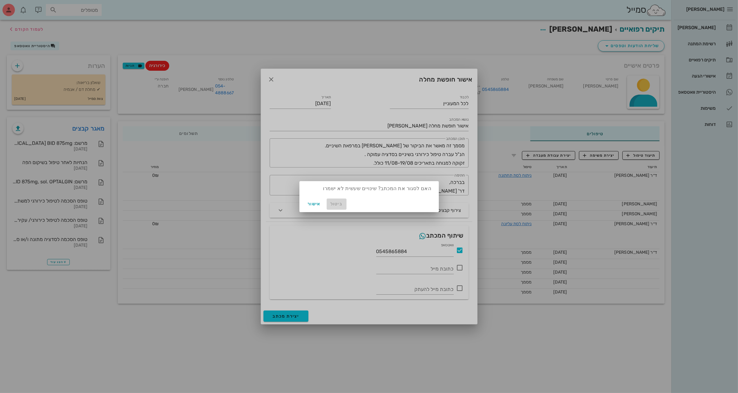
click at [337, 203] on span "ביטול" at bounding box center [336, 203] width 15 height 5
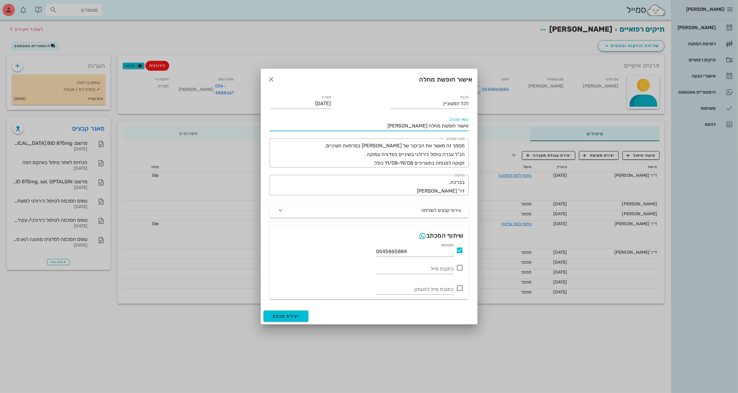
click at [385, 123] on input "אישור חופשת מחלה [PERSON_NAME]" at bounding box center [369, 126] width 199 height 10
click at [375, 127] on input "אישור חופשת מחלה [PERSON_NAME]" at bounding box center [369, 126] width 199 height 10
type input "אישור חופשת מחלה [PERSON_NAME] תז 035927482"
click at [285, 317] on span "יצירת מכתב" at bounding box center [286, 316] width 27 height 5
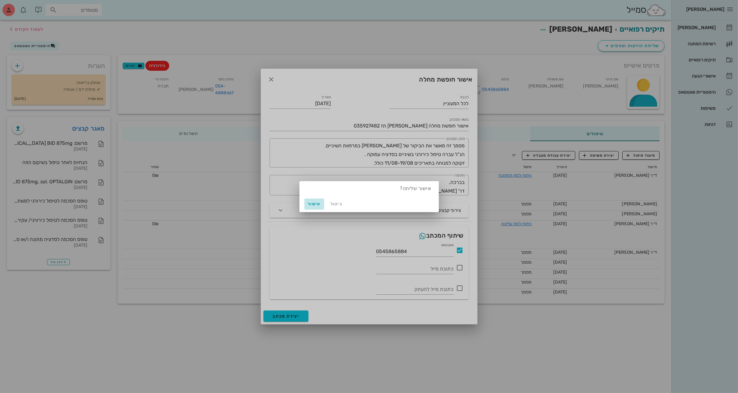
click at [309, 203] on span "אישור" at bounding box center [314, 203] width 15 height 5
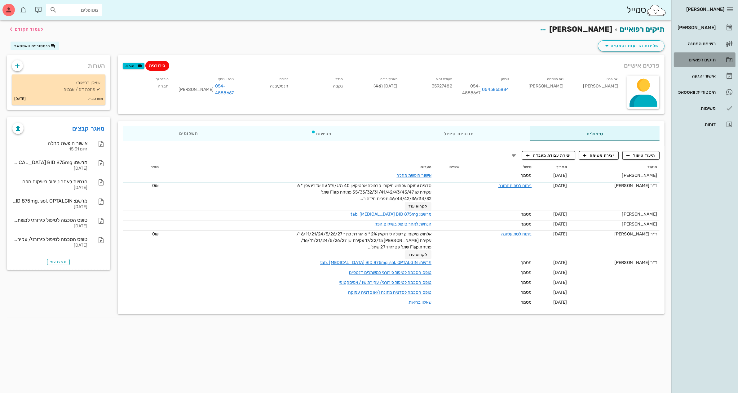
click at [697, 57] on div "תיקים רפואיים" at bounding box center [696, 59] width 39 height 5
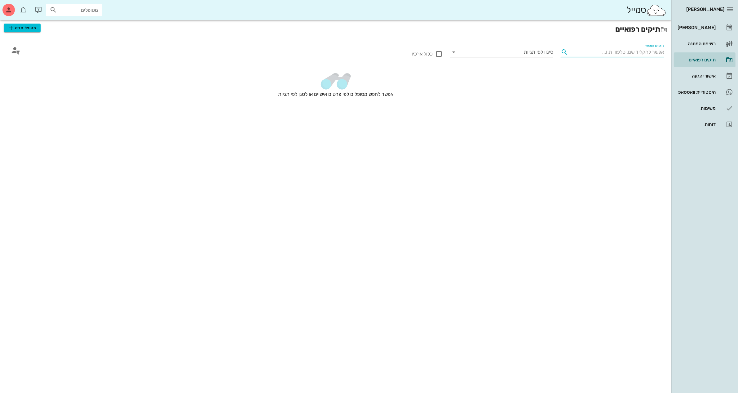
click at [589, 50] on input "חיפוש חופשי" at bounding box center [617, 52] width 93 height 10
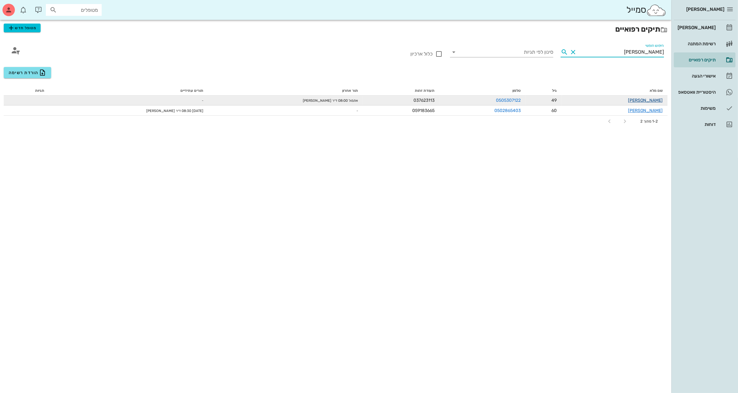
type input "[PERSON_NAME]"
click at [652, 102] on link "[PERSON_NAME]" at bounding box center [645, 100] width 35 height 5
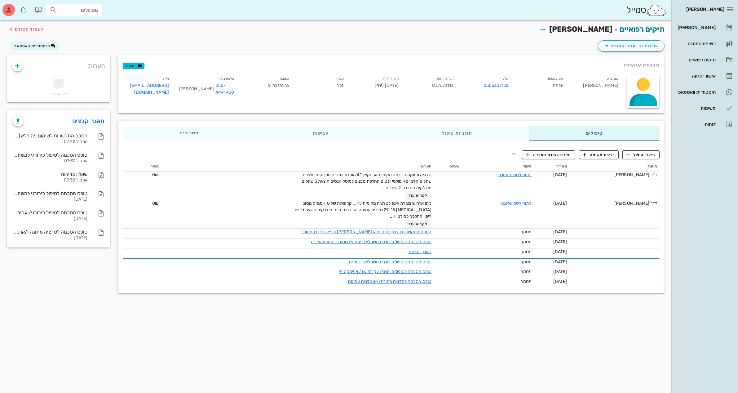
click at [500, 27] on div "תיקים רפואיים [PERSON_NAME] לעמוד הקודם" at bounding box center [335, 29] width 665 height 19
click at [500, 33] on div "תיקים רפואיים [PERSON_NAME] לעמוד הקודם" at bounding box center [335, 29] width 665 height 19
click at [634, 44] on span "שליחת הודעות וטפסים" at bounding box center [631, 45] width 56 height 7
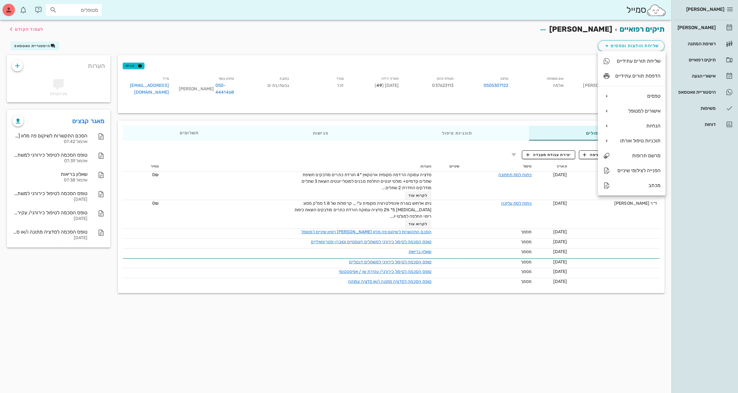
click at [463, 29] on div "תיקים רפואיים [PERSON_NAME] לעמוד הקודם" at bounding box center [335, 29] width 665 height 19
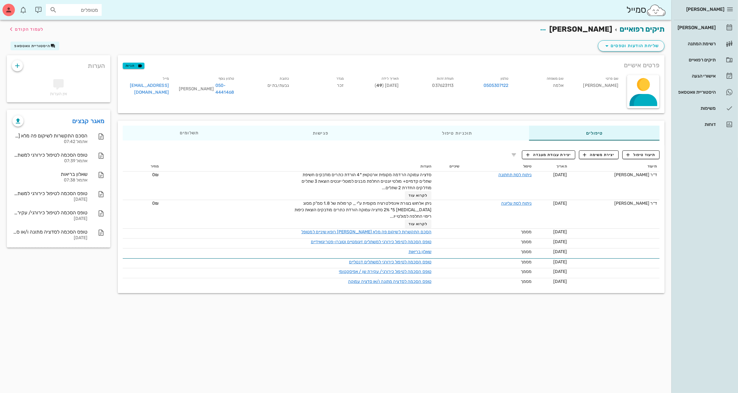
click at [518, 38] on div "תיקים רפואיים [PERSON_NAME] לעמוד הקודם" at bounding box center [335, 29] width 665 height 19
click at [491, 41] on div "שליחת הודעות וטפסים היסטוריית וואטסאפ" at bounding box center [335, 47] width 665 height 16
click at [634, 46] on span "שליחת הודעות וטפסים" at bounding box center [631, 45] width 56 height 7
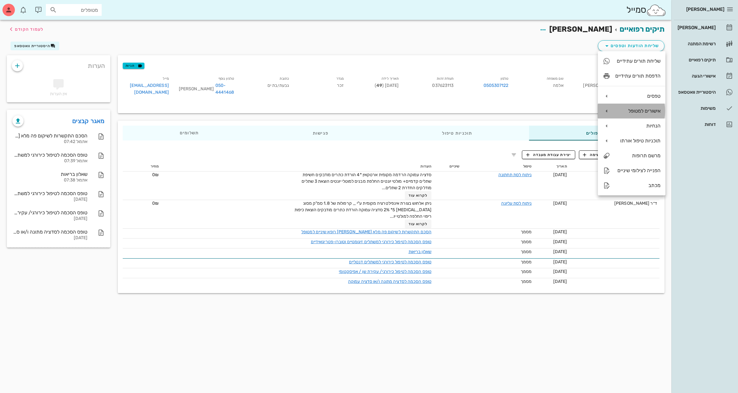
click at [642, 111] on div "אישורים למטופל" at bounding box center [638, 111] width 45 height 6
click at [569, 128] on div "אישור חופשת מחלה" at bounding box center [571, 128] width 44 height 6
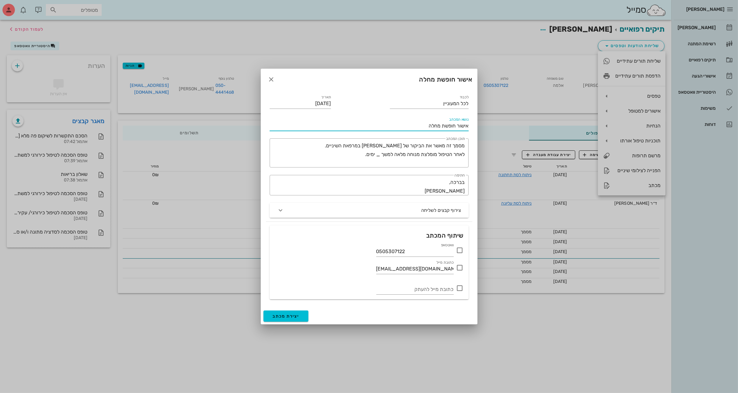
click at [426, 125] on input "אישור חופשת מחלה" at bounding box center [369, 126] width 199 height 10
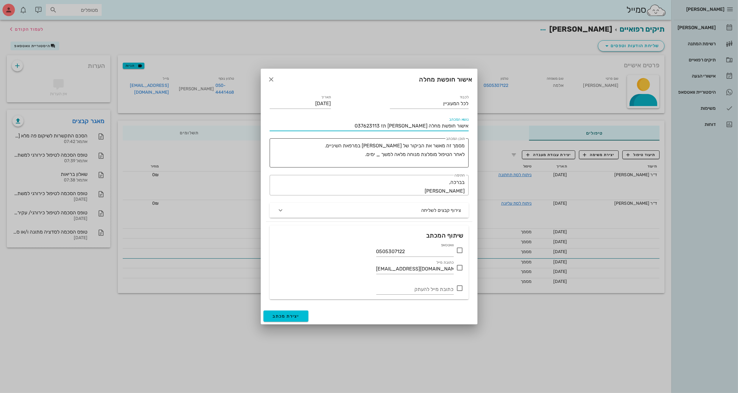
type input "אישור חופשת מחלה [PERSON_NAME] תז 037623113"
drag, startPoint x: 463, startPoint y: 143, endPoint x: 289, endPoint y: 155, distance: 174.7
click at [289, 155] on textarea "מסמך זה מאשר את הביקור של [PERSON_NAME] במרפאת השיניים. לאחר הטיפול מומלצת מנוח…" at bounding box center [368, 154] width 194 height 26
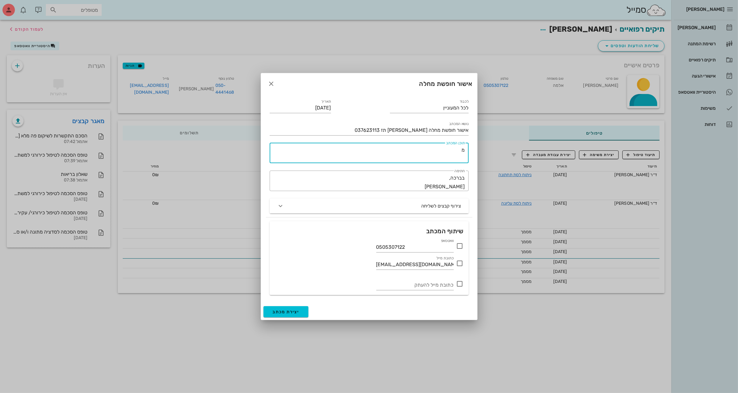
type textarea "מ"
type textarea "המטופל הנ"ל עבר ניתוח כירורגי בשיניים תחת סדציה עמוקה. זקוק למנוחה בתאריכים 18/…"
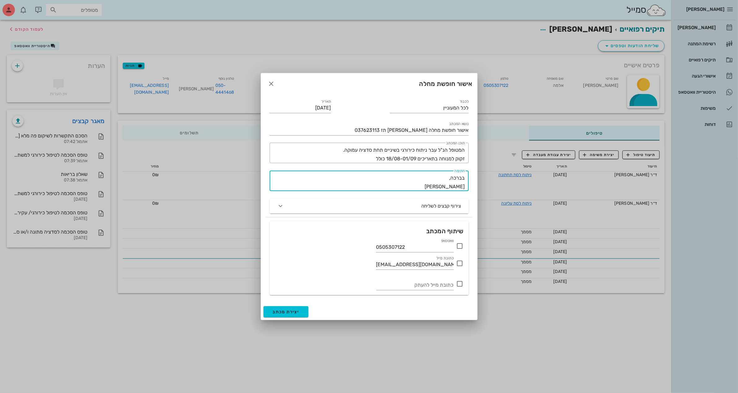
drag, startPoint x: 438, startPoint y: 185, endPoint x: 484, endPoint y: 184, distance: 45.6
click at [484, 184] on div "[PERSON_NAME] רשימת המתנה תיקים רפואיים אישורי הגעה היסטוריית וואטסאפ משימות דו…" at bounding box center [369, 196] width 738 height 393
type textarea "בברכה, דר' [PERSON_NAME]"
click at [458, 247] on icon at bounding box center [459, 245] width 7 height 7
click at [416, 128] on input "אישור חופשת מחלה [PERSON_NAME] תז 037623113" at bounding box center [369, 130] width 199 height 10
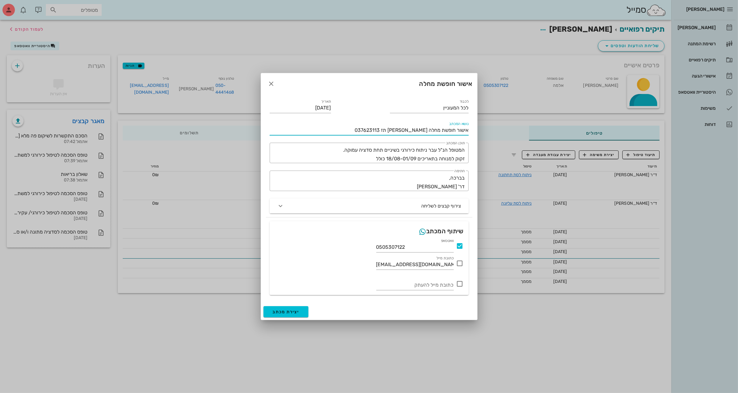
click at [416, 128] on input "אישור חופשת מחלה [PERSON_NAME] תז 037623113" at bounding box center [369, 130] width 199 height 10
click at [425, 129] on input "אישור חופשת מחלה [PERSON_NAME] תז 037623113" at bounding box center [369, 130] width 199 height 10
type input "אישור חופשת מחלה [PERSON_NAME] תז 037623113"
click at [283, 312] on span "יצירת מכתב" at bounding box center [286, 311] width 27 height 5
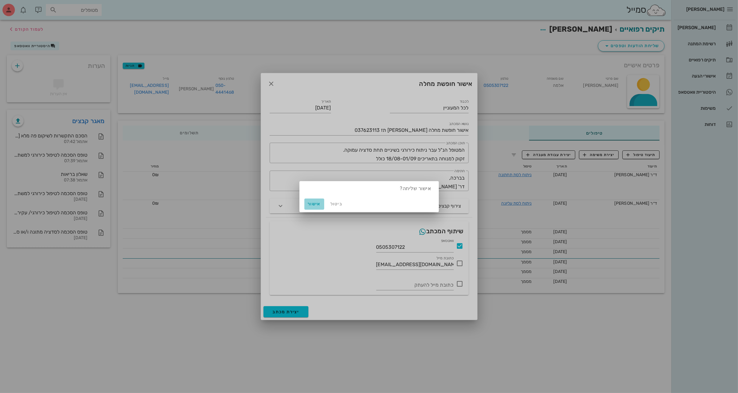
click at [312, 202] on span "אישור" at bounding box center [314, 203] width 15 height 5
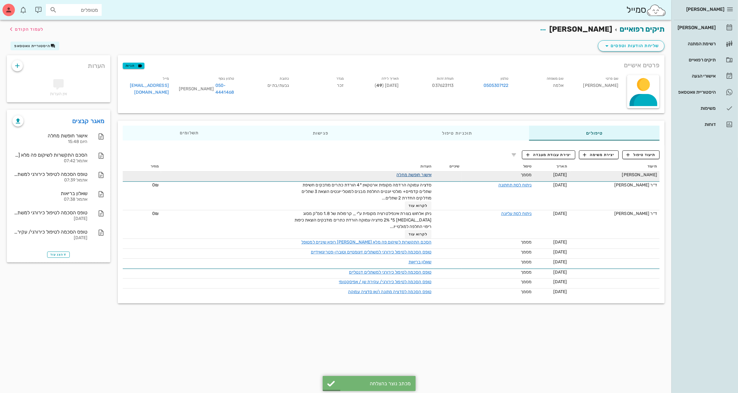
click at [414, 173] on link "אישור חופשת מחלה" at bounding box center [414, 174] width 35 height 5
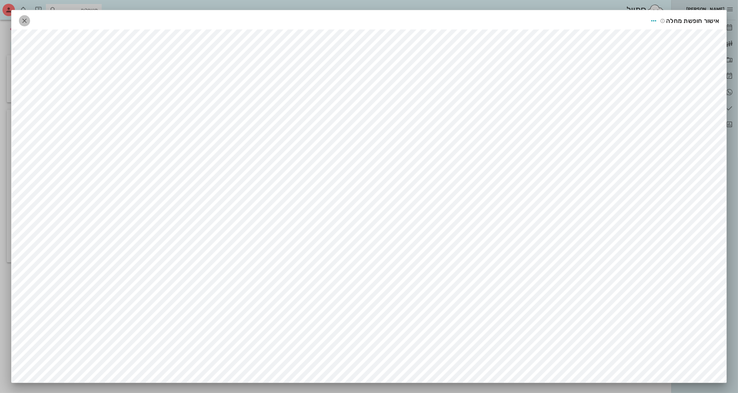
click at [27, 25] on button "button" at bounding box center [24, 20] width 11 height 11
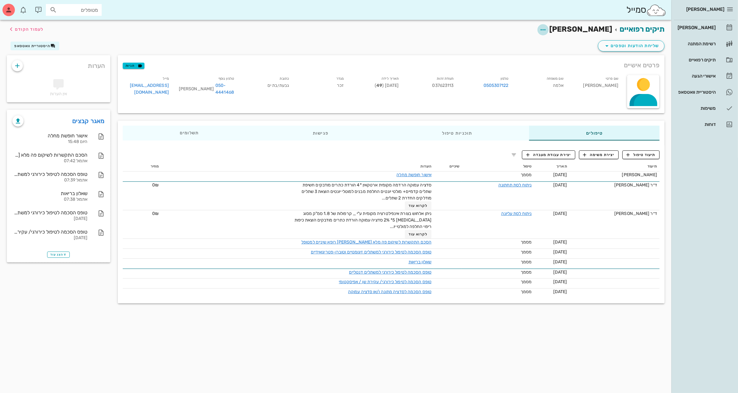
click at [547, 29] on icon "button" at bounding box center [543, 29] width 7 height 7
click at [629, 47] on span "שליחת הודעות וטפסים" at bounding box center [631, 45] width 56 height 7
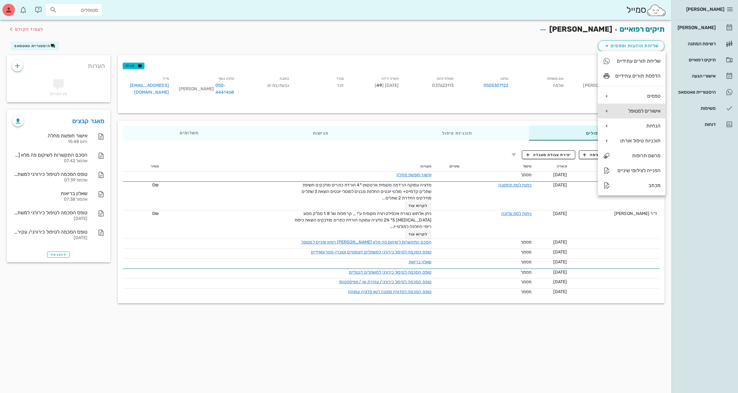
click at [631, 112] on div "אישורים למטופל" at bounding box center [638, 111] width 45 height 6
click at [565, 126] on div "אישור חופשת מחלה" at bounding box center [571, 128] width 44 height 6
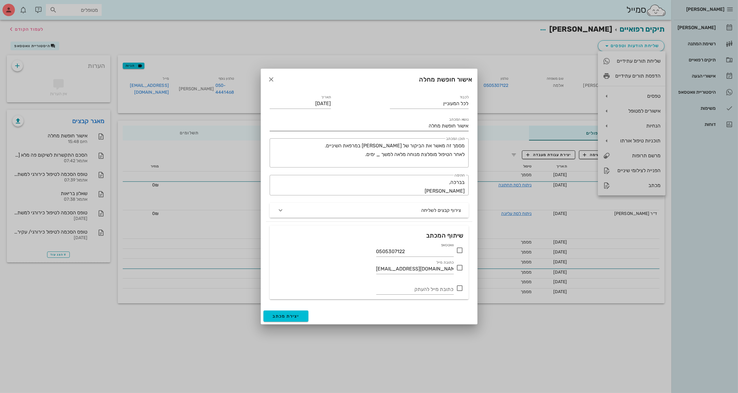
click at [425, 126] on input "אישור חופשת מחלה" at bounding box center [369, 126] width 199 height 10
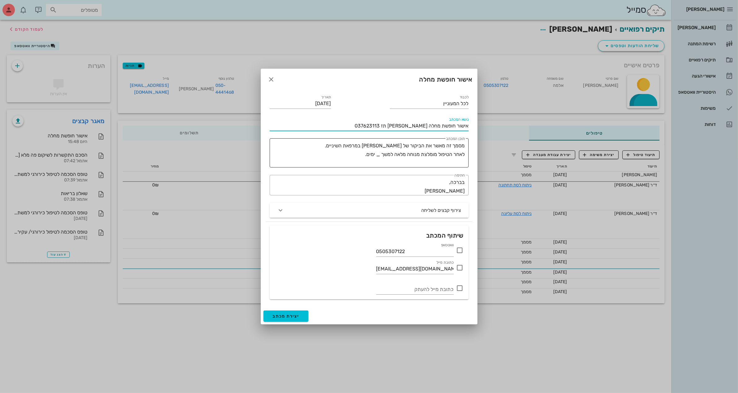
type input "אישור חופשת מחלה [PERSON_NAME] תז 037623113"
drag, startPoint x: 463, startPoint y: 148, endPoint x: 292, endPoint y: 177, distance: 173.3
click at [292, 177] on div "לכבוד לכל המעוניין תאריך [DATE] נושא המכתב אישור חופשת מחלה [PERSON_NAME] תז 03…" at bounding box center [369, 144] width 207 height 109
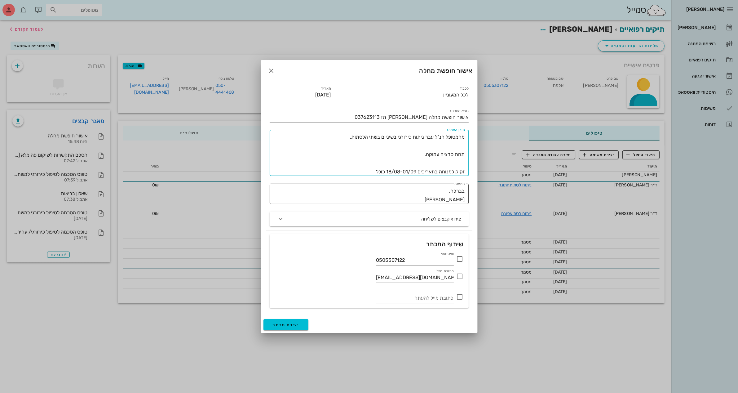
type textarea "מהמטופל הנ"ל עבר ניתוח כירורגי בשיניים בשתי הלסתות, תחת סדציה עמוקה. זקוק למנוח…"
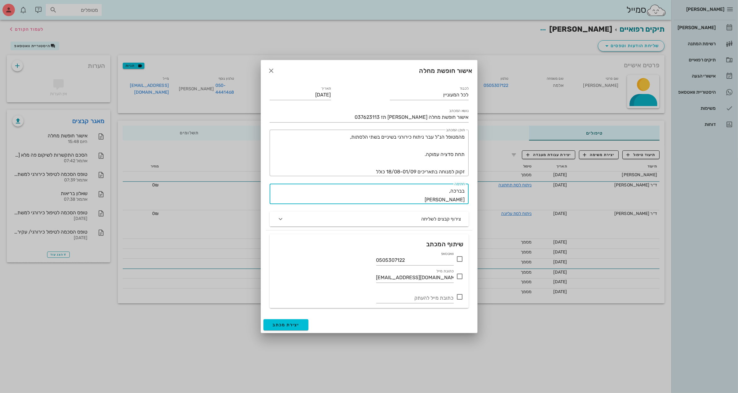
drag, startPoint x: 441, startPoint y: 198, endPoint x: 485, endPoint y: 197, distance: 44.0
click at [485, 197] on div "[PERSON_NAME] יומן מרפאה רשימת המתנה תיקים רפואיים אישורי הגעה 1 היסטוריית וואט…" at bounding box center [369, 196] width 738 height 393
type textarea "בברכה, דר' [PERSON_NAME]."
click at [461, 259] on icon at bounding box center [459, 258] width 7 height 7
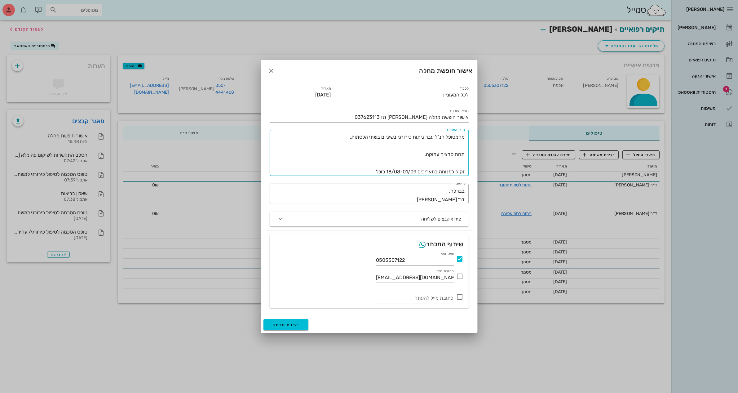
drag, startPoint x: 461, startPoint y: 135, endPoint x: 467, endPoint y: 133, distance: 6.2
click at [467, 133] on div "​ תוכן המכתב מהמטופל הנ"ל עבר ניתוח כירורגי בשיניים בשתי הלסתות, תחת סדציה עמוק…" at bounding box center [369, 153] width 199 height 47
type textarea "המטופל הנ"ל עבר ניתוח כירורגי בשיניים בשתי הלסתות, תחת סדציה עמוקה. זקוק למנוחה…"
click at [290, 324] on span "יצירת מכתב" at bounding box center [286, 324] width 27 height 5
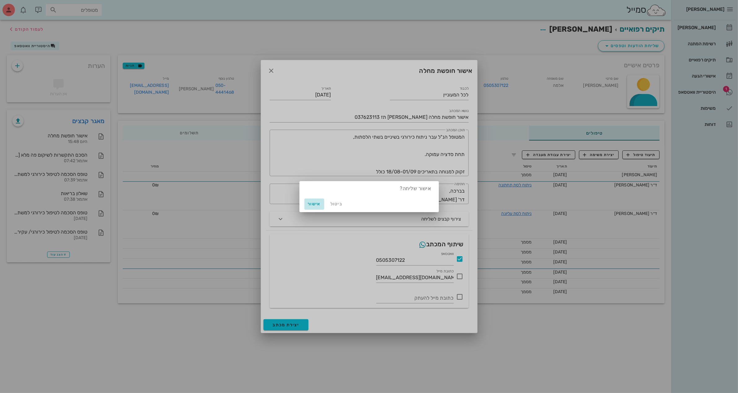
click at [315, 201] on span "אישור" at bounding box center [314, 203] width 15 height 5
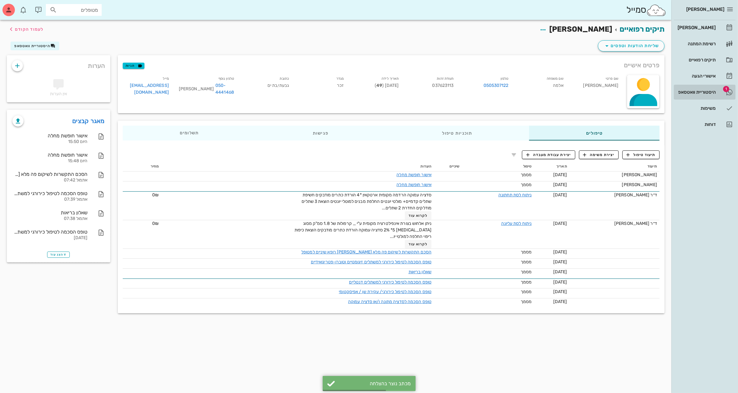
click at [692, 95] on div "היסטוריית וואטסאפ" at bounding box center [696, 92] width 39 height 10
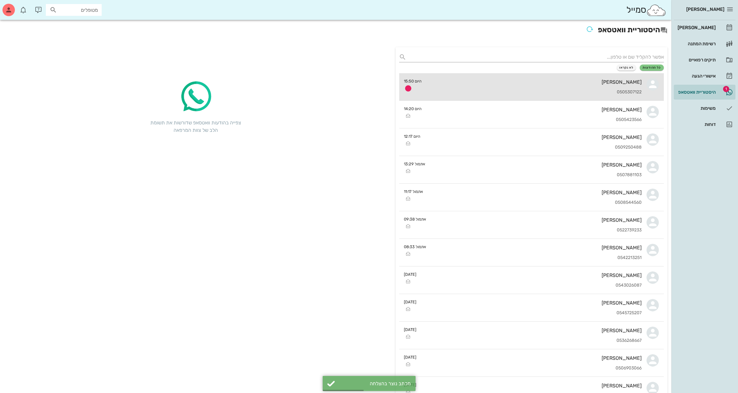
click at [578, 91] on div "0505307122" at bounding box center [534, 92] width 215 height 5
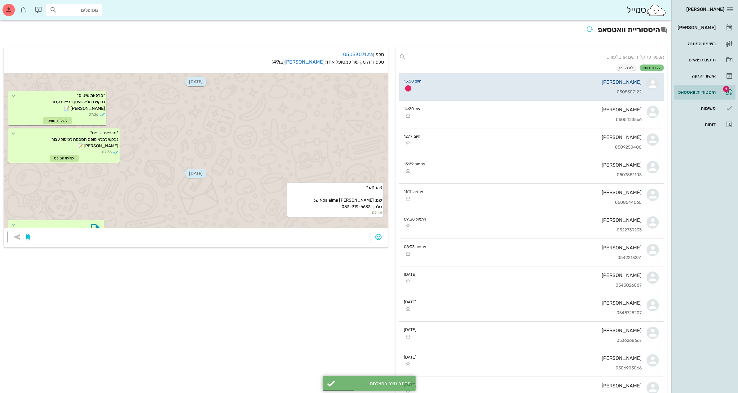
scroll to position [63, 0]
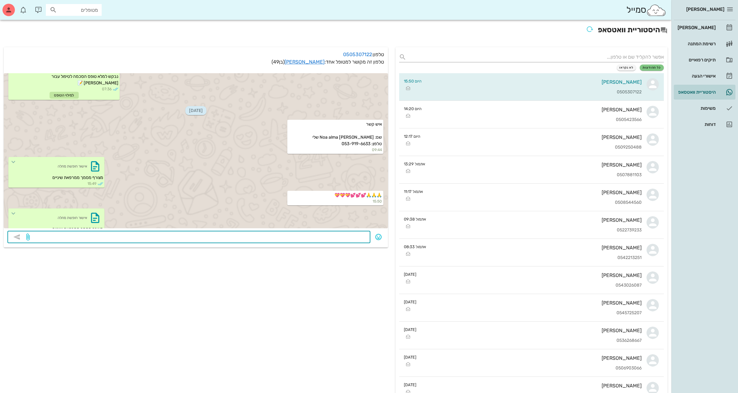
click at [324, 236] on textarea at bounding box center [199, 238] width 336 height 10
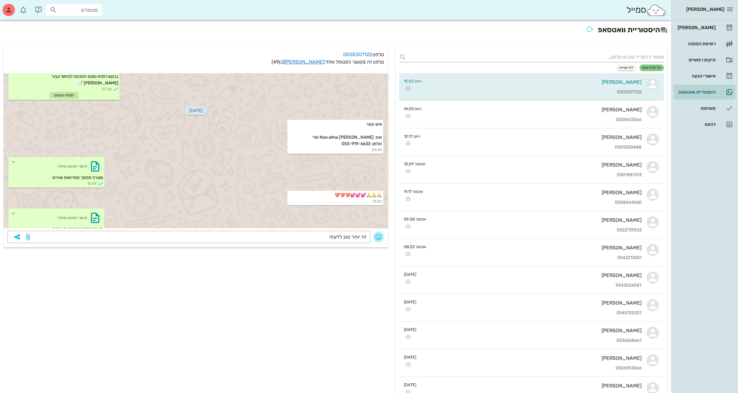
click at [378, 236] on icon "button" at bounding box center [378, 236] width 7 height 7
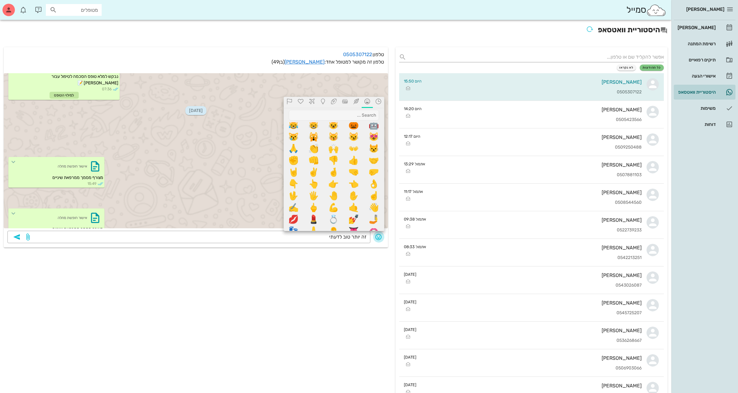
scroll to position [194, 0]
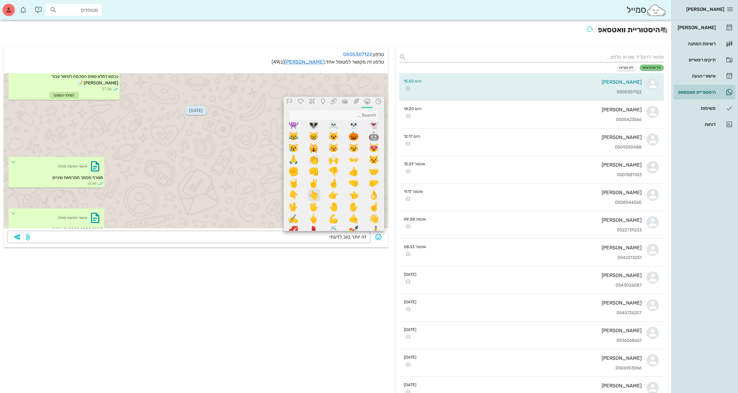
click at [314, 194] on span "👆" at bounding box center [314, 195] width 12 height 12
type textarea "זה יותר טוב לדעתי👆"
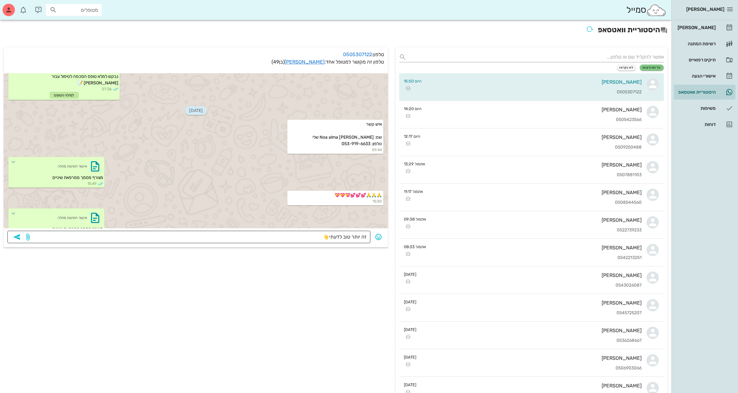
click at [16, 237] on icon "button" at bounding box center [16, 236] width 7 height 7
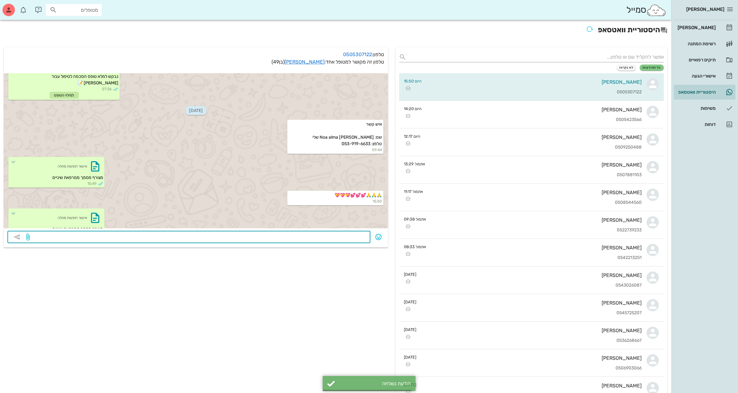
scroll to position [81, 0]
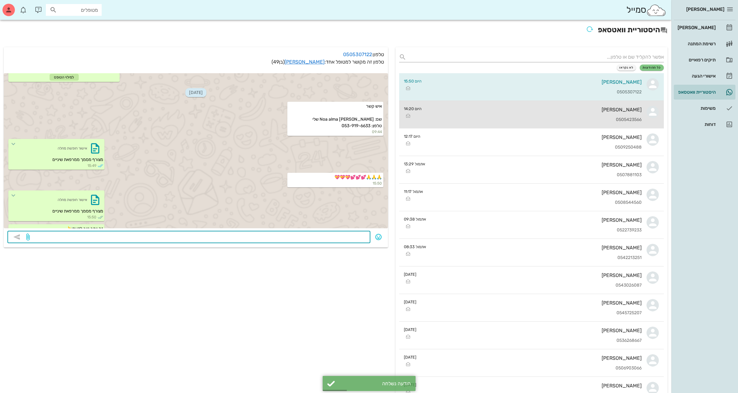
click at [522, 118] on div "0505423566" at bounding box center [534, 119] width 215 height 5
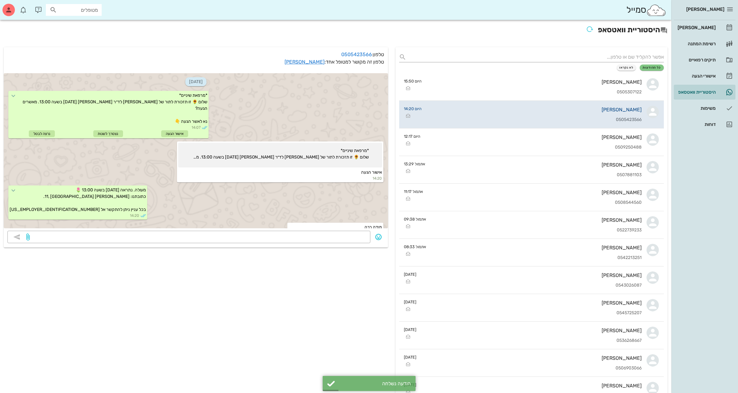
scroll to position [11, 0]
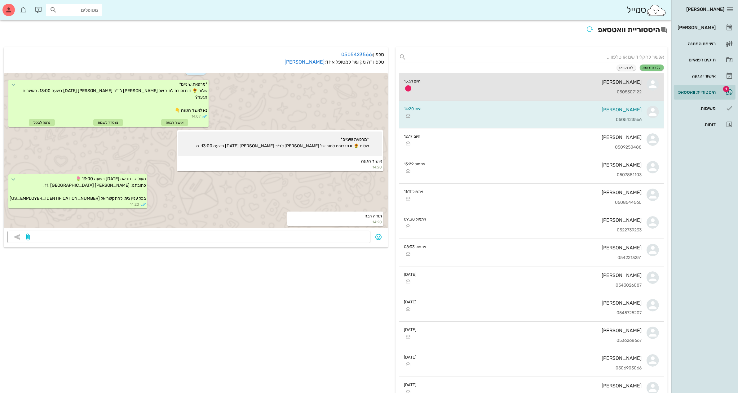
click at [554, 83] on div "[PERSON_NAME]" at bounding box center [534, 82] width 216 height 6
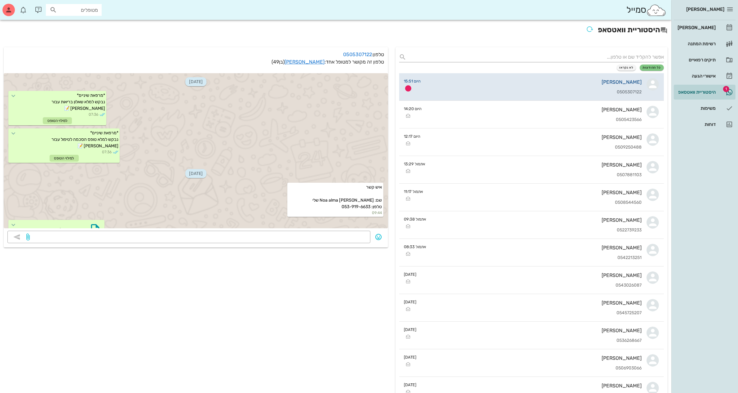
scroll to position [98, 0]
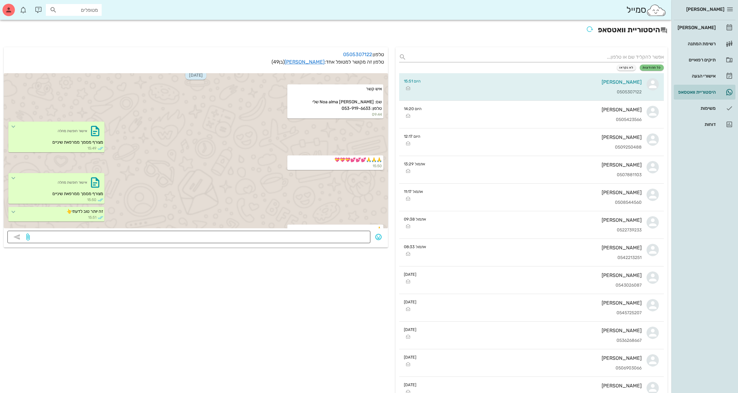
click at [309, 237] on textarea at bounding box center [199, 238] width 336 height 10
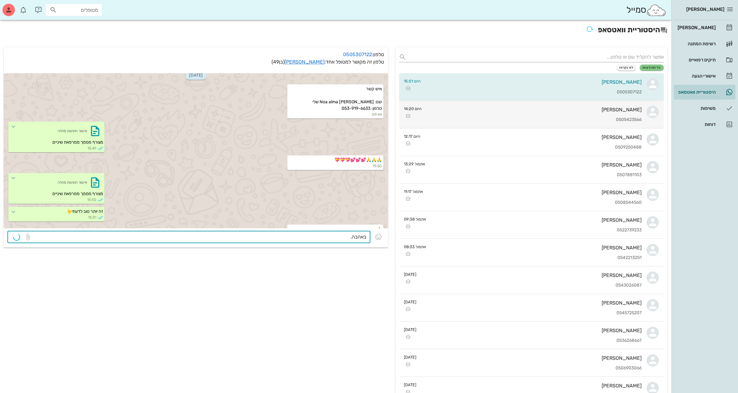
type textarea "באהבה."
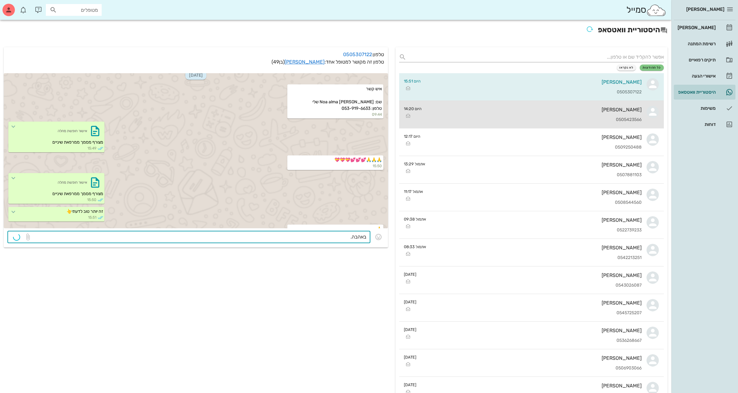
click at [462, 116] on div "[PERSON_NAME] 0505423566" at bounding box center [534, 114] width 215 height 27
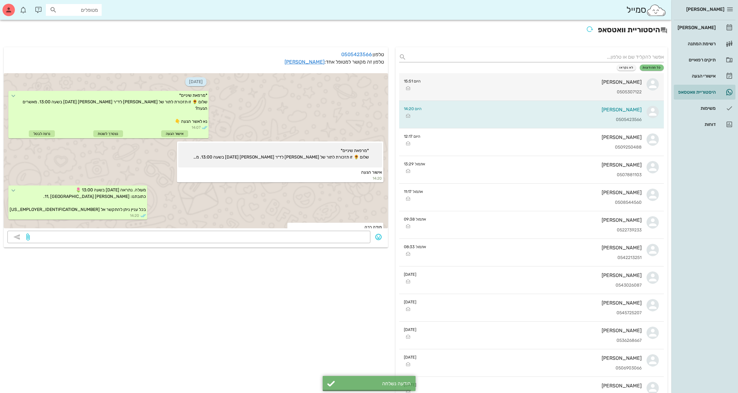
scroll to position [11, 0]
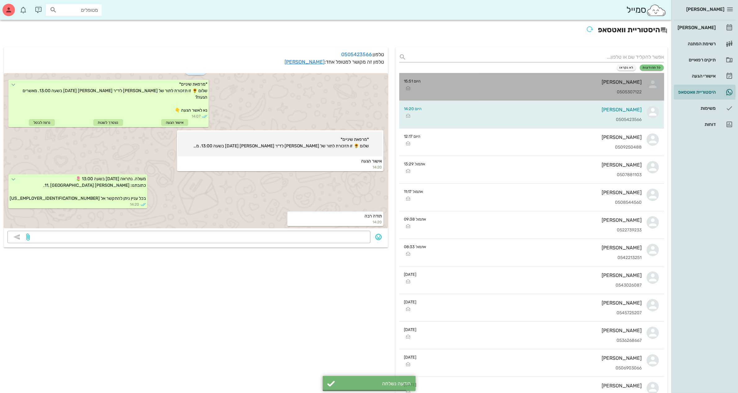
click at [461, 90] on div "0505307122" at bounding box center [534, 92] width 216 height 5
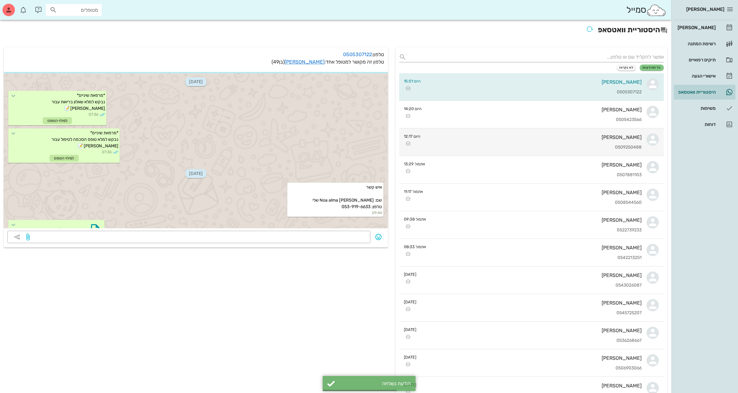
scroll to position [116, 0]
